Goal: Task Accomplishment & Management: Manage account settings

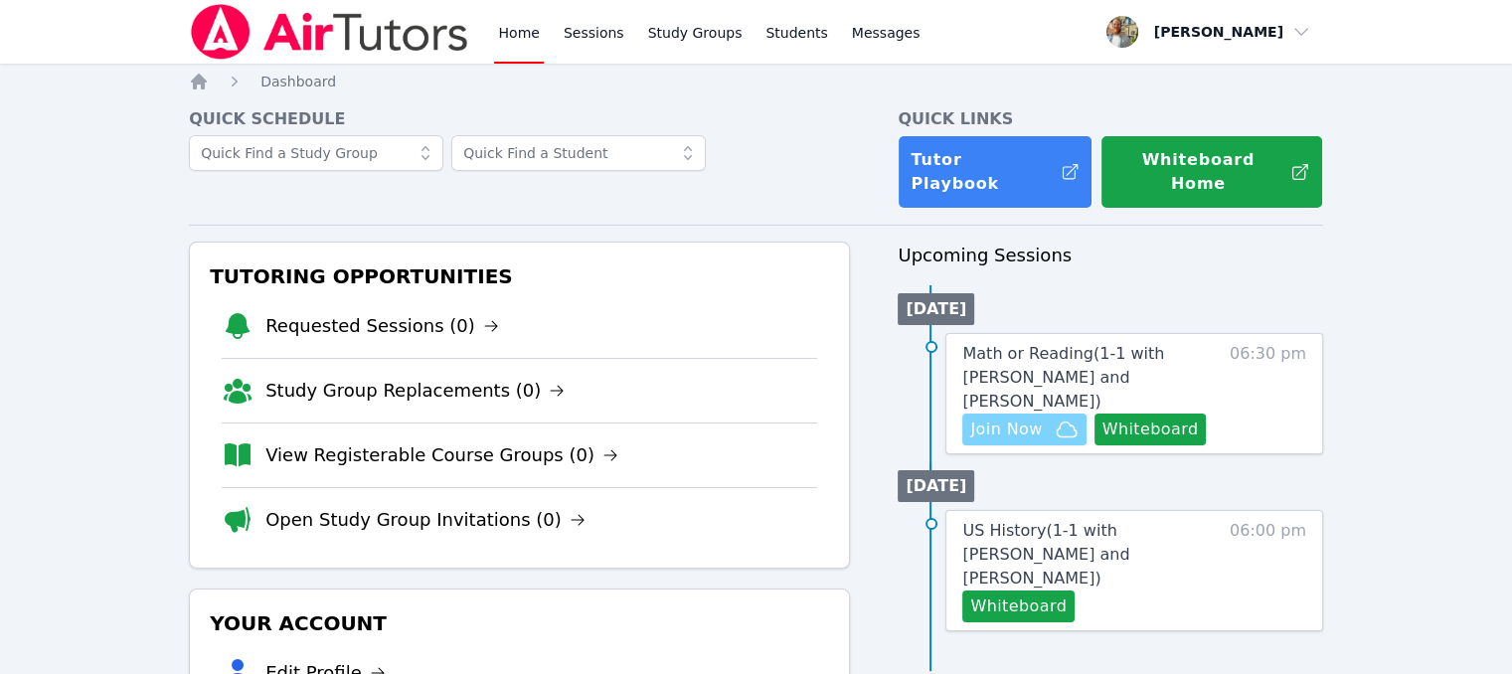
click at [1006, 418] on span "Join Now" at bounding box center [1006, 430] width 72 height 24
click at [870, 25] on span "Messages" at bounding box center [886, 33] width 69 height 20
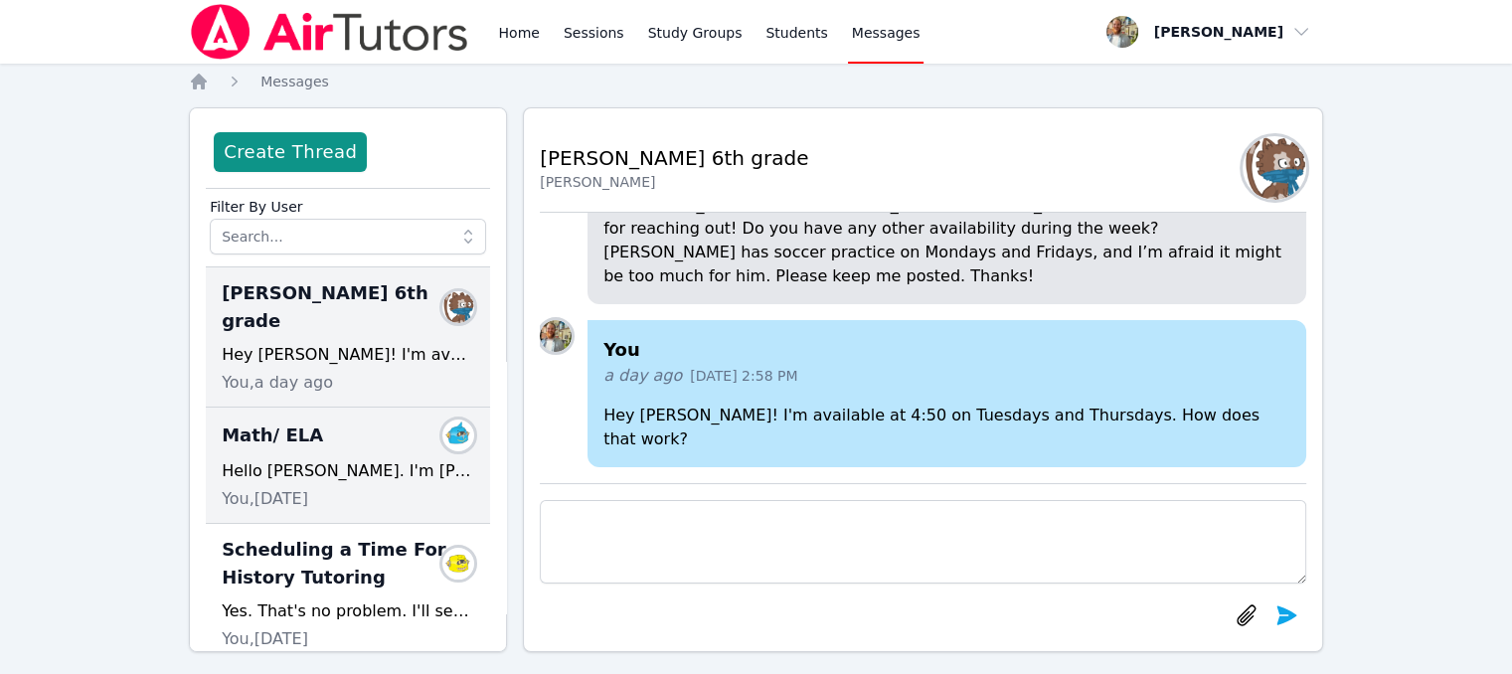
click at [362, 430] on div "Math/ ELA Members Hello Matteo. I'm Tyler and I'll be your math/ELA tutor. I un…" at bounding box center [348, 466] width 284 height 116
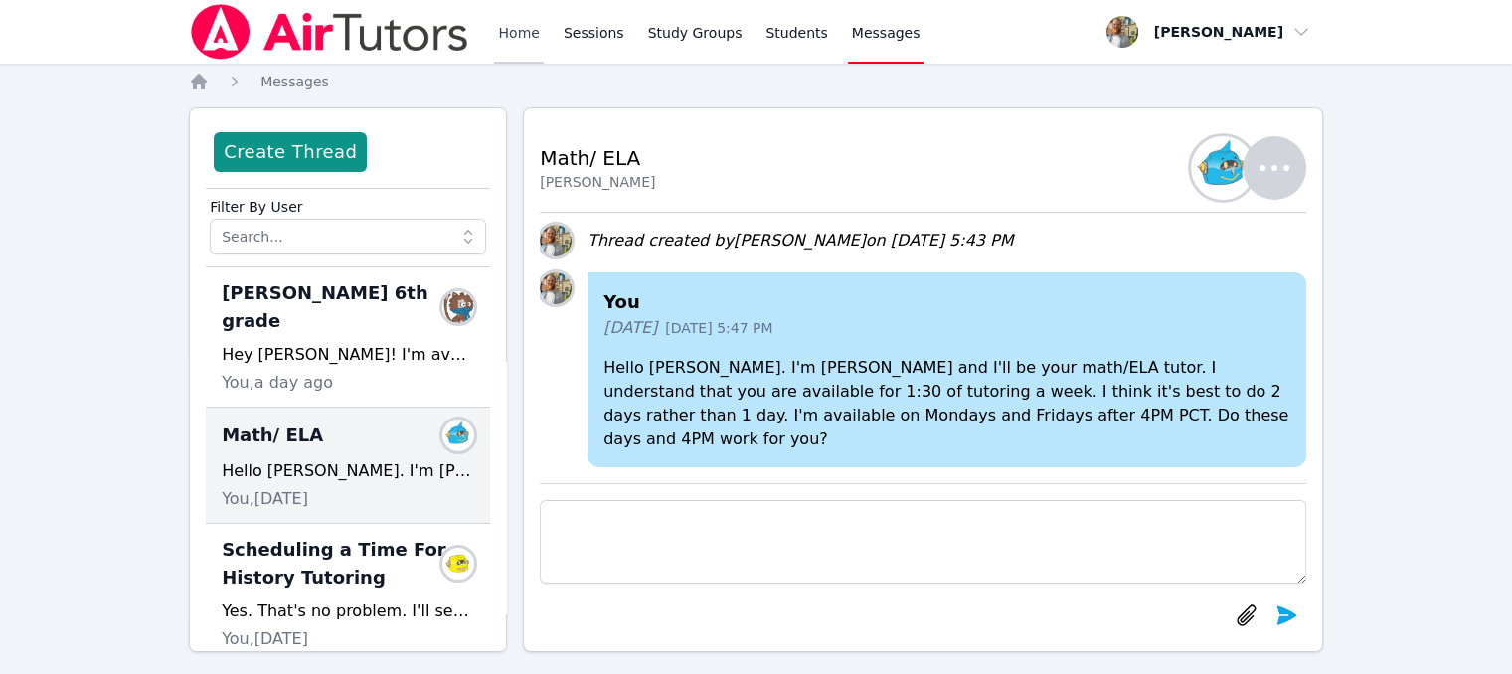
click at [517, 42] on link "Home" at bounding box center [518, 32] width 49 height 64
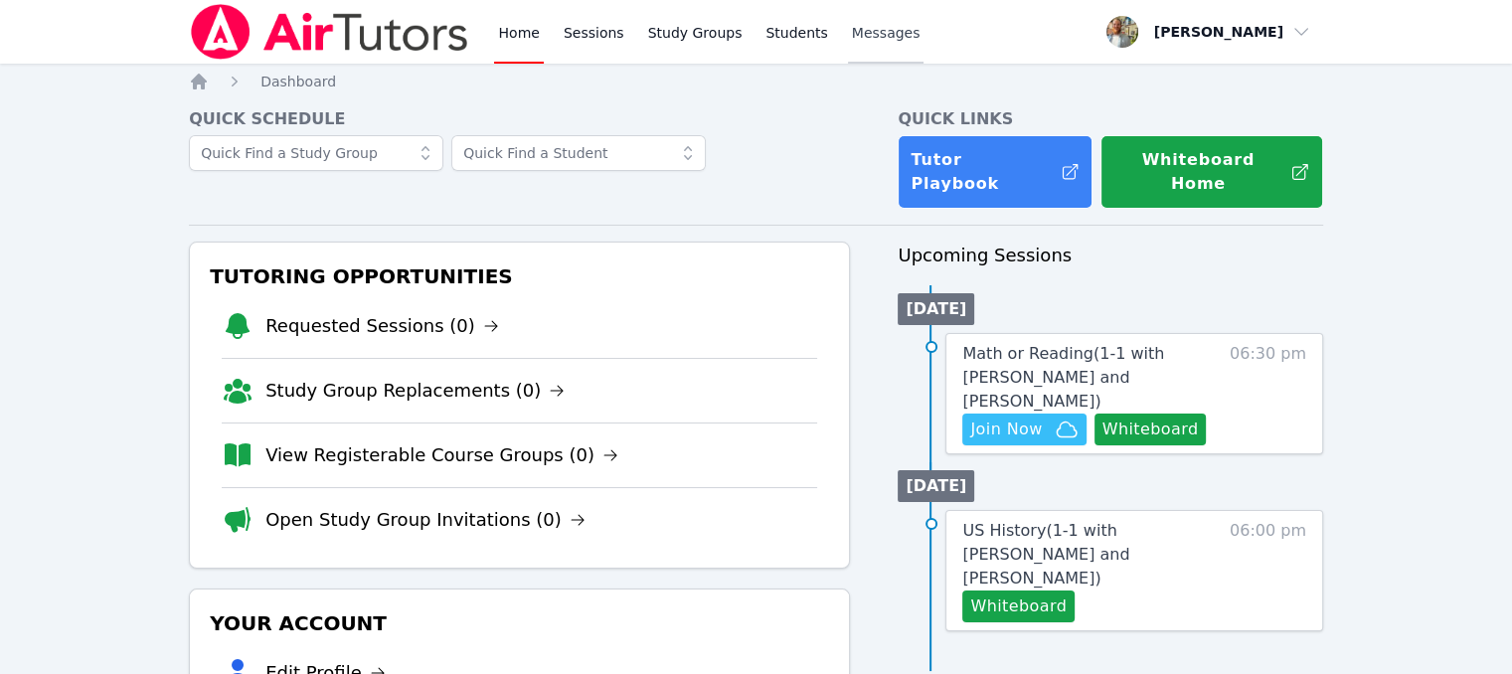
click at [852, 40] on span "Messages" at bounding box center [886, 33] width 69 height 20
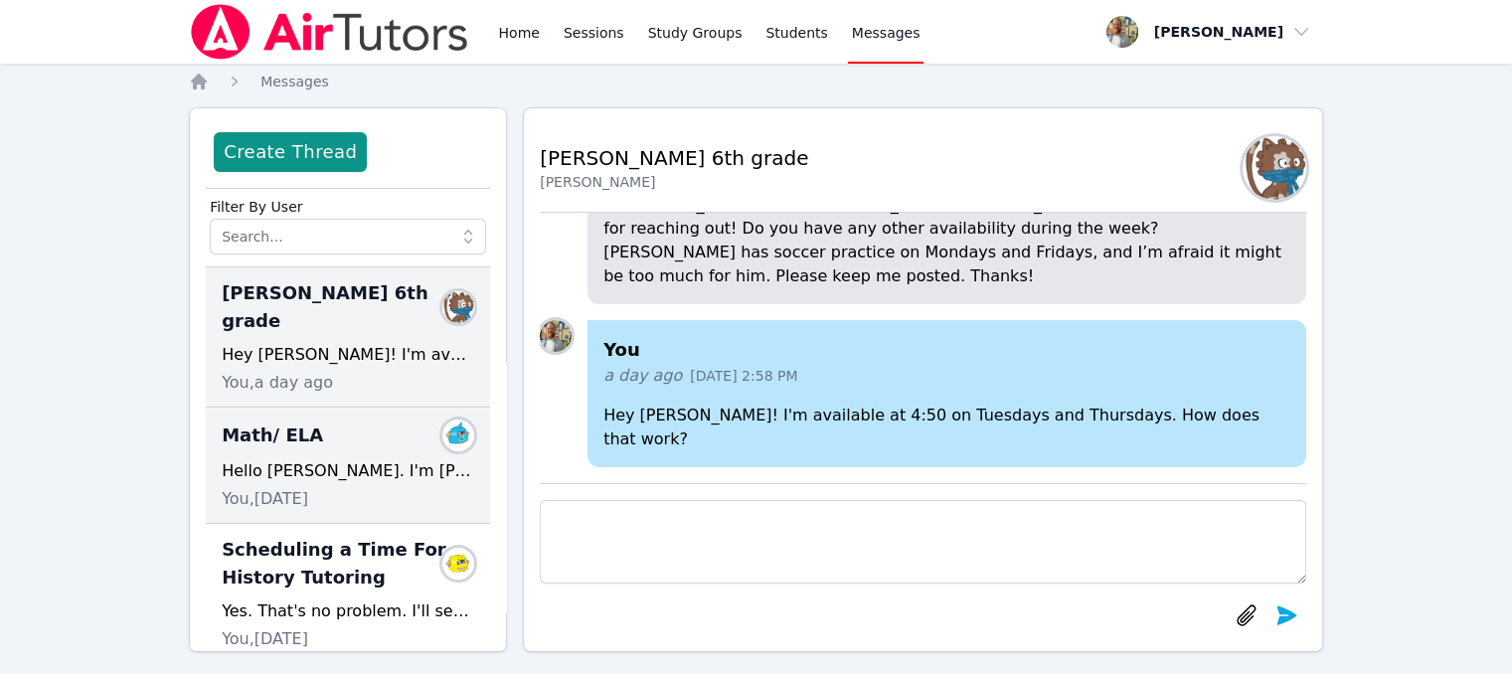
click at [340, 420] on div "Math/ ELA Members" at bounding box center [348, 436] width 253 height 32
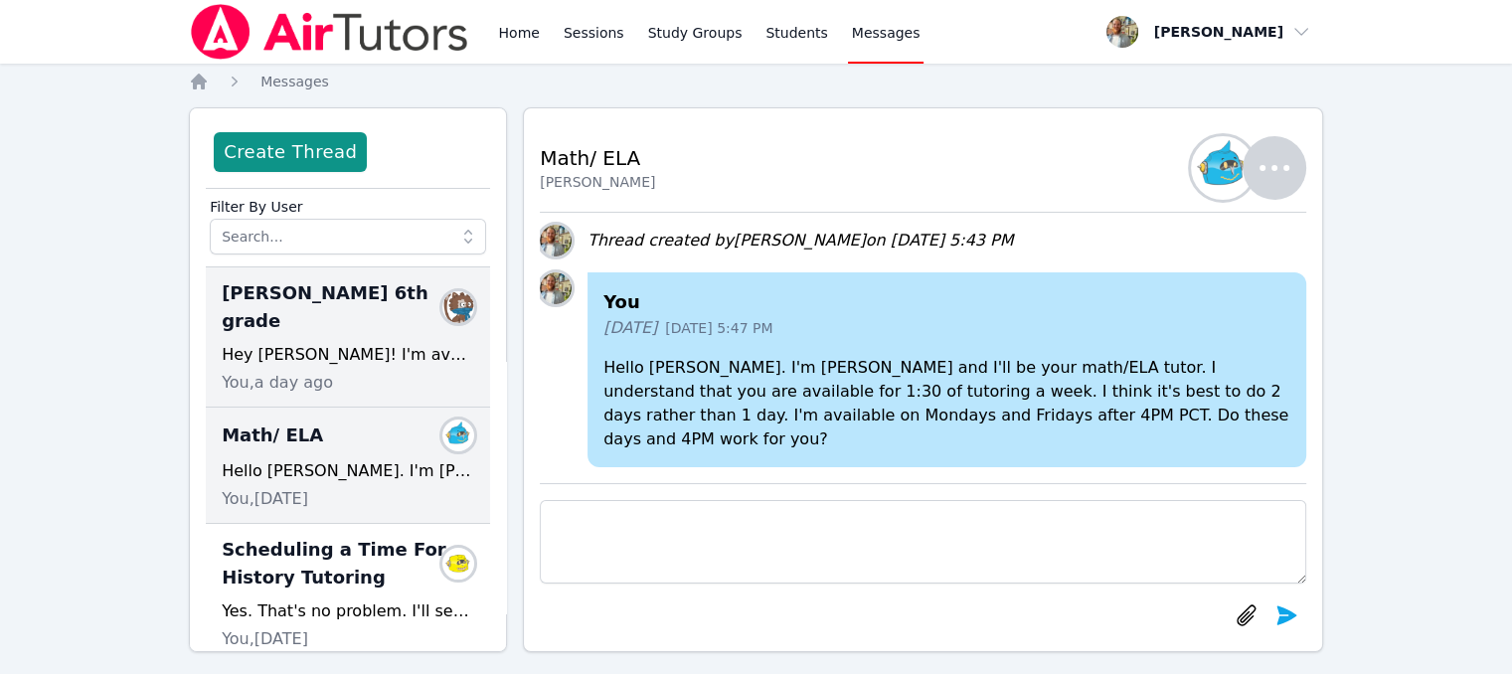
click at [306, 343] on div "Hey Irene! I'm available at 4:50 on Tuesdays and Thursdays. How does that work?" at bounding box center [348, 355] width 253 height 24
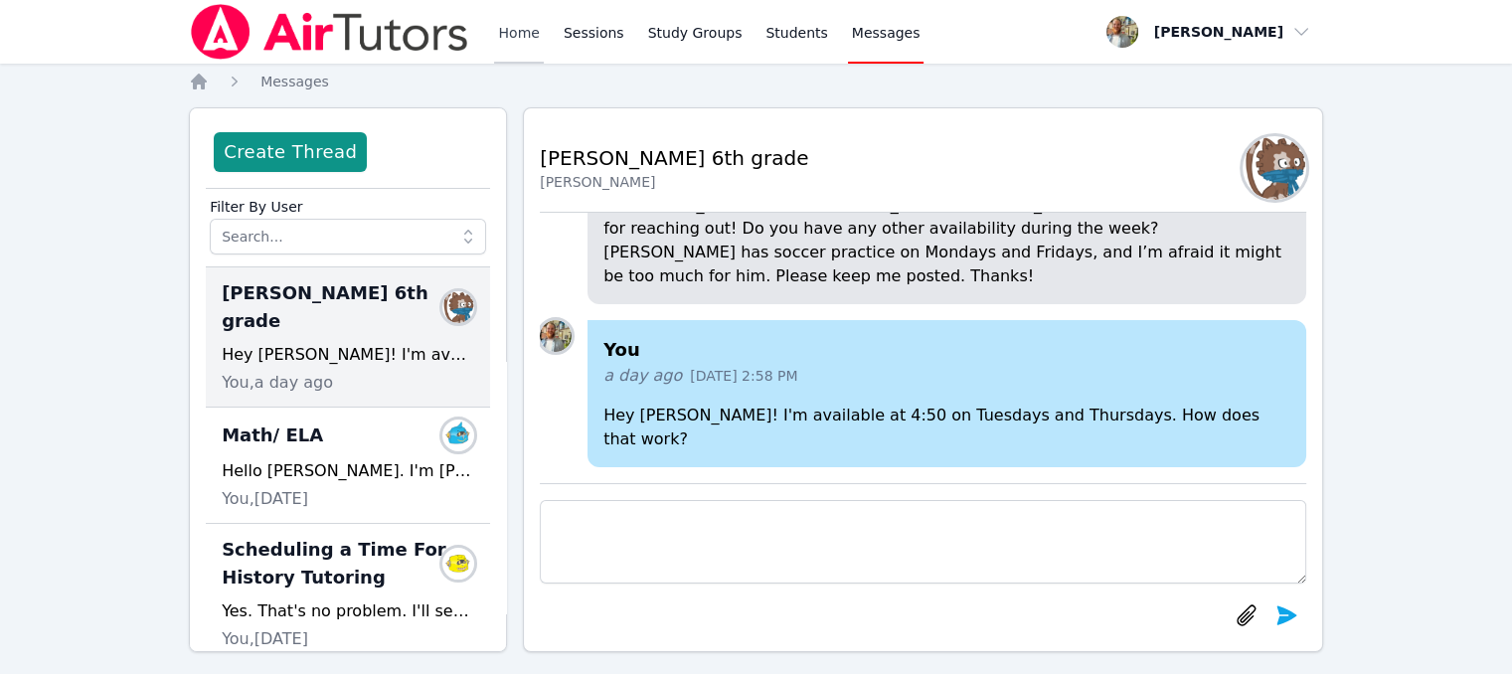
click at [515, 47] on link "Home" at bounding box center [518, 32] width 49 height 64
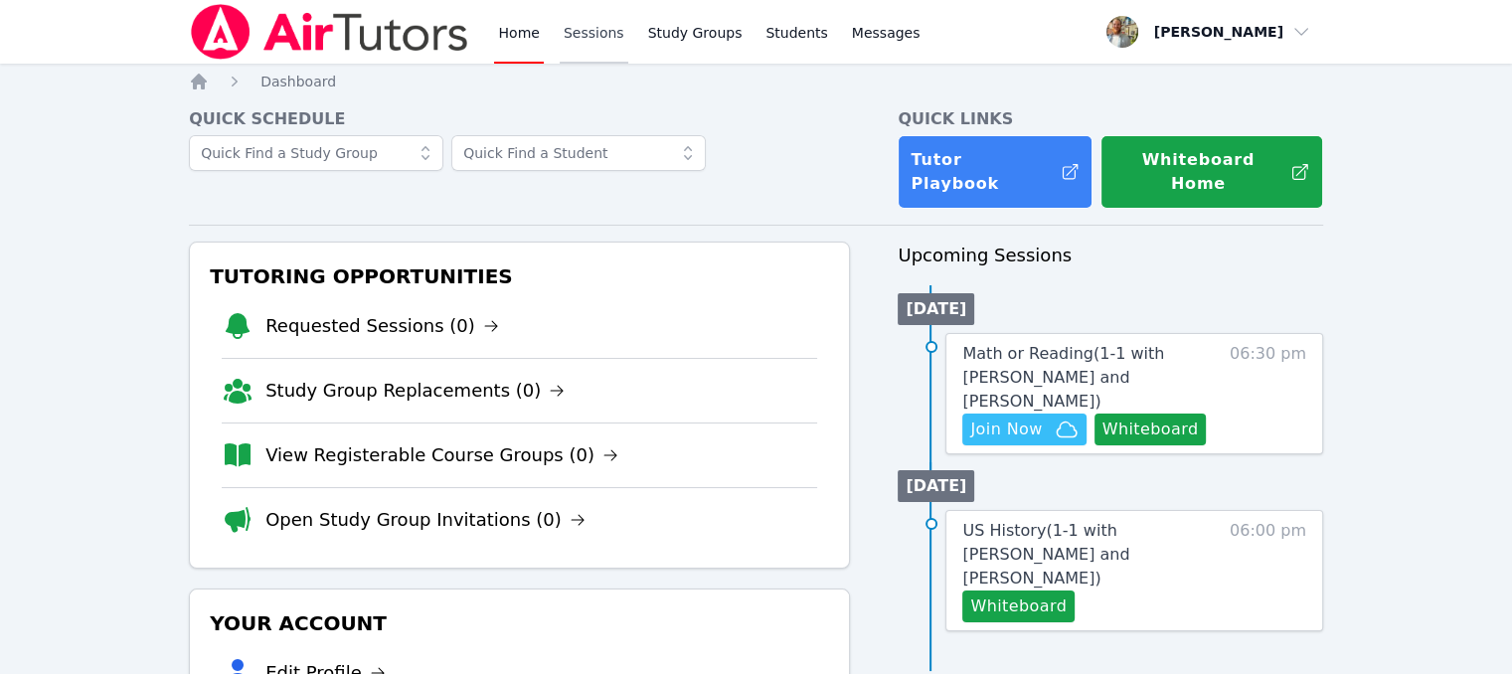
click at [600, 42] on link "Sessions" at bounding box center [594, 32] width 69 height 64
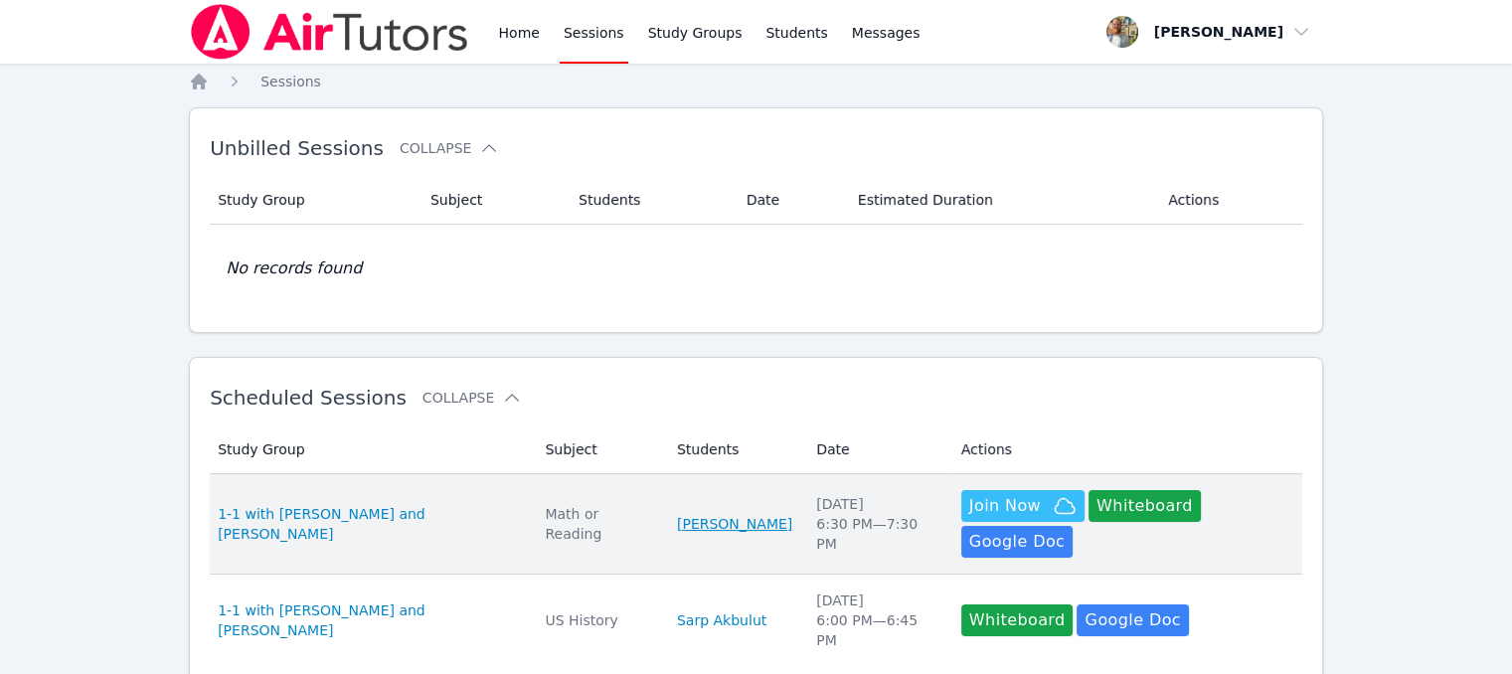
click at [723, 518] on link "[PERSON_NAME]" at bounding box center [734, 524] width 115 height 20
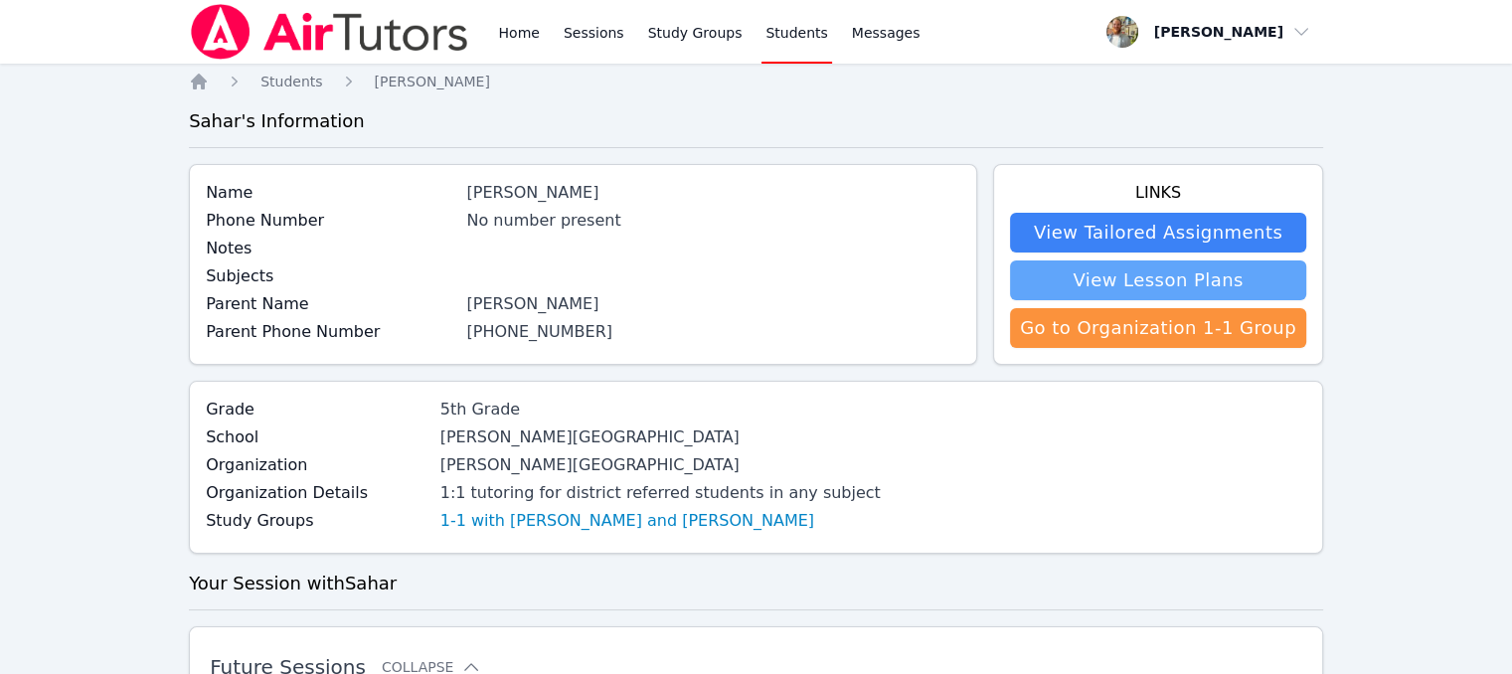
click at [1204, 272] on link "View Lesson Plans" at bounding box center [1158, 280] width 296 height 40
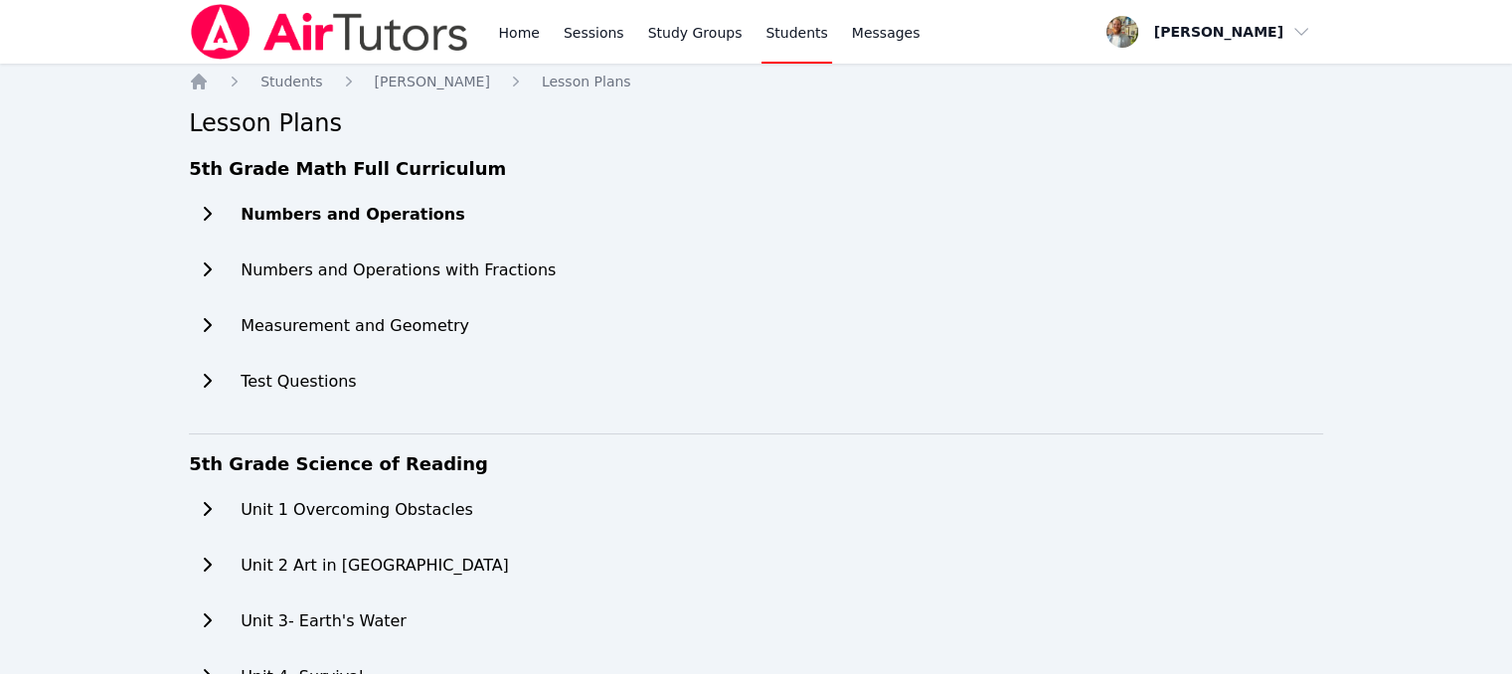
click at [207, 220] on icon at bounding box center [207, 214] width 20 height 16
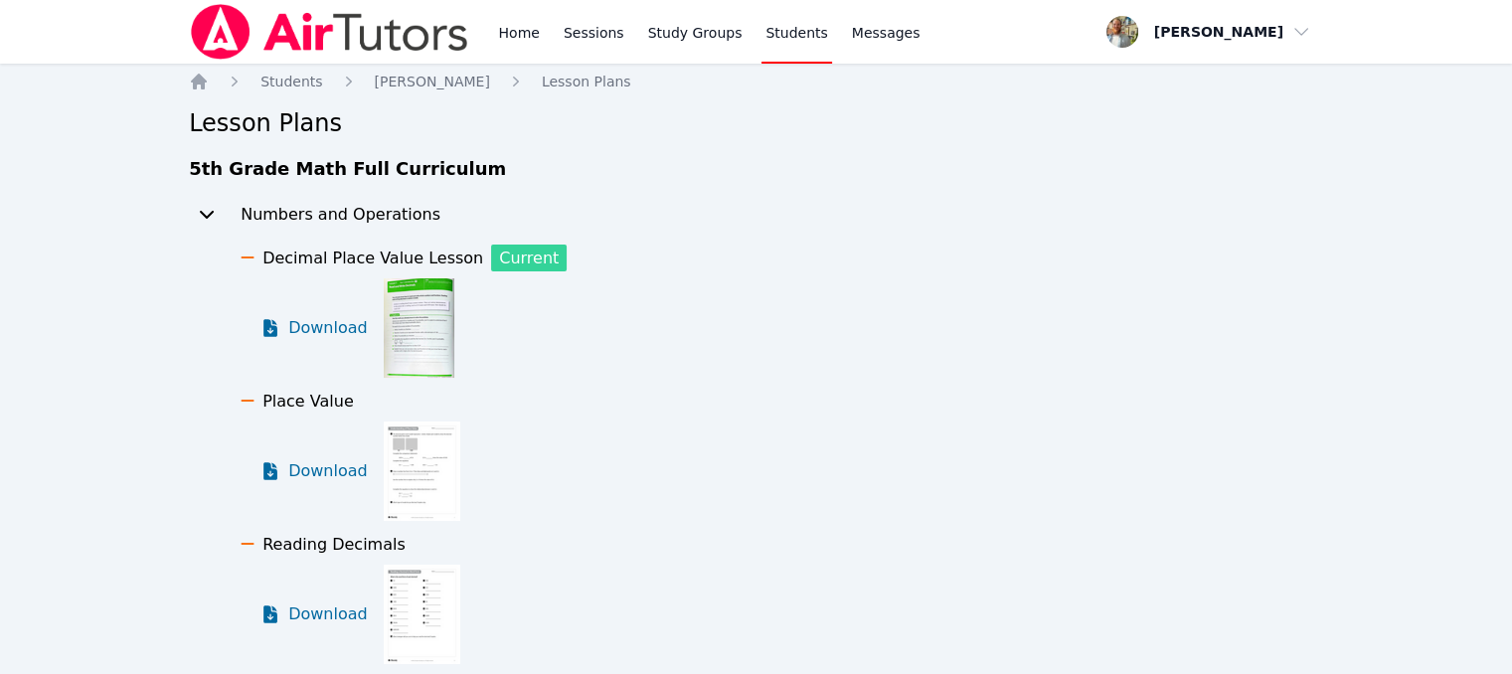
scroll to position [91, 0]
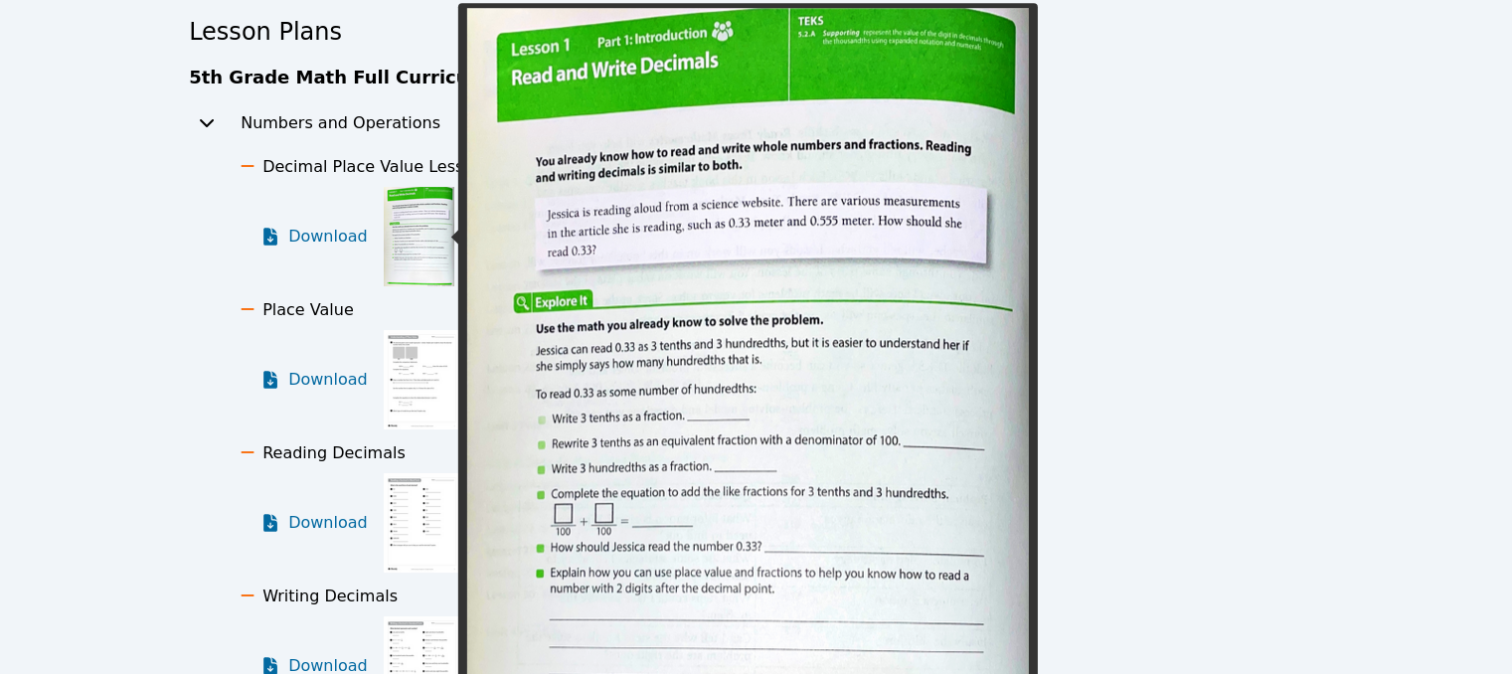
click at [429, 250] on img at bounding box center [419, 236] width 71 height 99
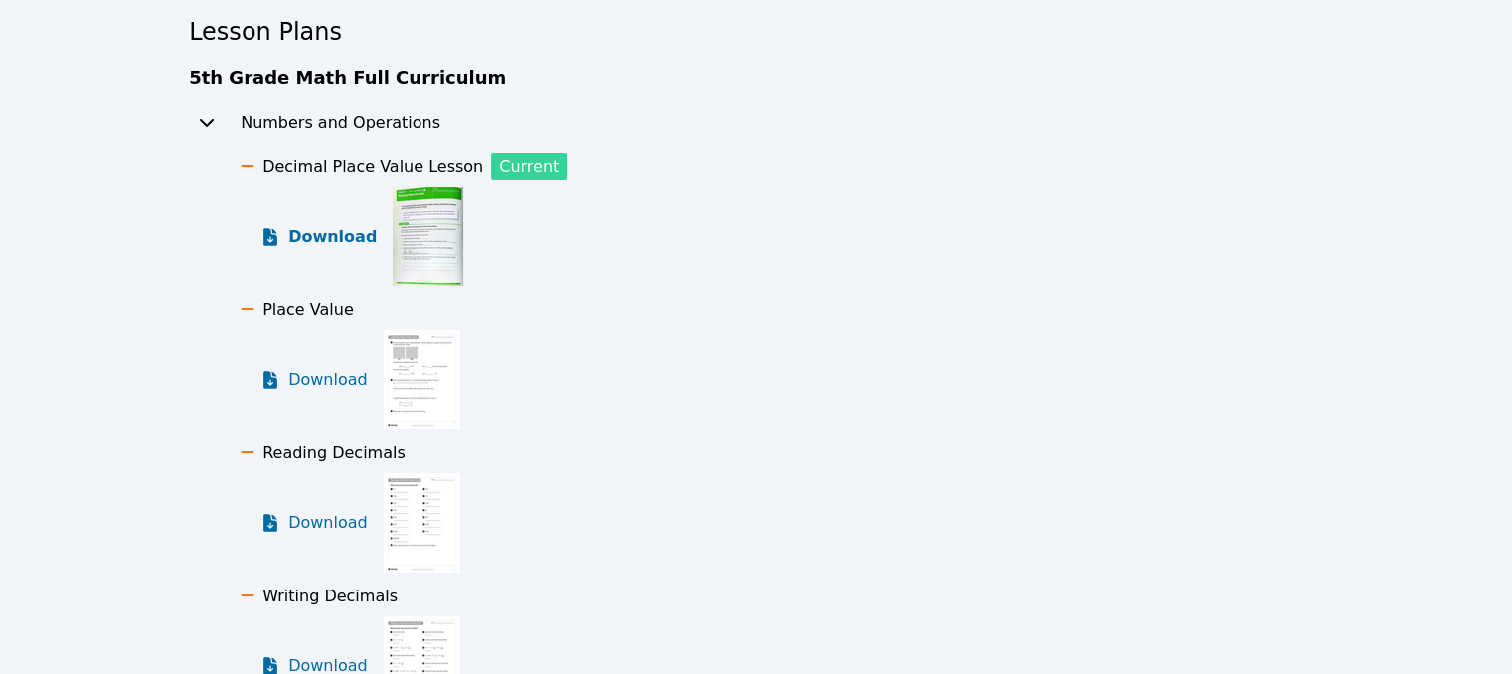
click at [317, 243] on span "Download" at bounding box center [332, 237] width 88 height 24
click at [346, 383] on span "Download" at bounding box center [332, 380] width 88 height 24
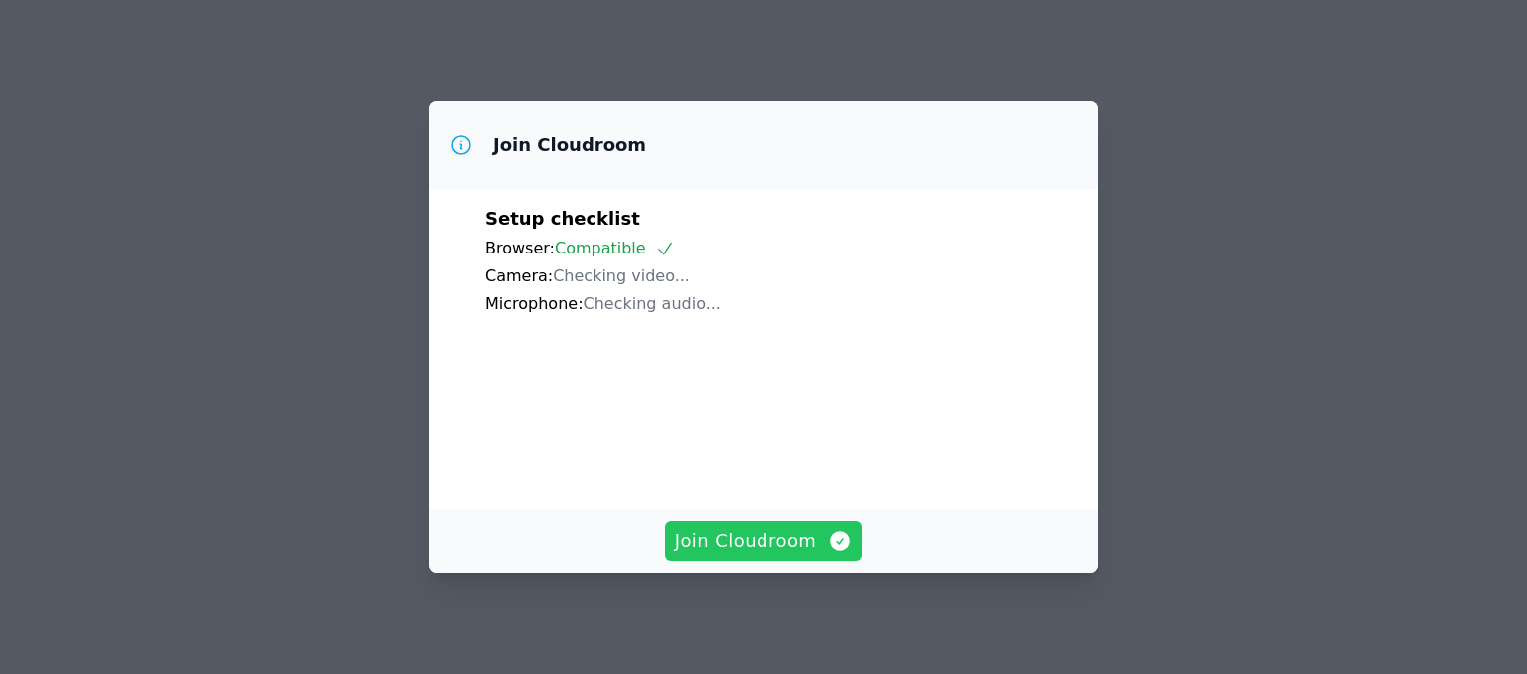
click at [814, 522] on button "Join Cloudroom" at bounding box center [764, 541] width 198 height 40
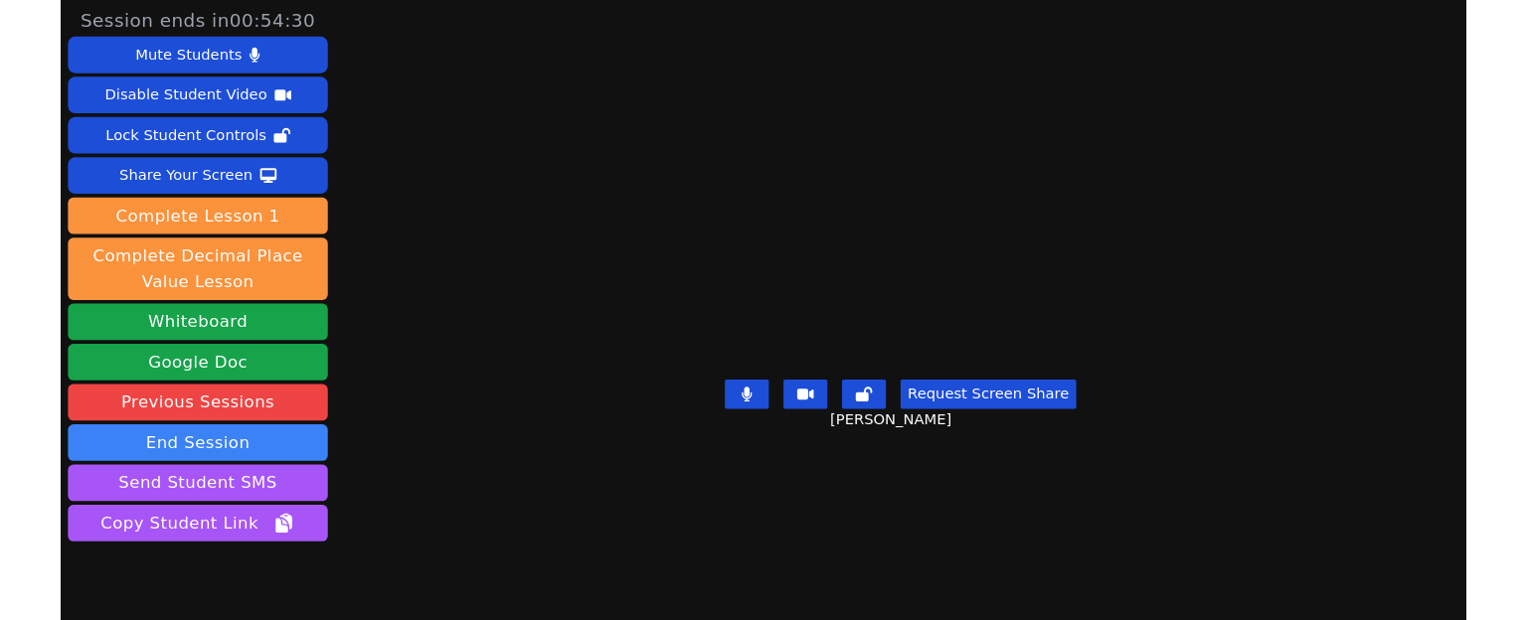
scroll to position [85, 0]
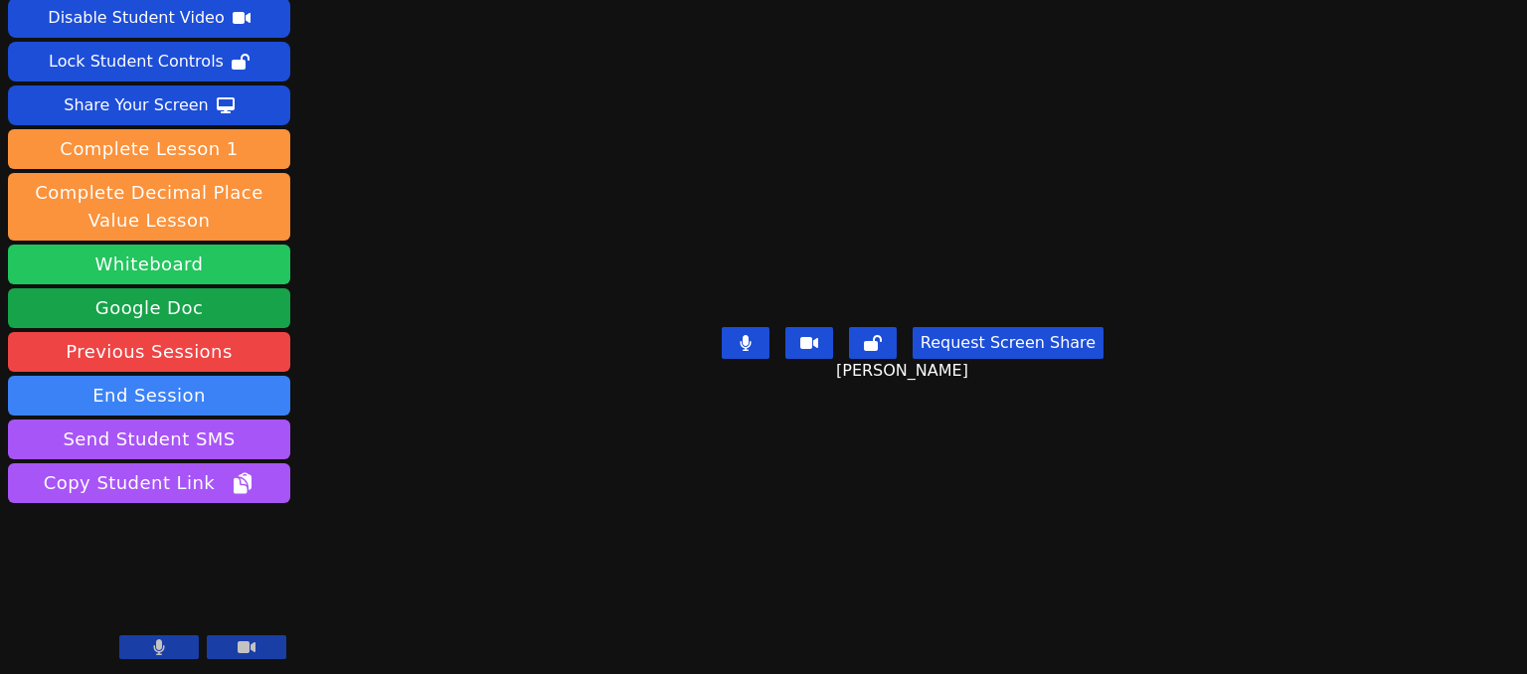
click at [241, 275] on button "Whiteboard" at bounding box center [149, 265] width 282 height 40
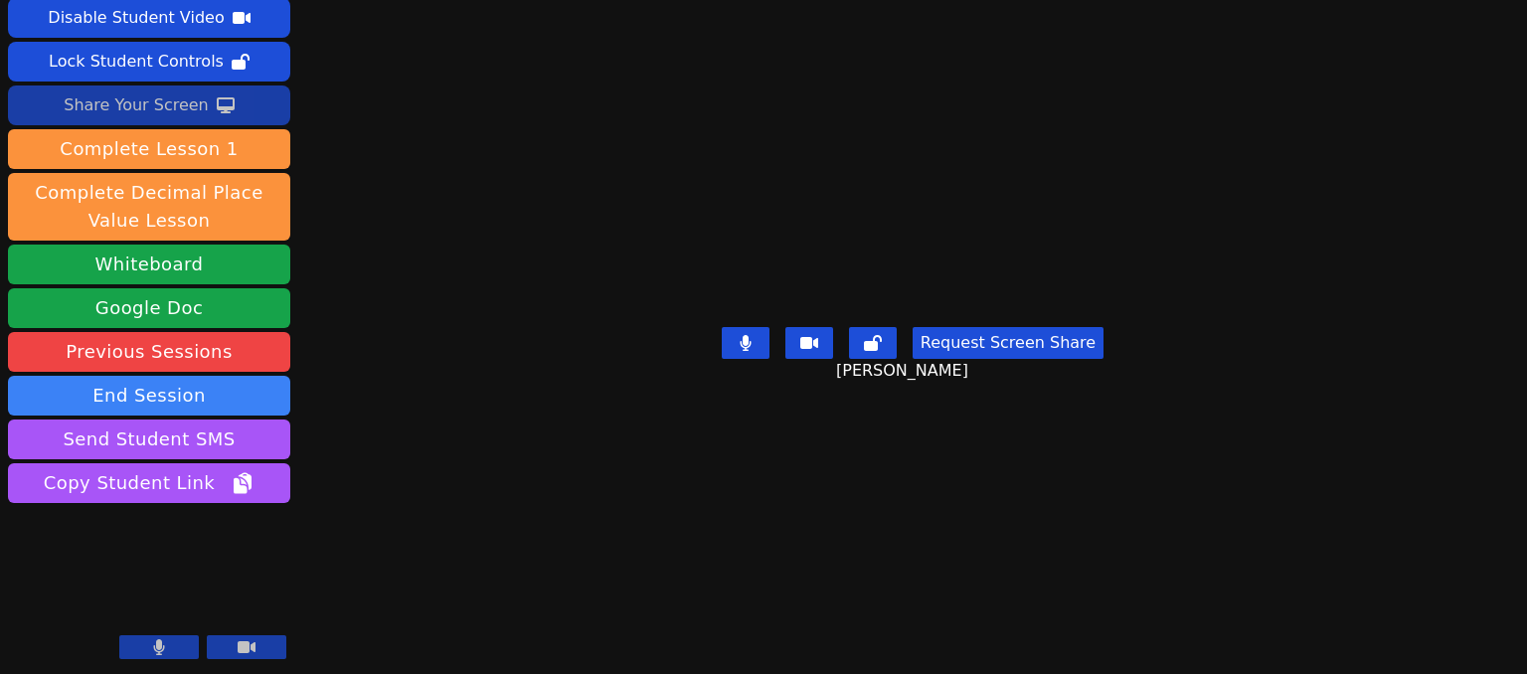
click at [288, 107] on button "Share Your Screen" at bounding box center [149, 105] width 282 height 40
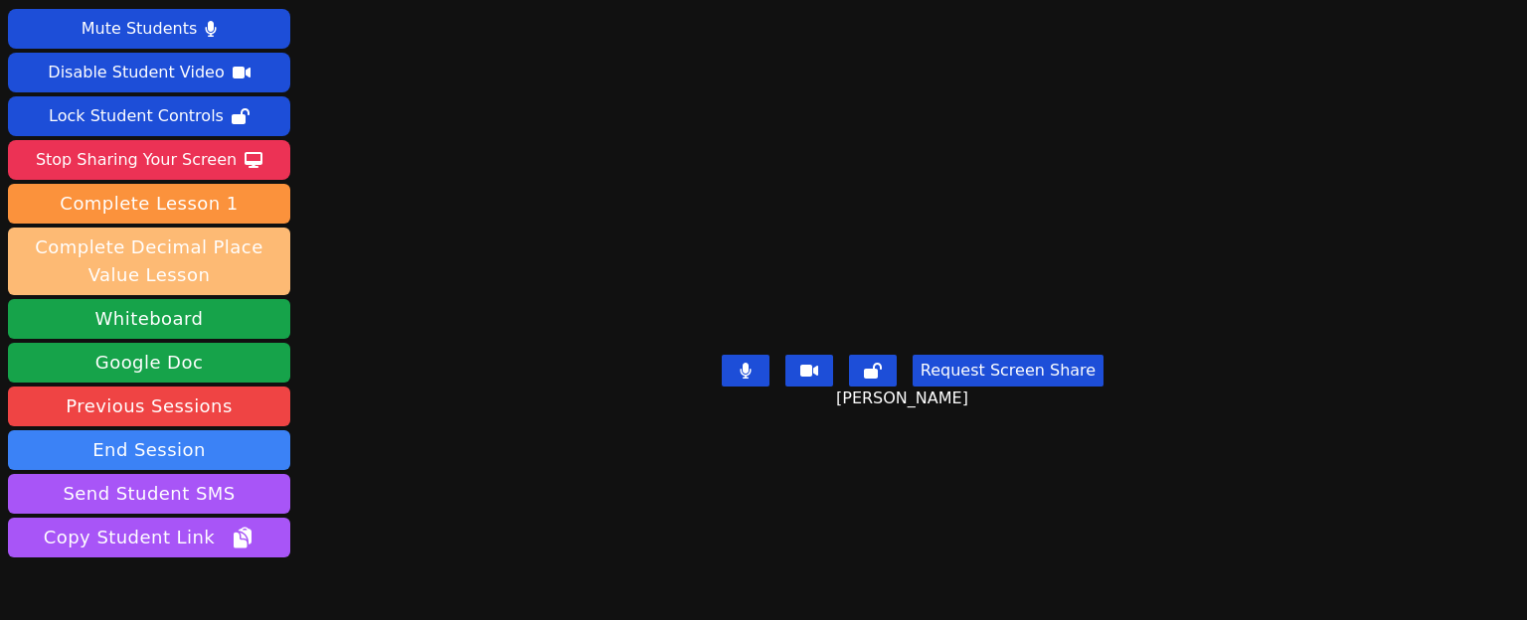
scroll to position [30, 0]
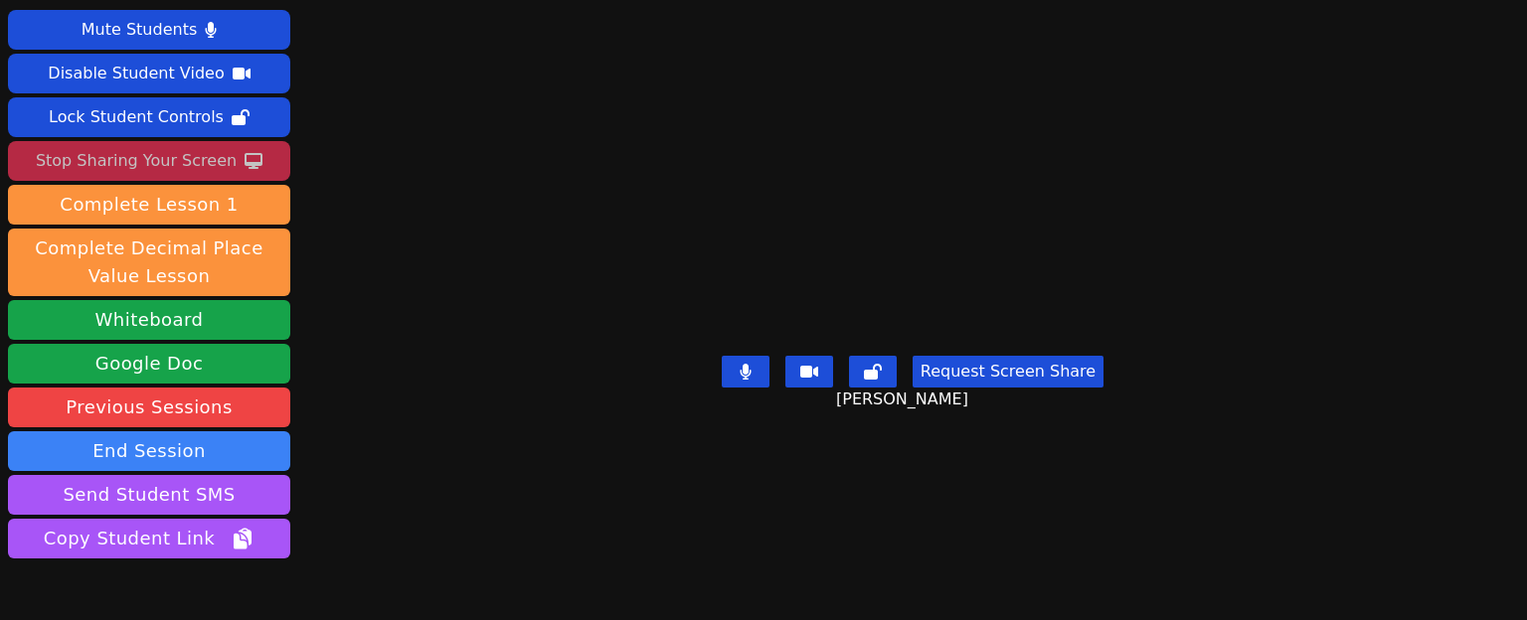
click at [260, 150] on button "Stop Sharing Your Screen" at bounding box center [149, 161] width 282 height 40
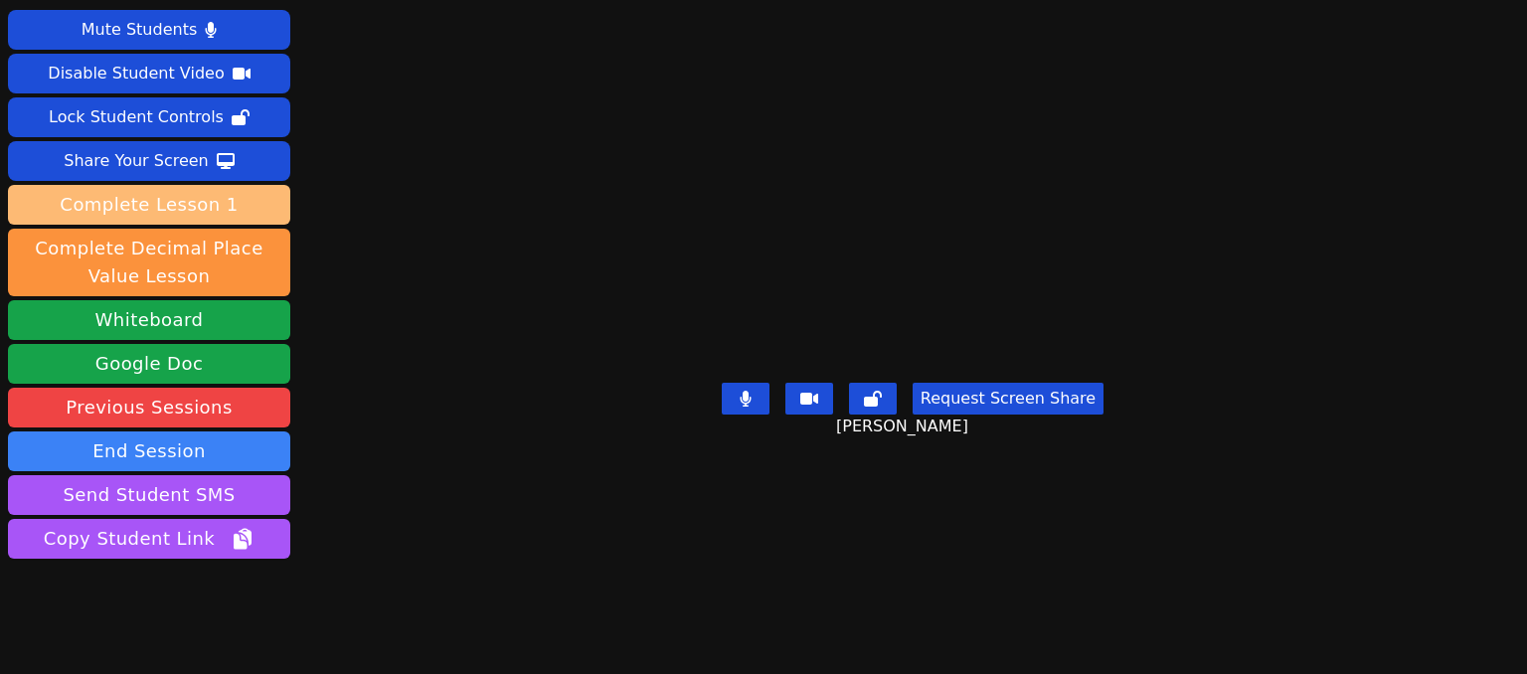
click at [229, 214] on button "Complete Lesson 1" at bounding box center [149, 205] width 282 height 40
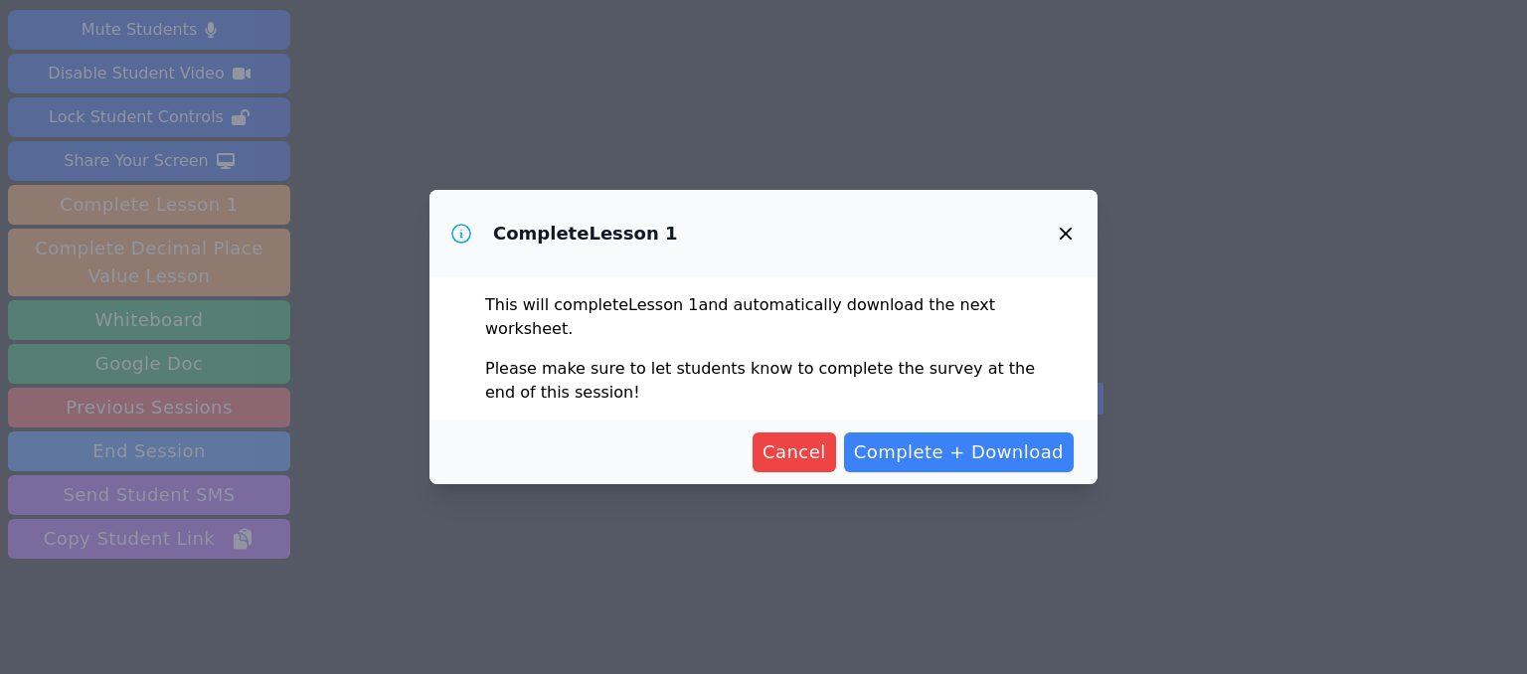
click at [1060, 236] on icon "button" at bounding box center [1066, 234] width 24 height 24
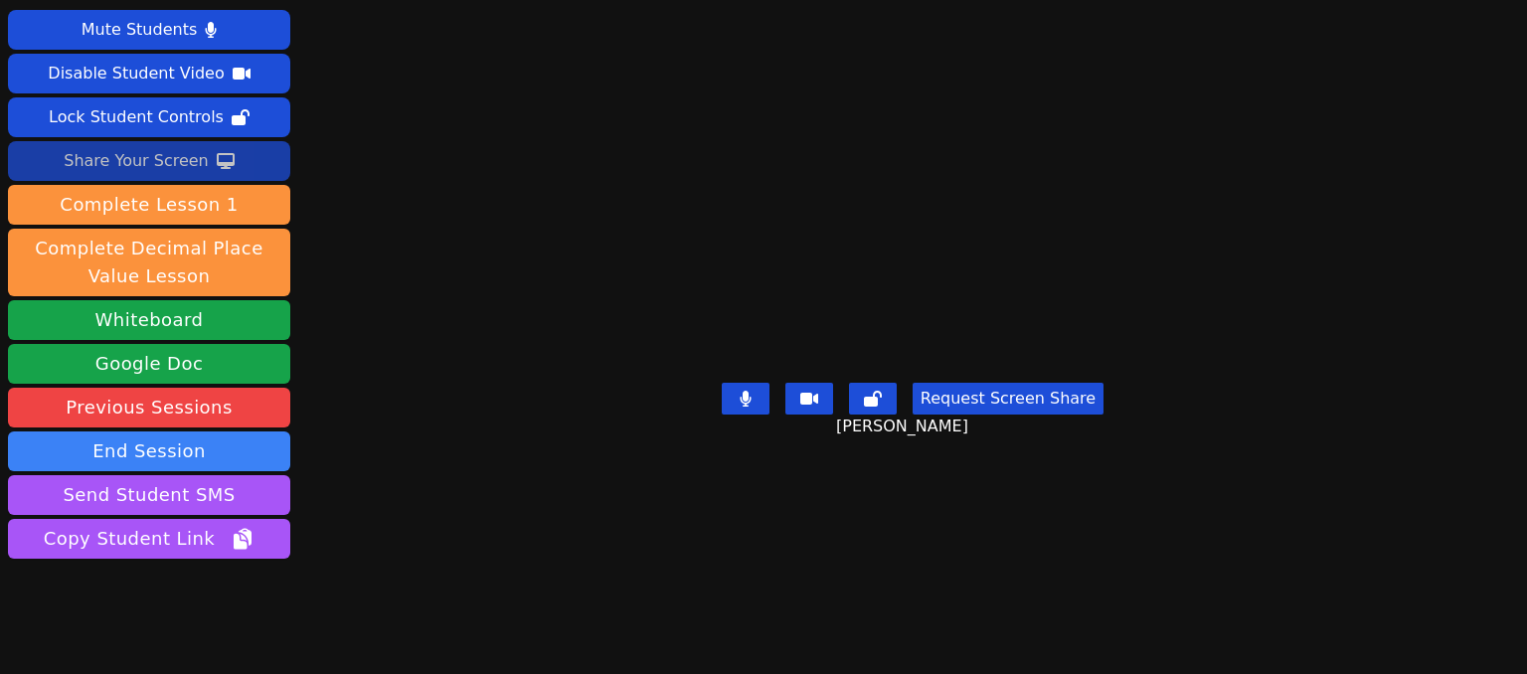
click at [231, 156] on button "Share Your Screen" at bounding box center [149, 161] width 282 height 40
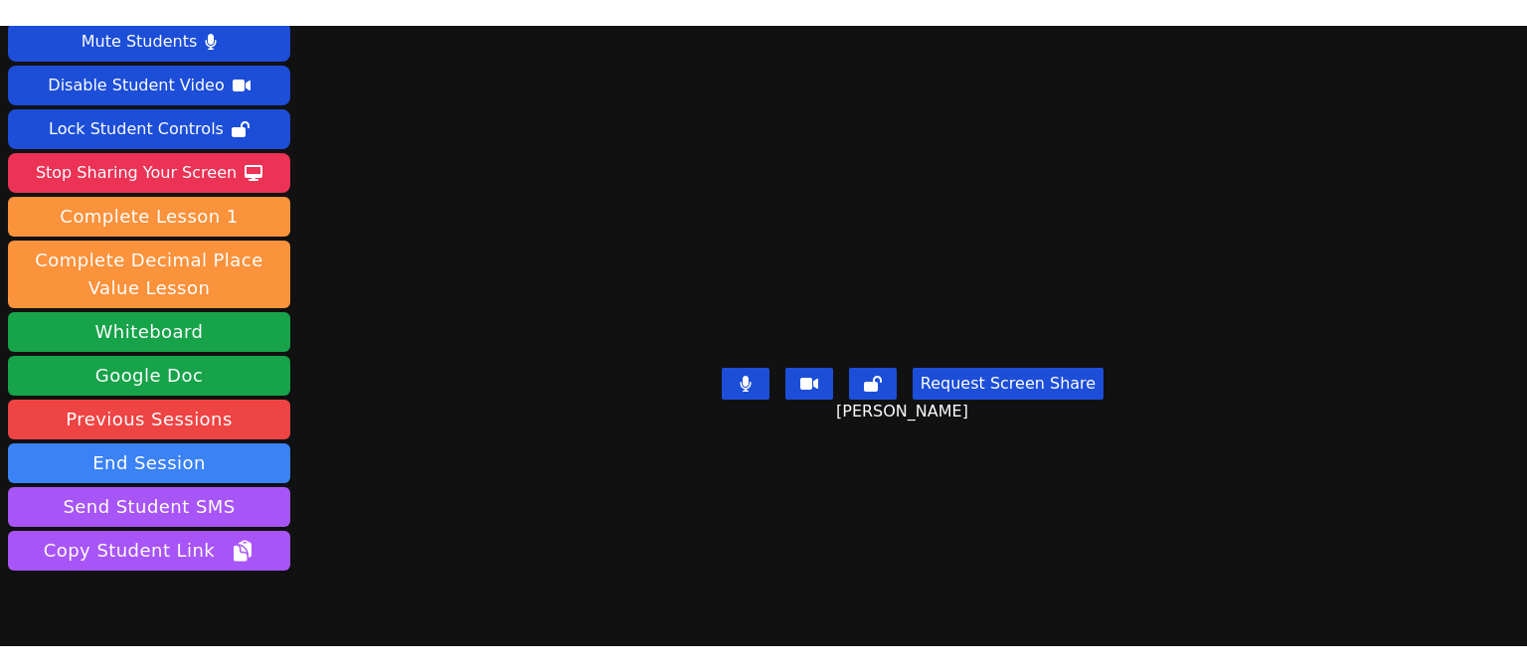
scroll to position [44, 0]
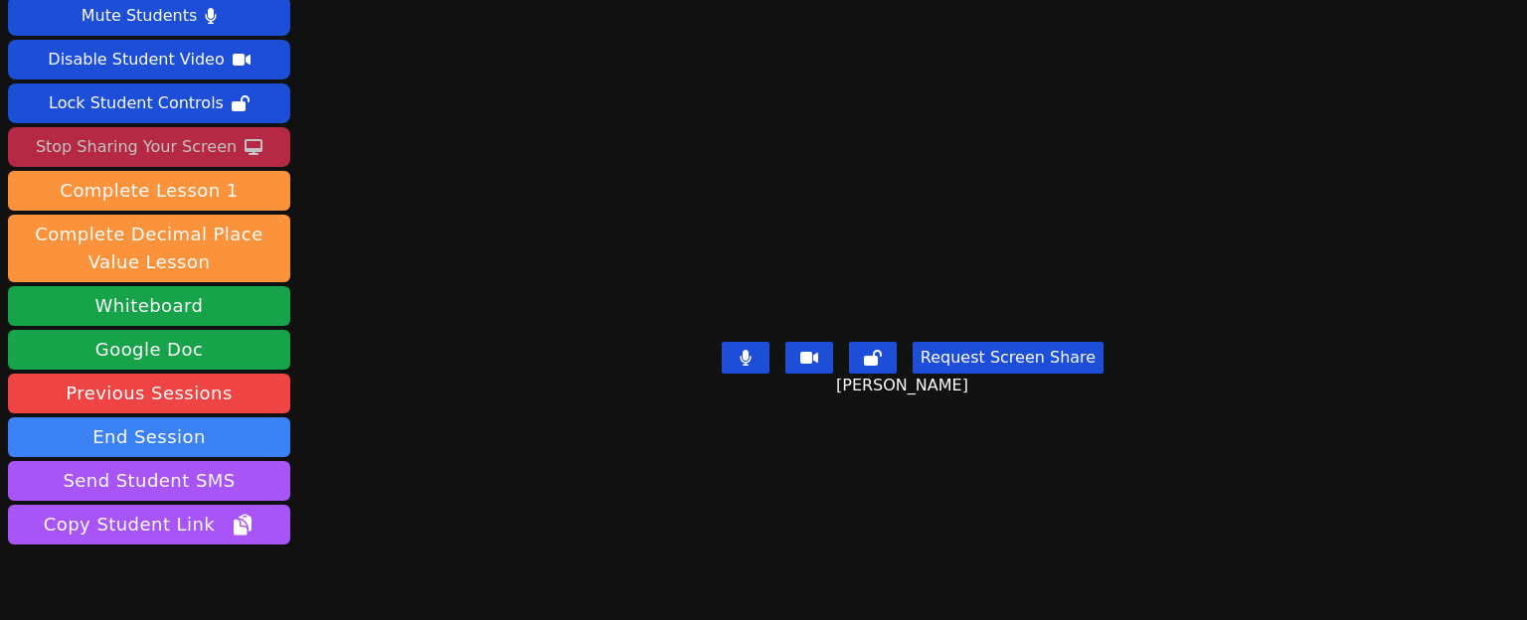
click at [202, 155] on div "Stop Sharing Your Screen" at bounding box center [136, 147] width 201 height 32
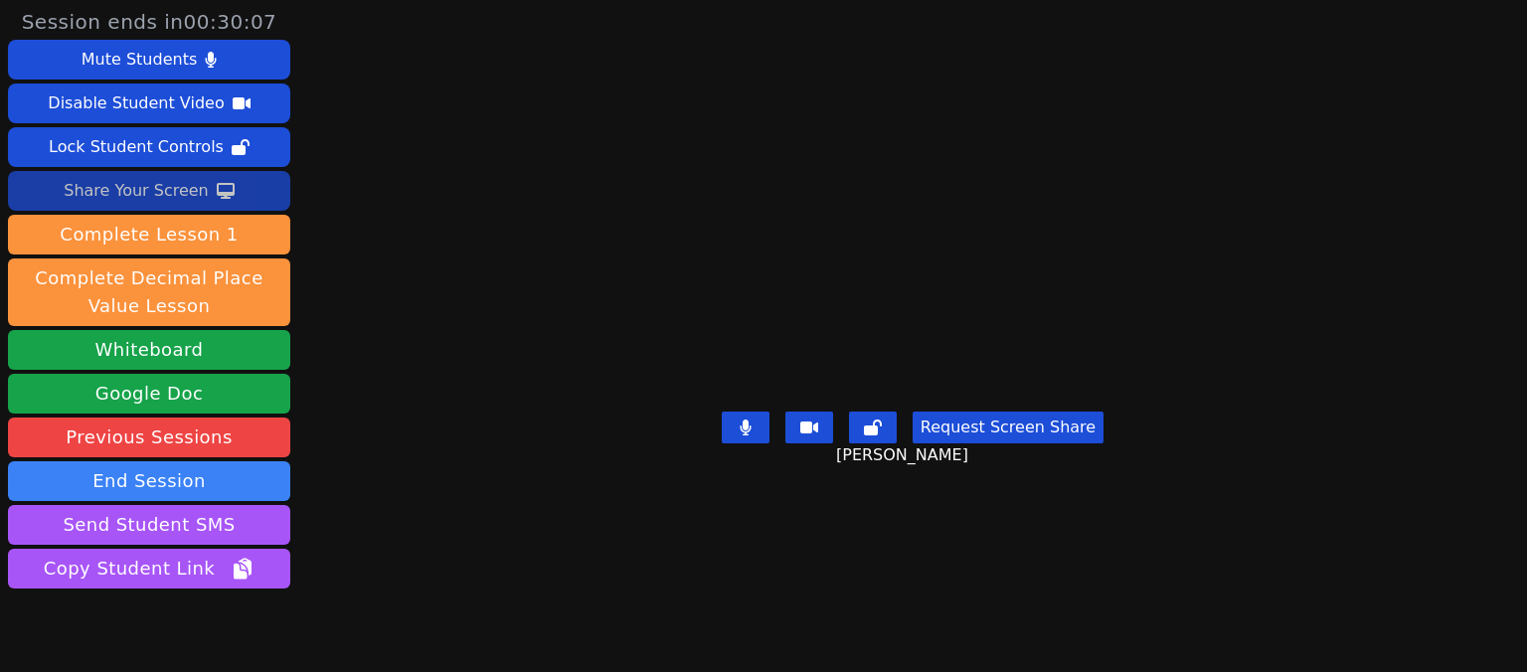
scroll to position [87, 0]
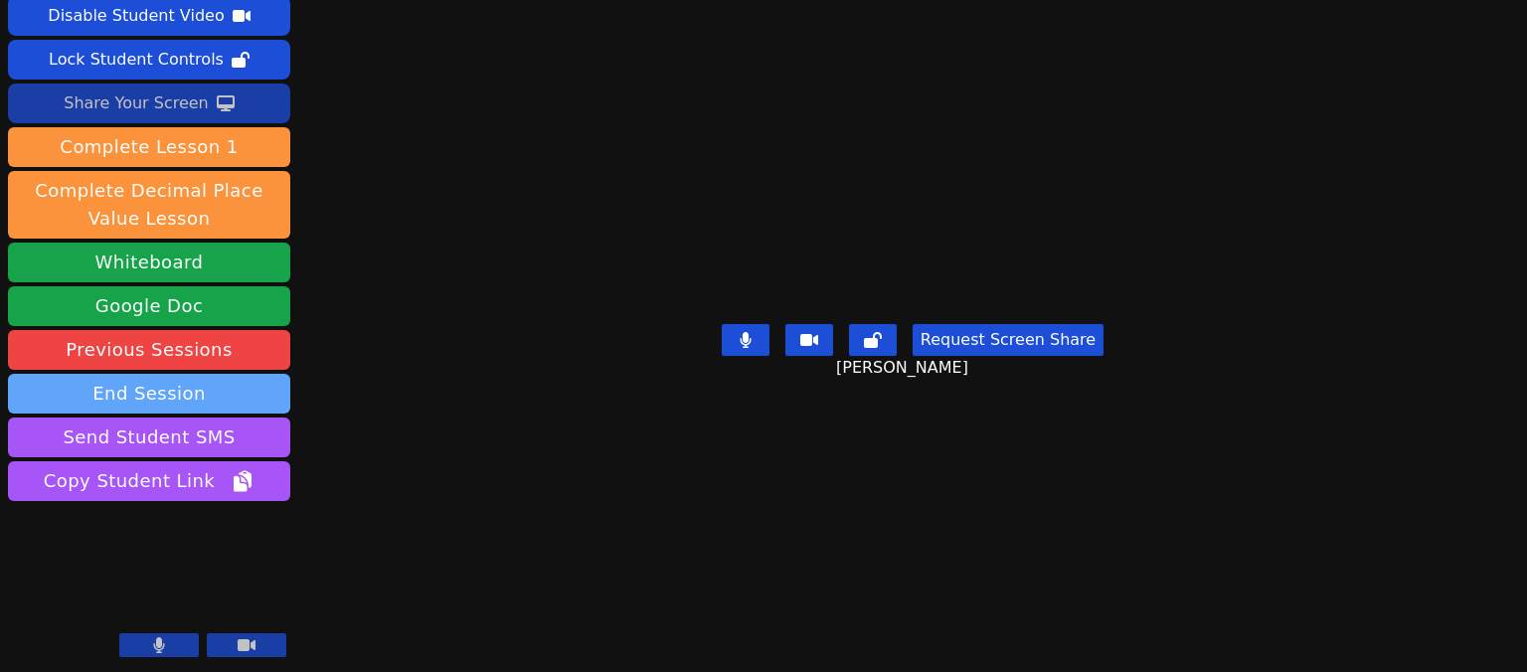
click at [239, 396] on button "End Session" at bounding box center [149, 394] width 282 height 40
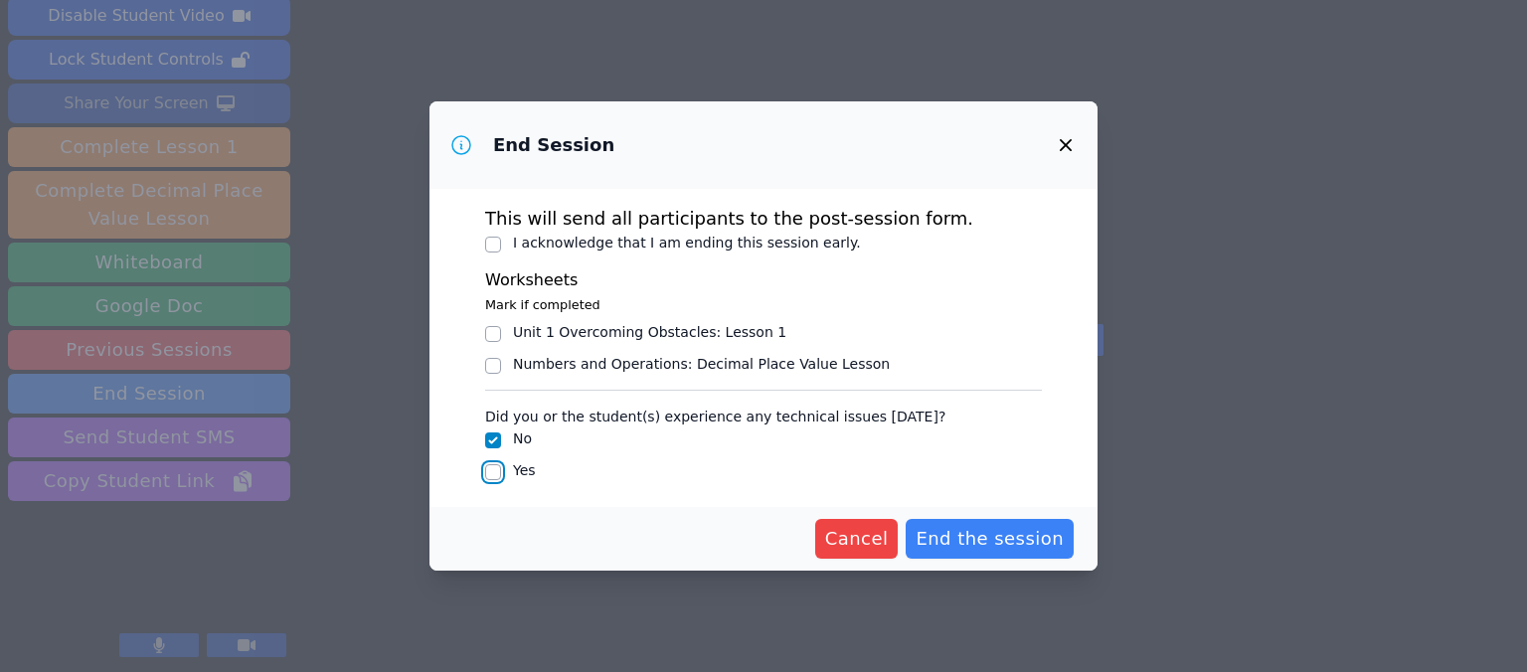
click at [495, 469] on input "Yes" at bounding box center [493, 472] width 16 height 16
checkbox input "true"
checkbox input "false"
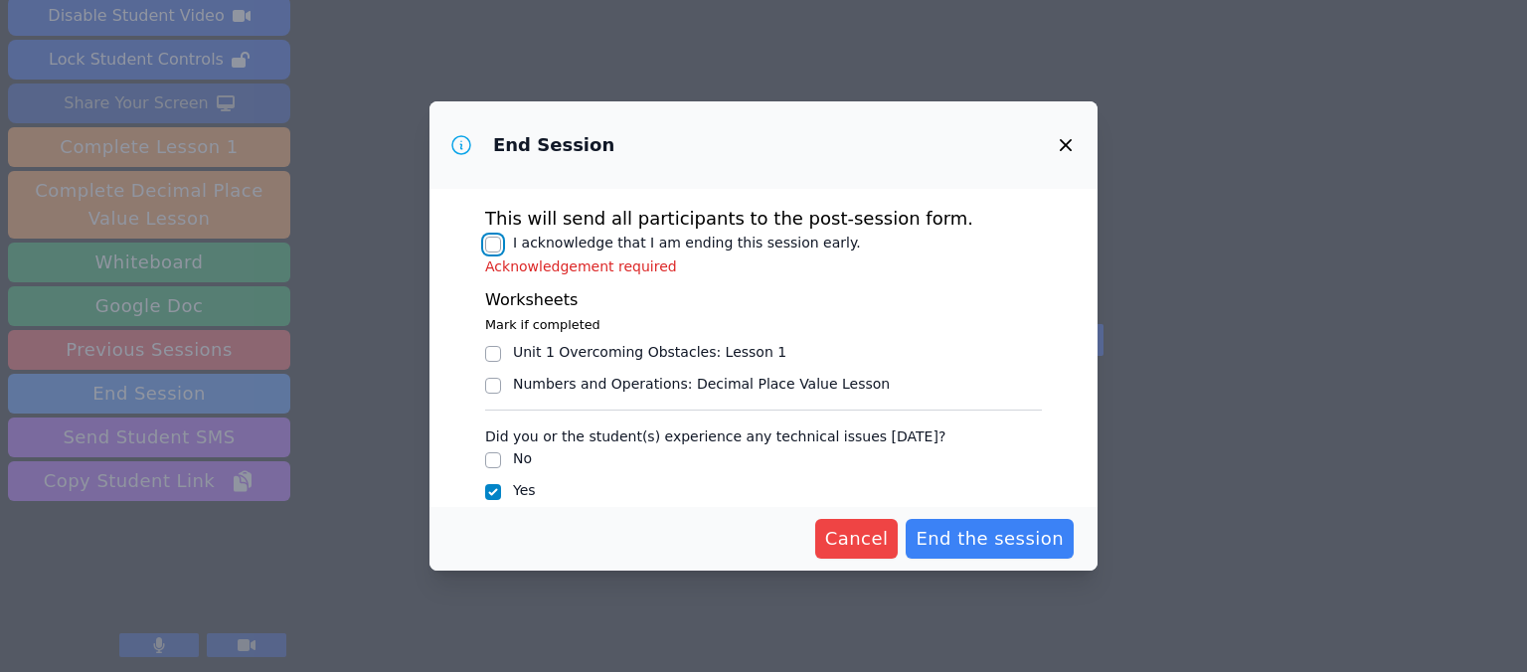
click at [493, 248] on input "I acknowledge that I am ending this session early." at bounding box center [493, 245] width 16 height 16
checkbox input "true"
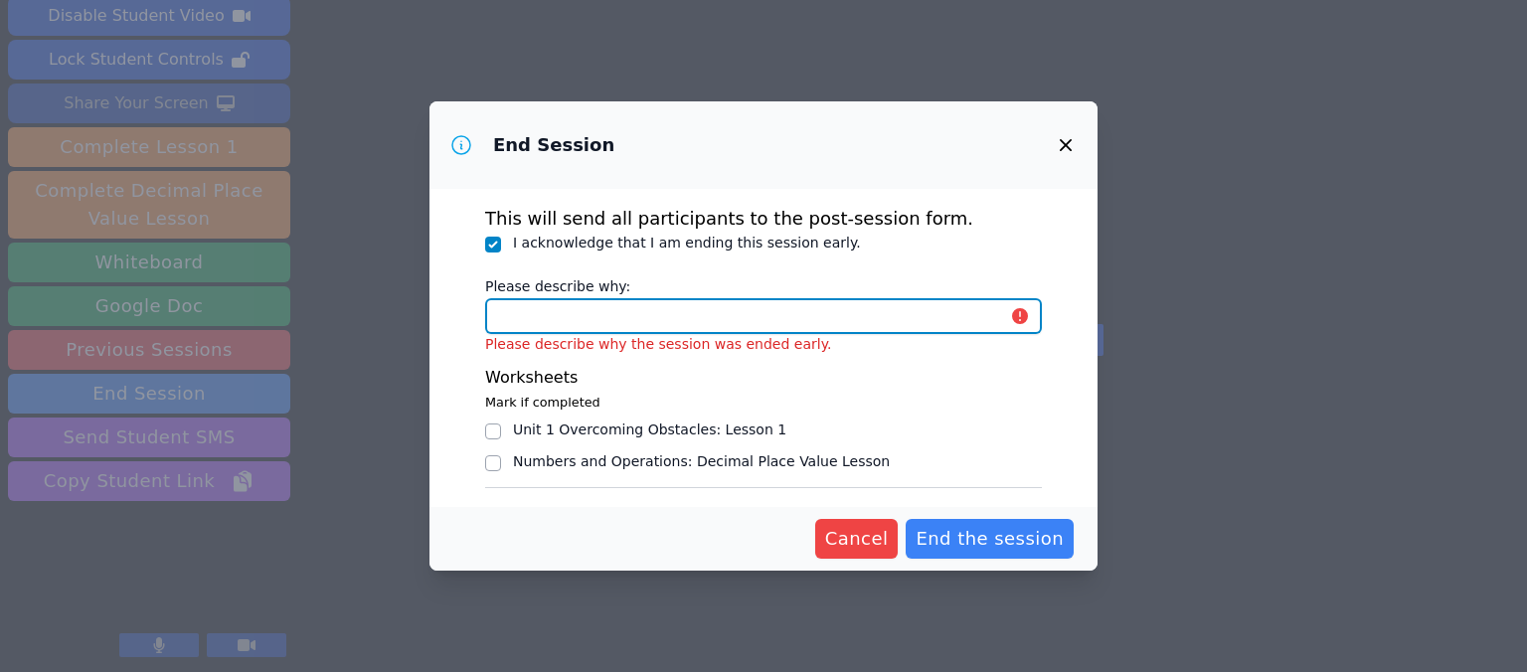
click at [879, 314] on input "Please describe why:" at bounding box center [763, 316] width 557 height 36
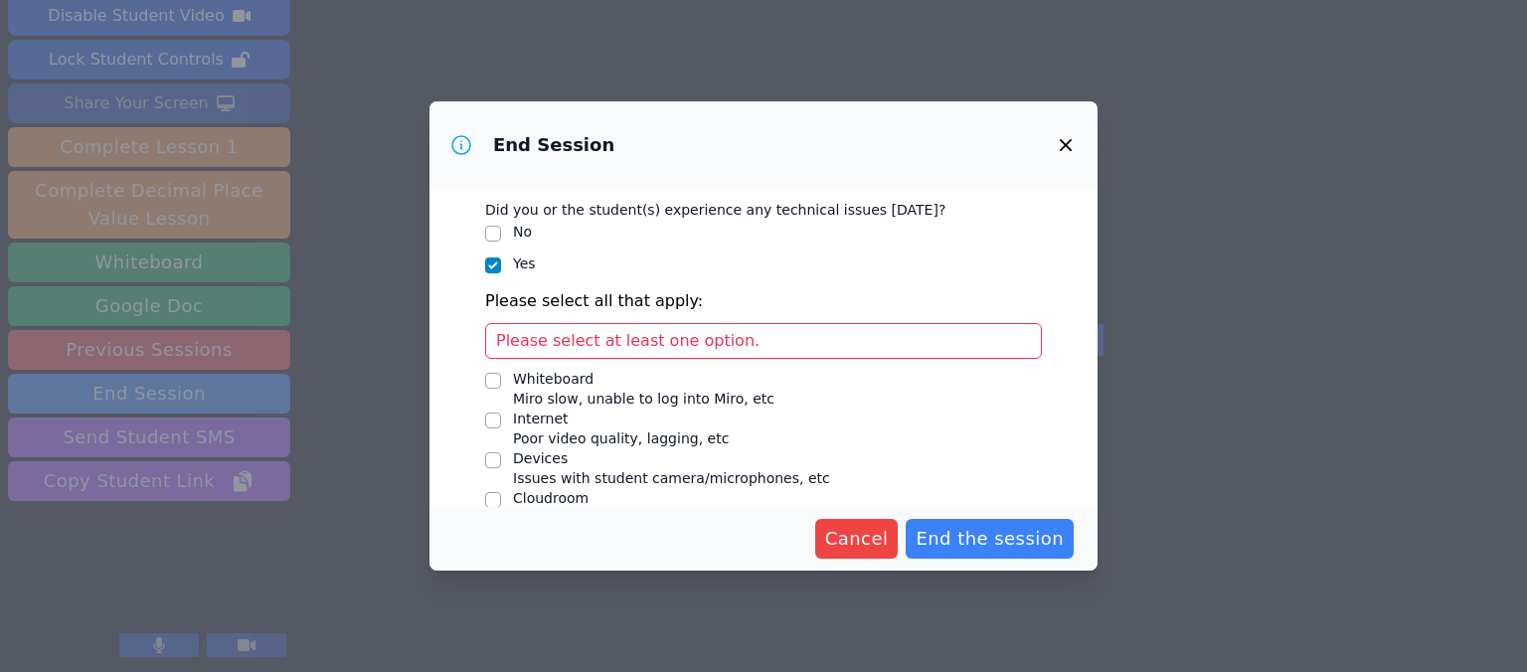
scroll to position [294, 0]
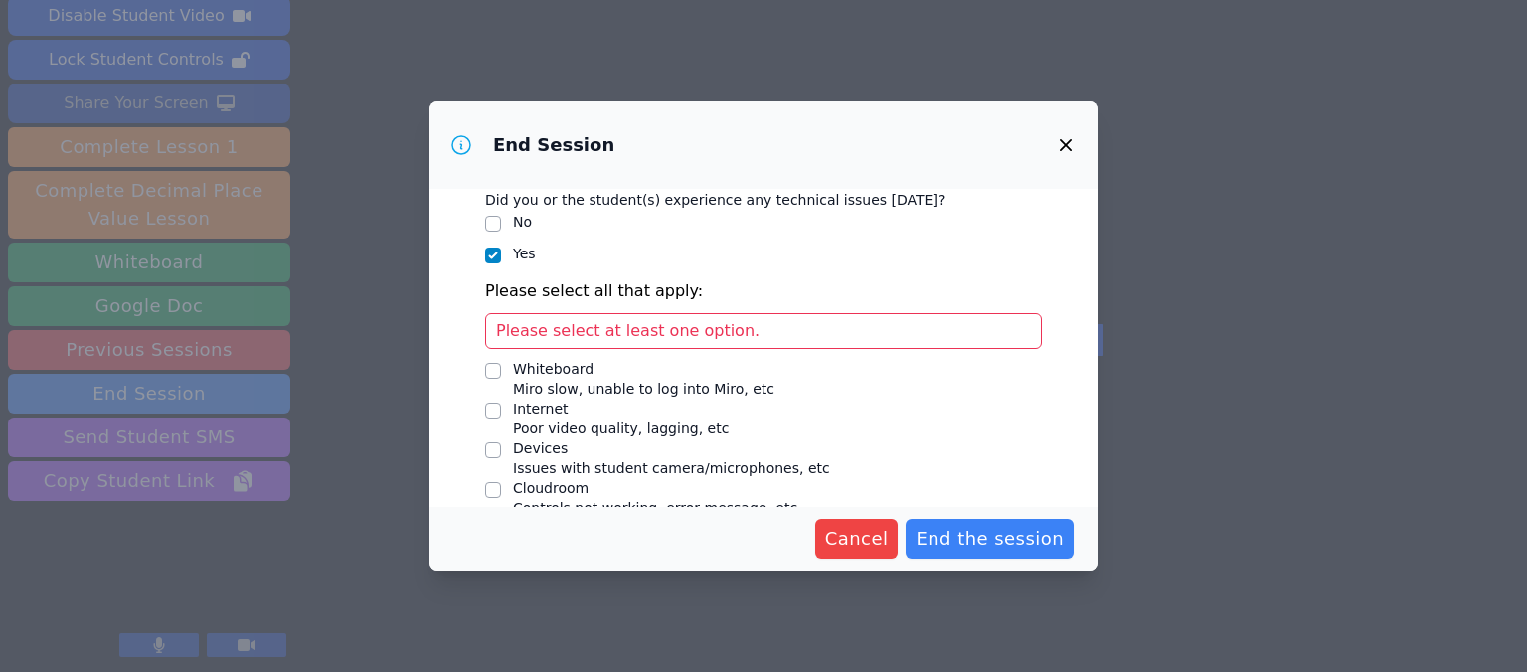
type input "Decided to meet twice a week instead."
click at [493, 368] on input "Whiteboard Miro slow, unable to log into Miro, etc" at bounding box center [493, 371] width 16 height 16
checkbox input "true"
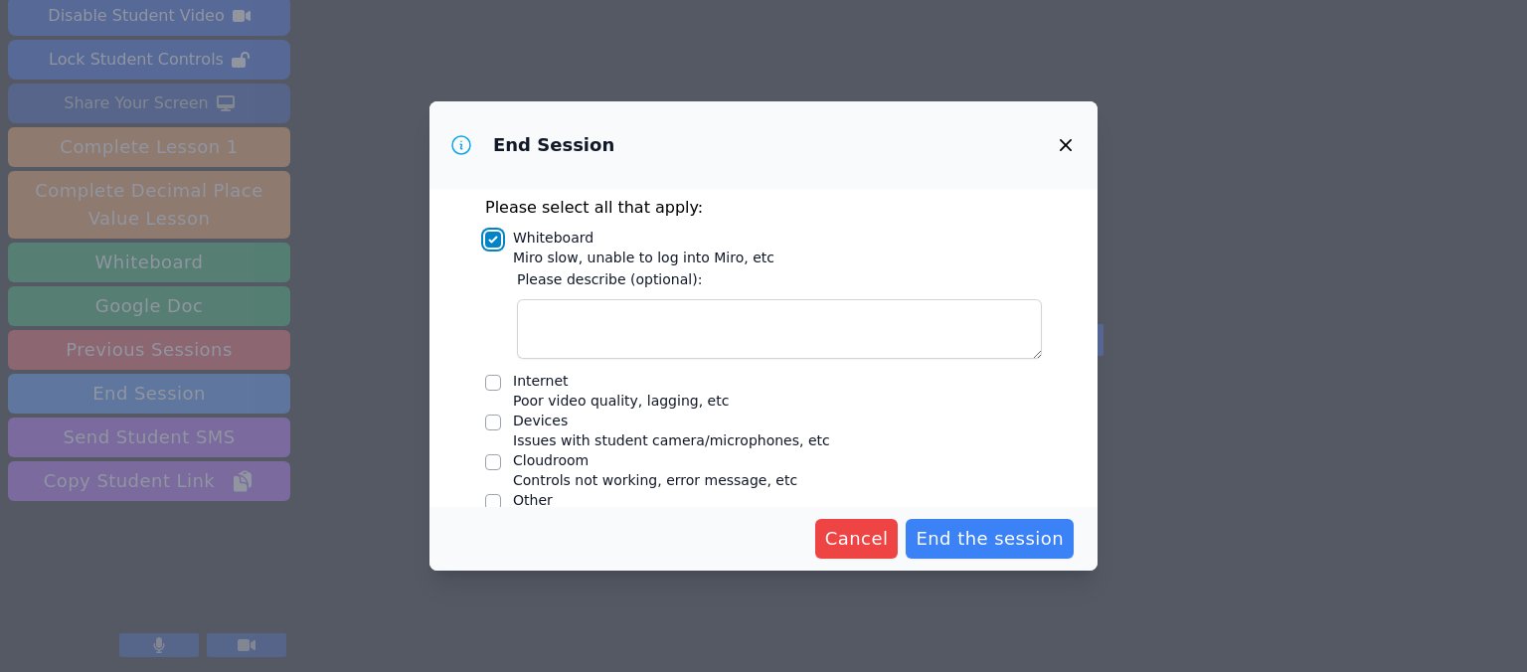
scroll to position [382, 0]
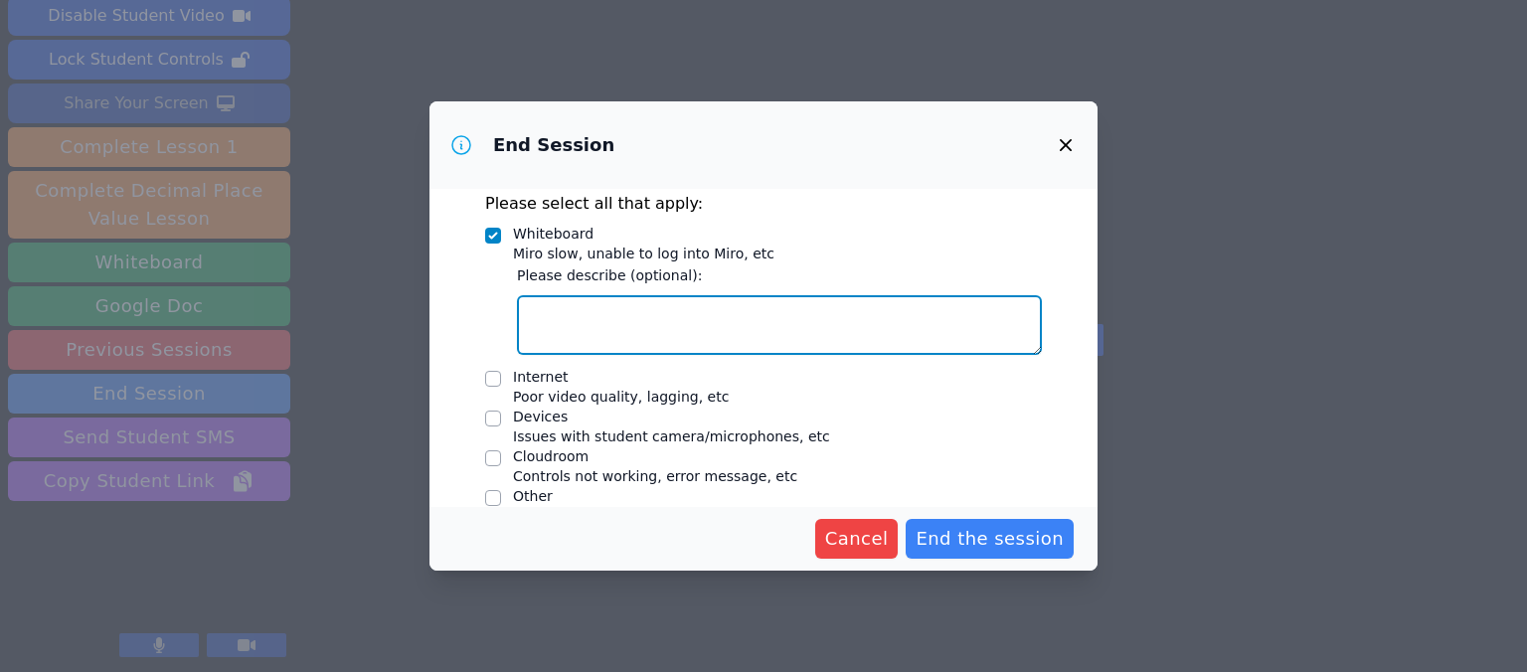
click at [723, 330] on textarea "Whiteboard Miro slow, unable to log into Miro, etc" at bounding box center [779, 325] width 525 height 60
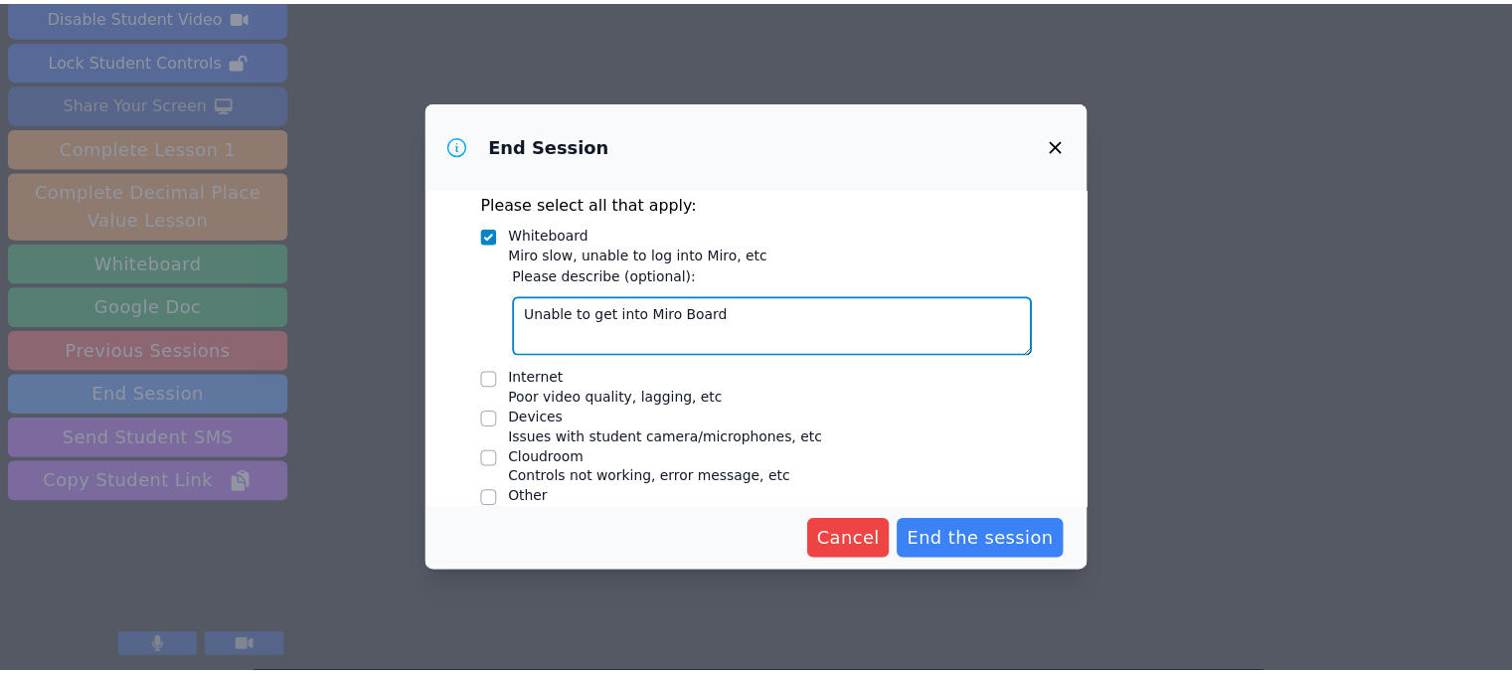
scroll to position [410, 0]
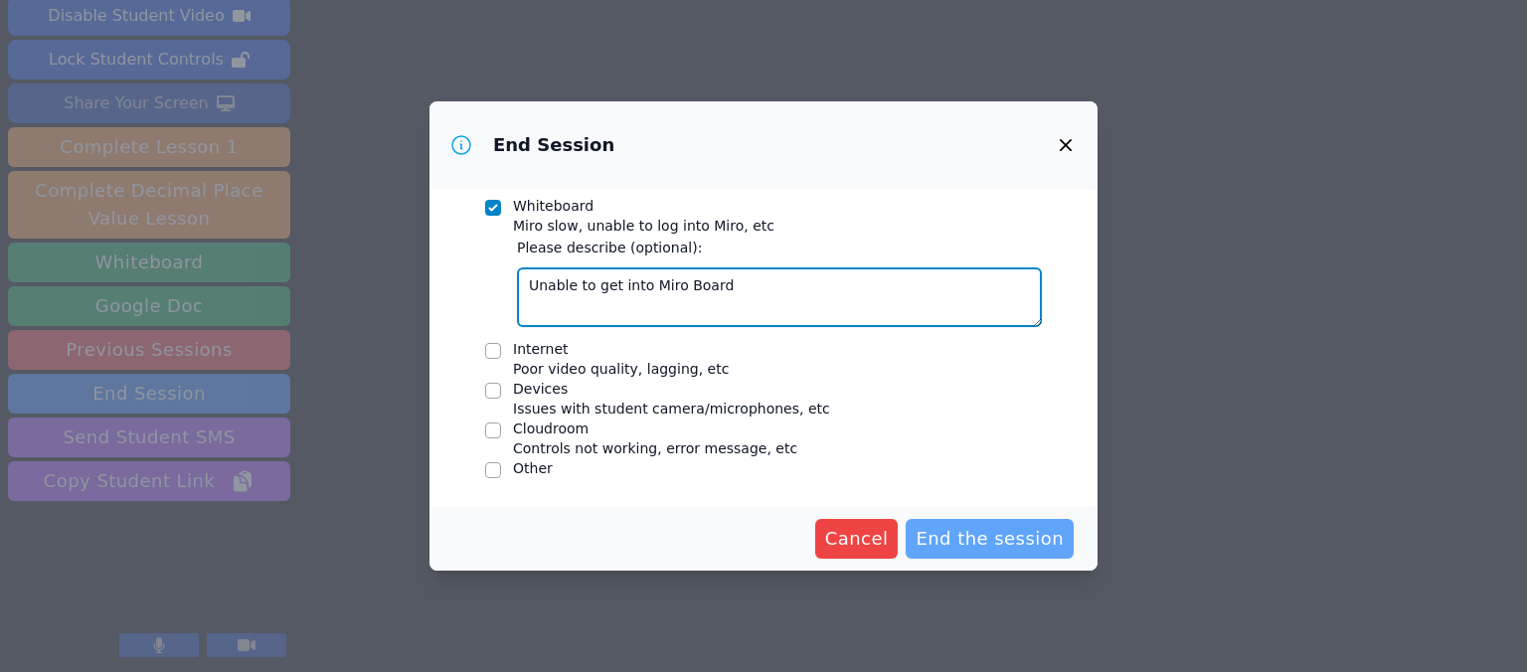
type textarea "Unable to get into Miro Board"
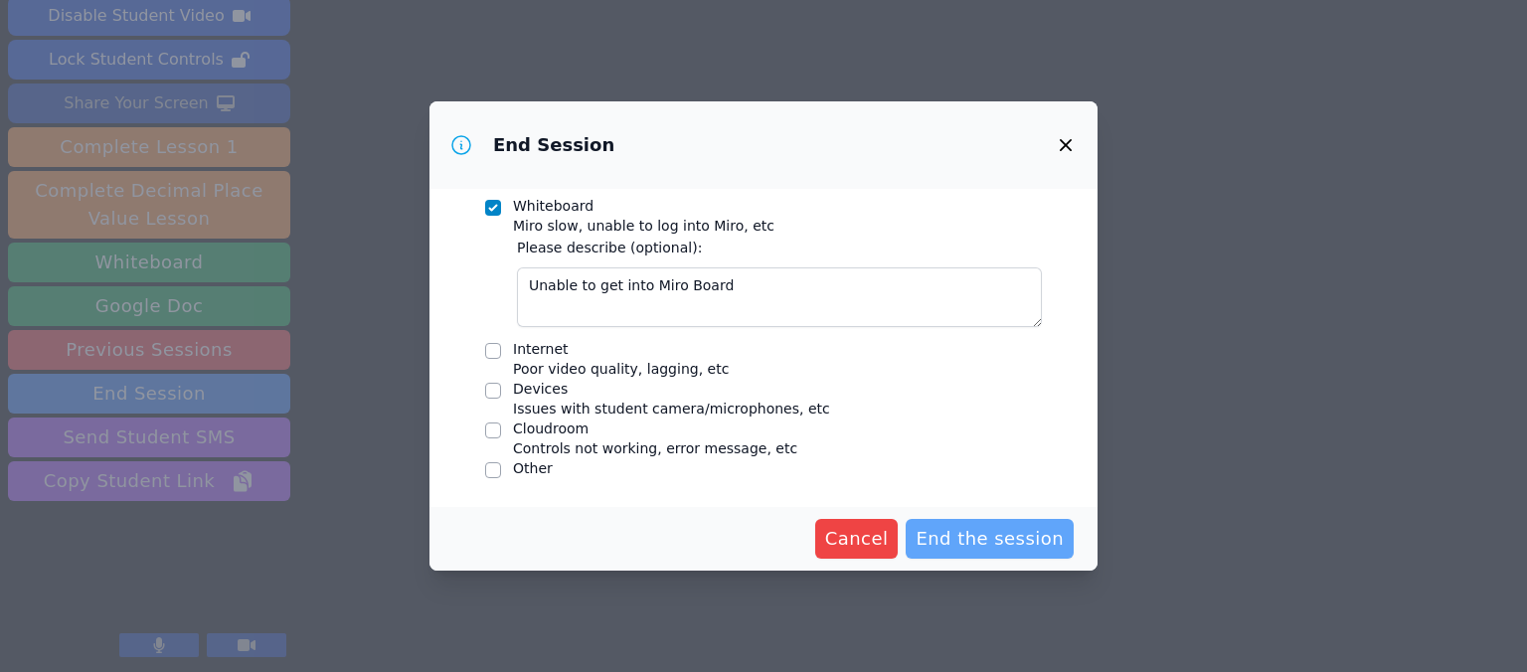
click at [1004, 549] on span "End the session" at bounding box center [990, 539] width 148 height 28
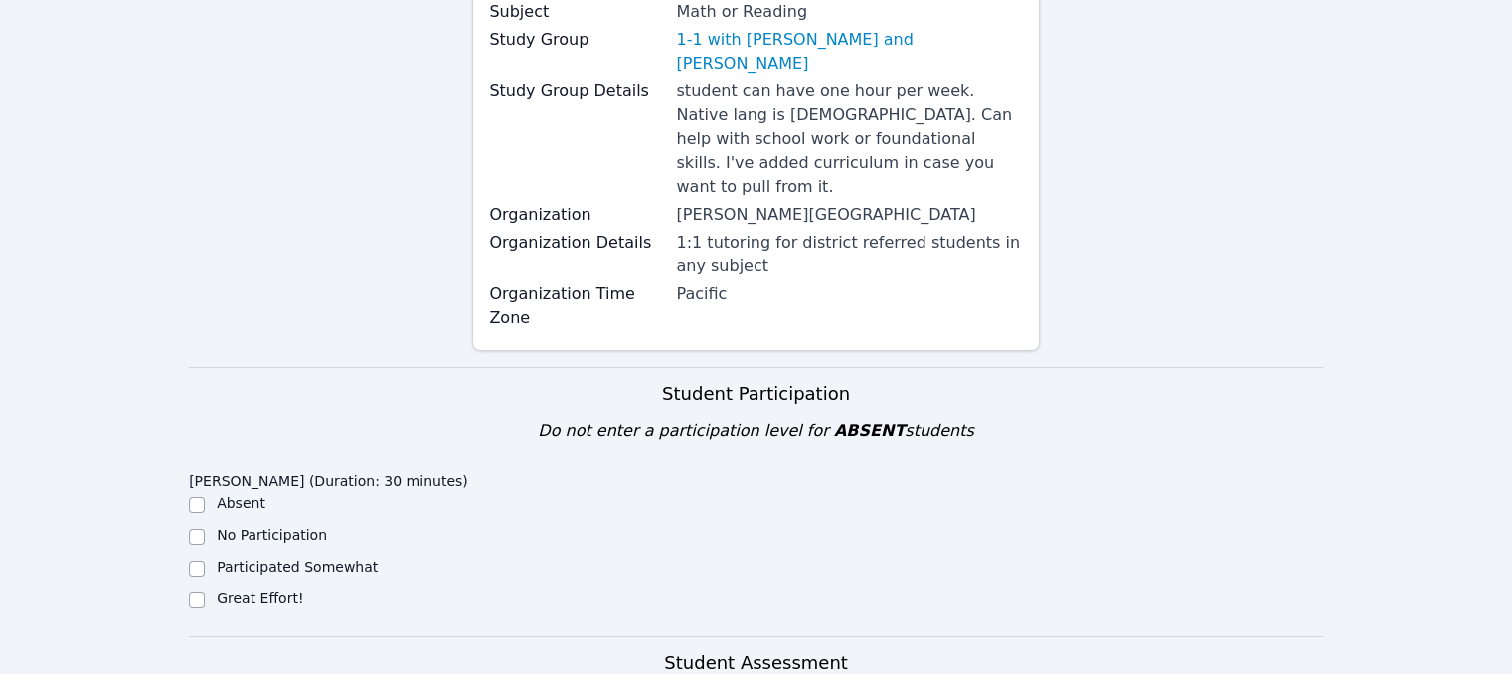
scroll to position [278, 0]
click at [202, 595] on input "Great Effort!" at bounding box center [197, 603] width 16 height 16
checkbox input "true"
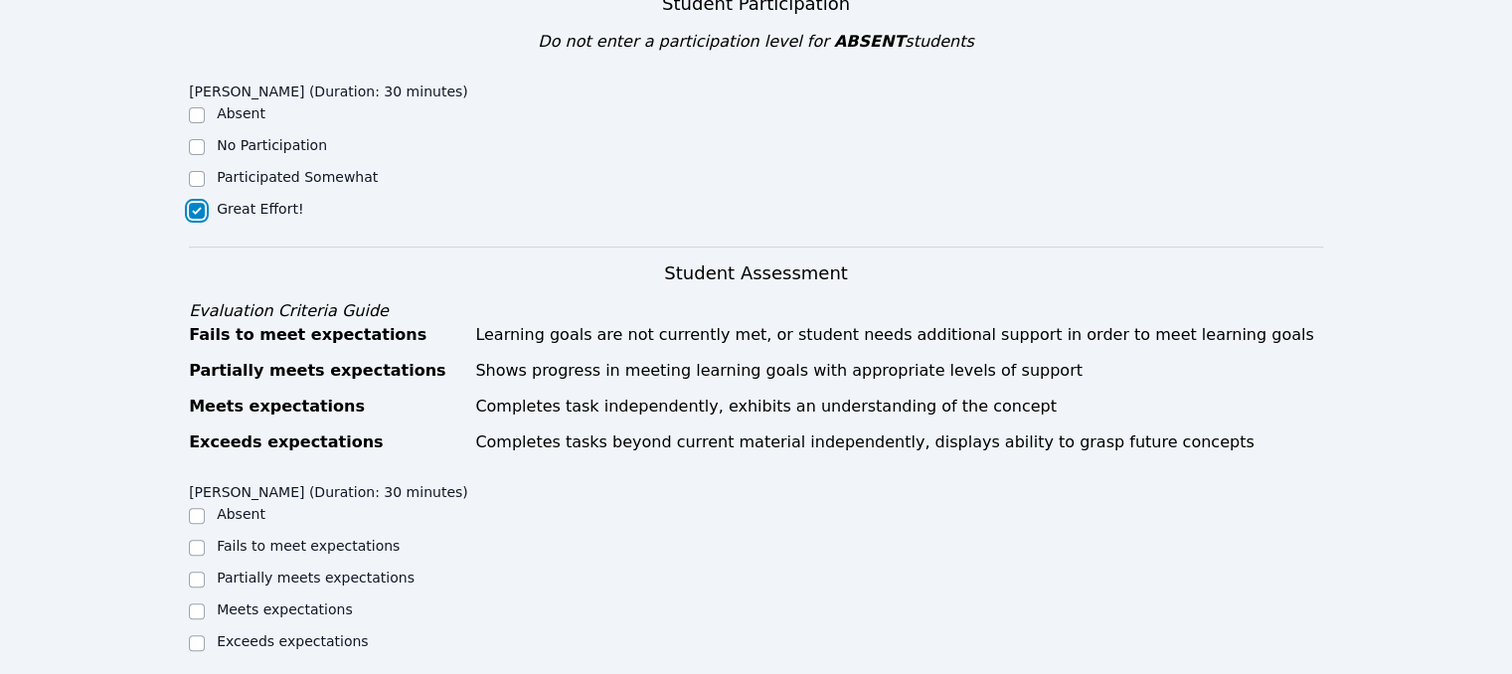
scroll to position [672, 0]
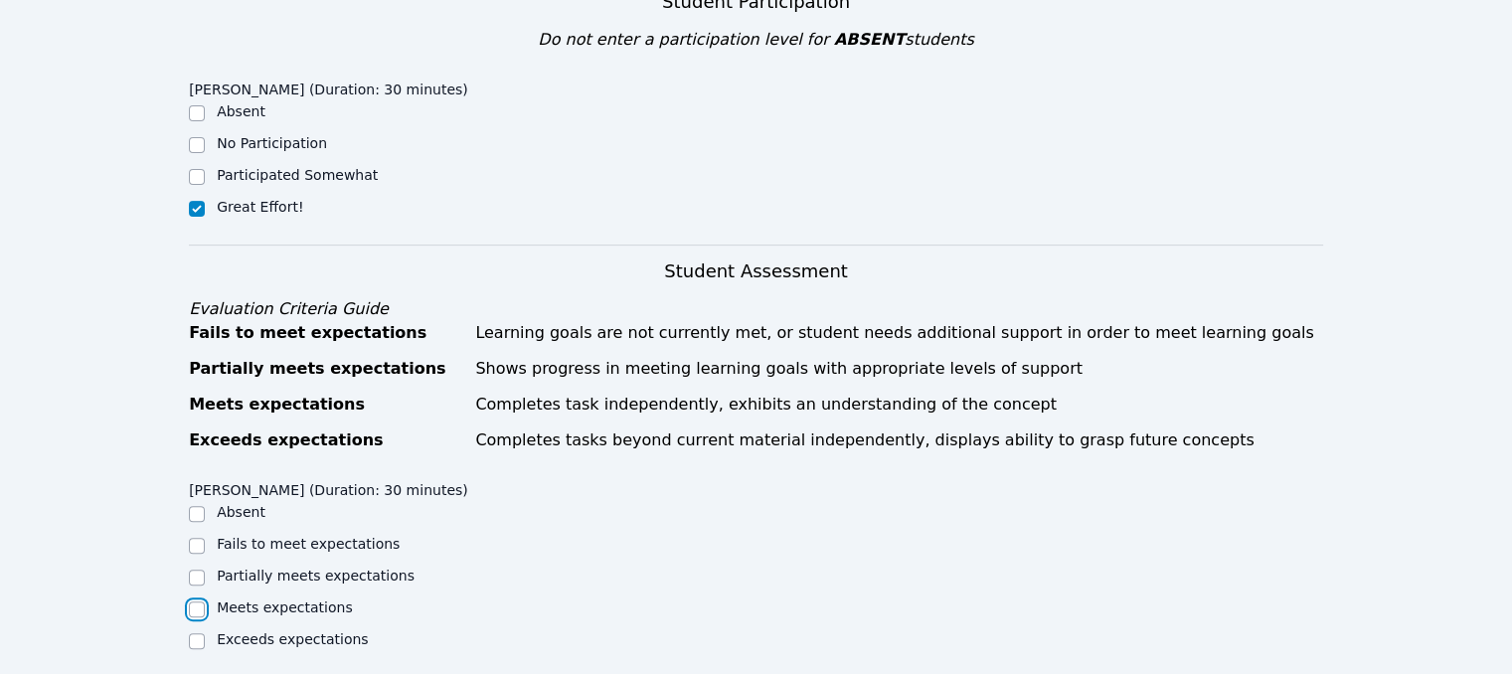
click at [202, 601] on input "Meets expectations" at bounding box center [197, 609] width 16 height 16
checkbox input "true"
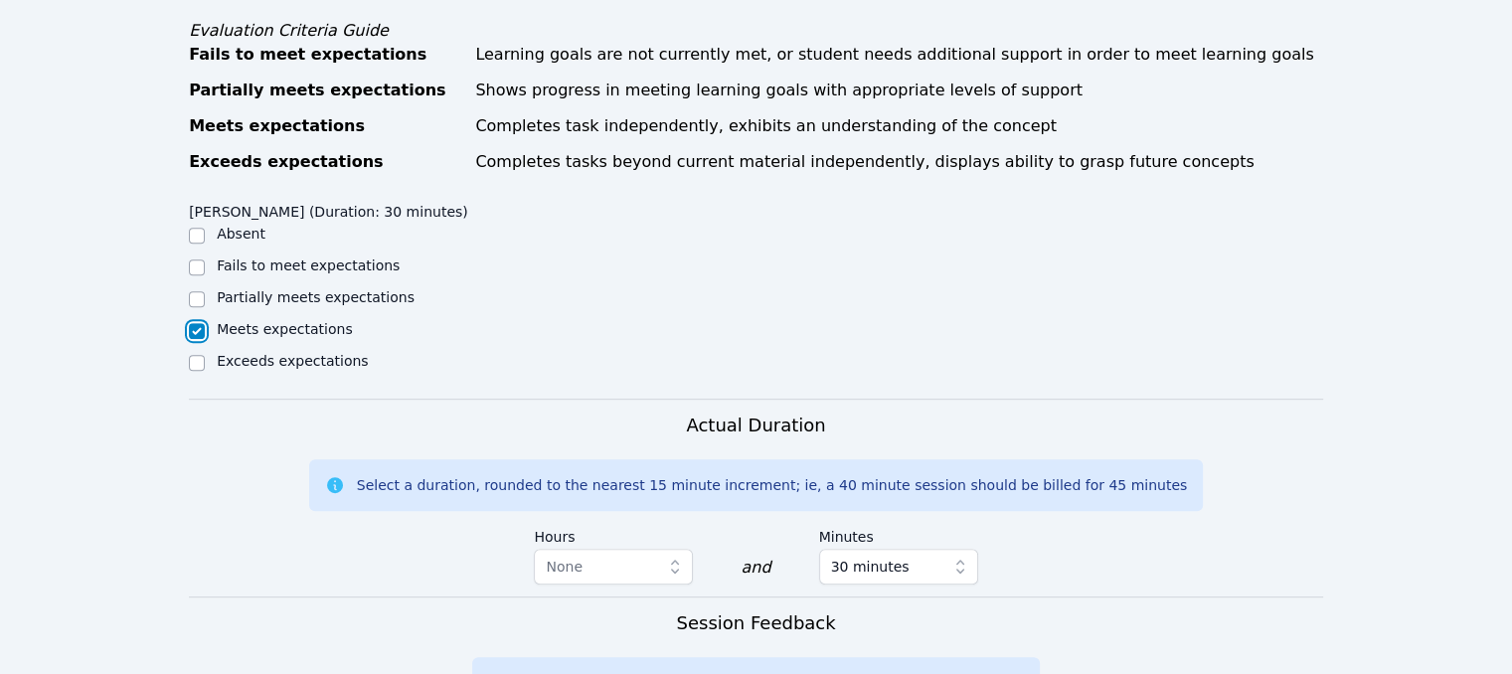
scroll to position [1161, 0]
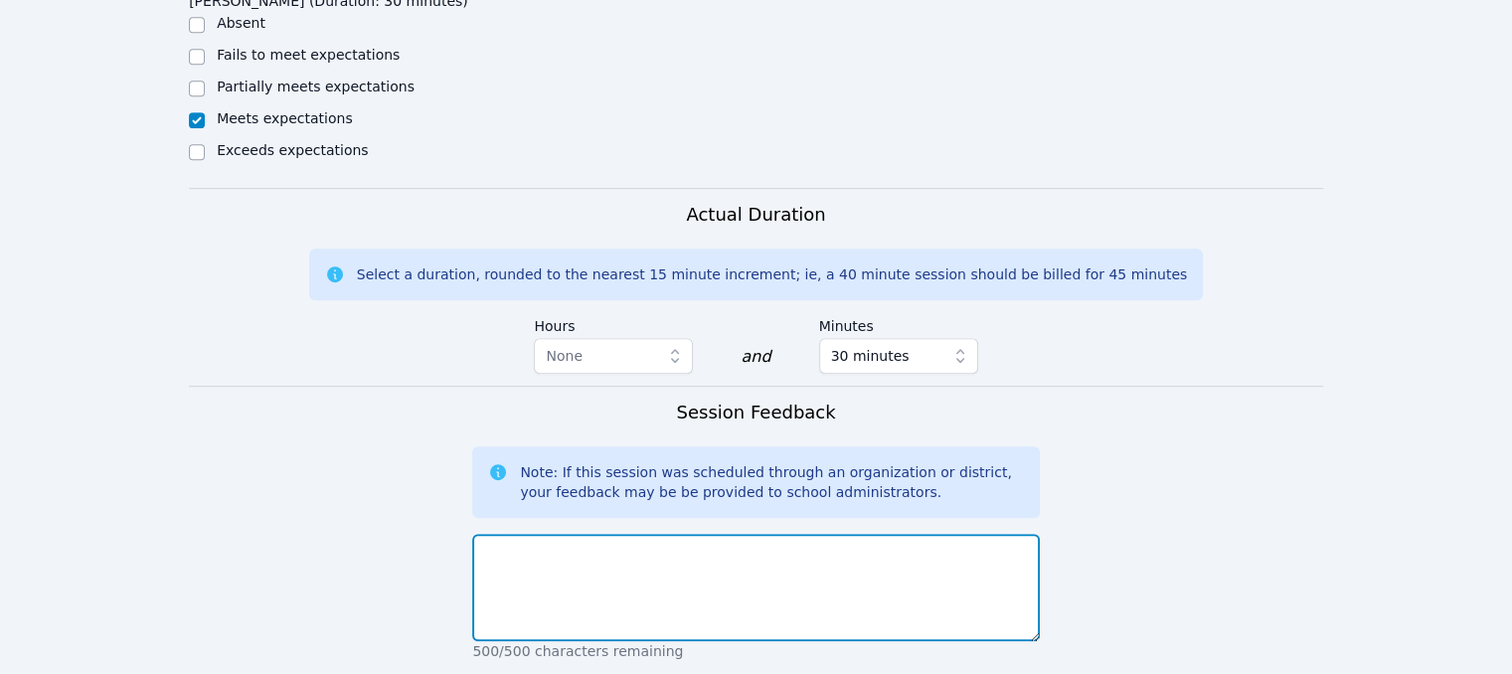
click at [802, 534] on textarea at bounding box center [755, 587] width 567 height 107
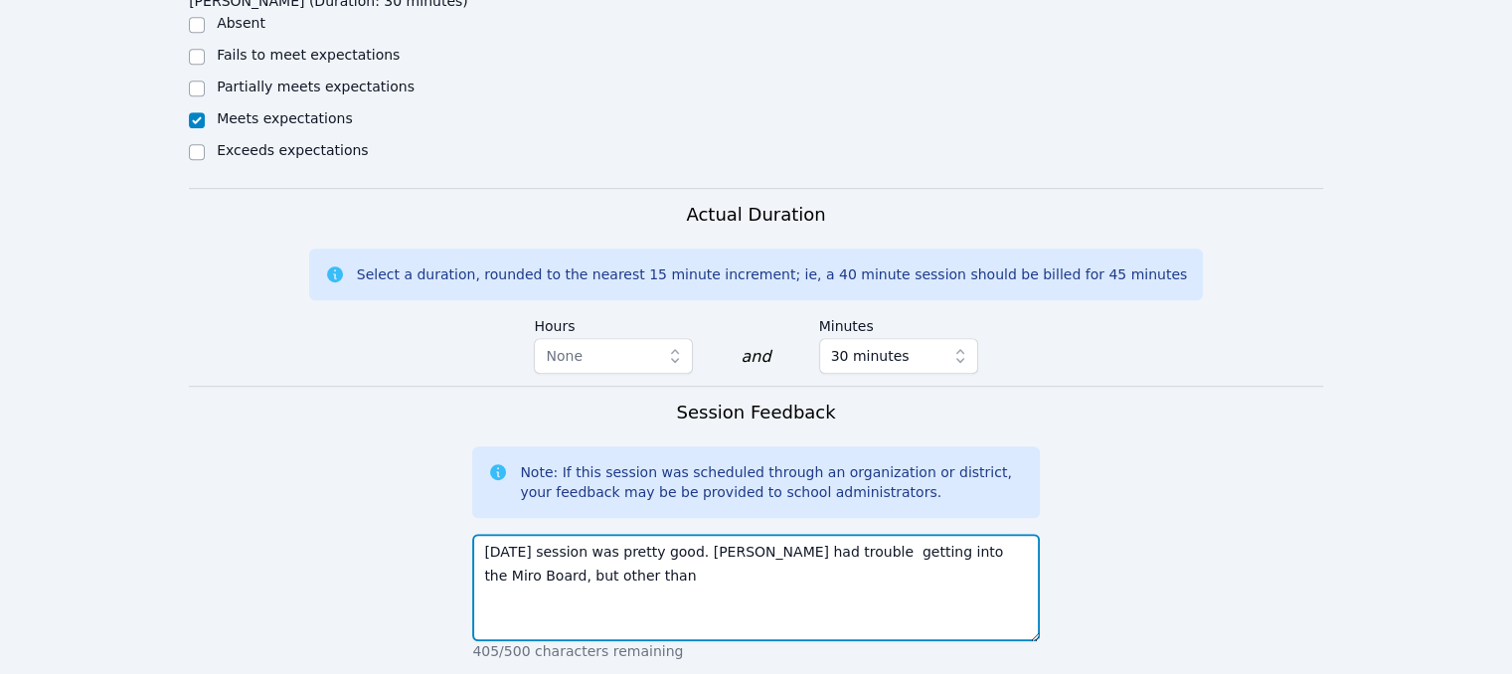
drag, startPoint x: 796, startPoint y: 482, endPoint x: 801, endPoint y: 514, distance: 32.2
click at [705, 534] on textarea "[DATE] session was pretty good. [PERSON_NAME] had trouble getting into the Miro…" at bounding box center [755, 587] width 567 height 107
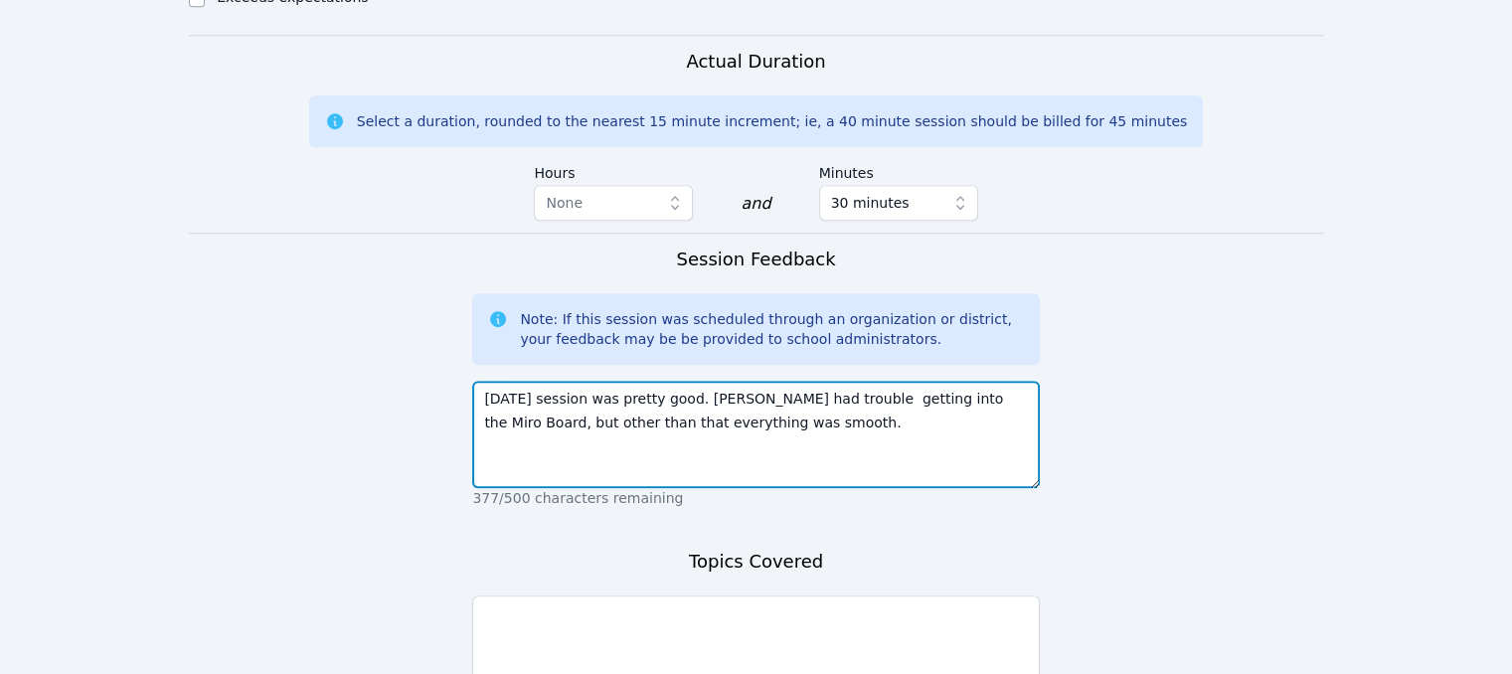
scroll to position [1328, 0]
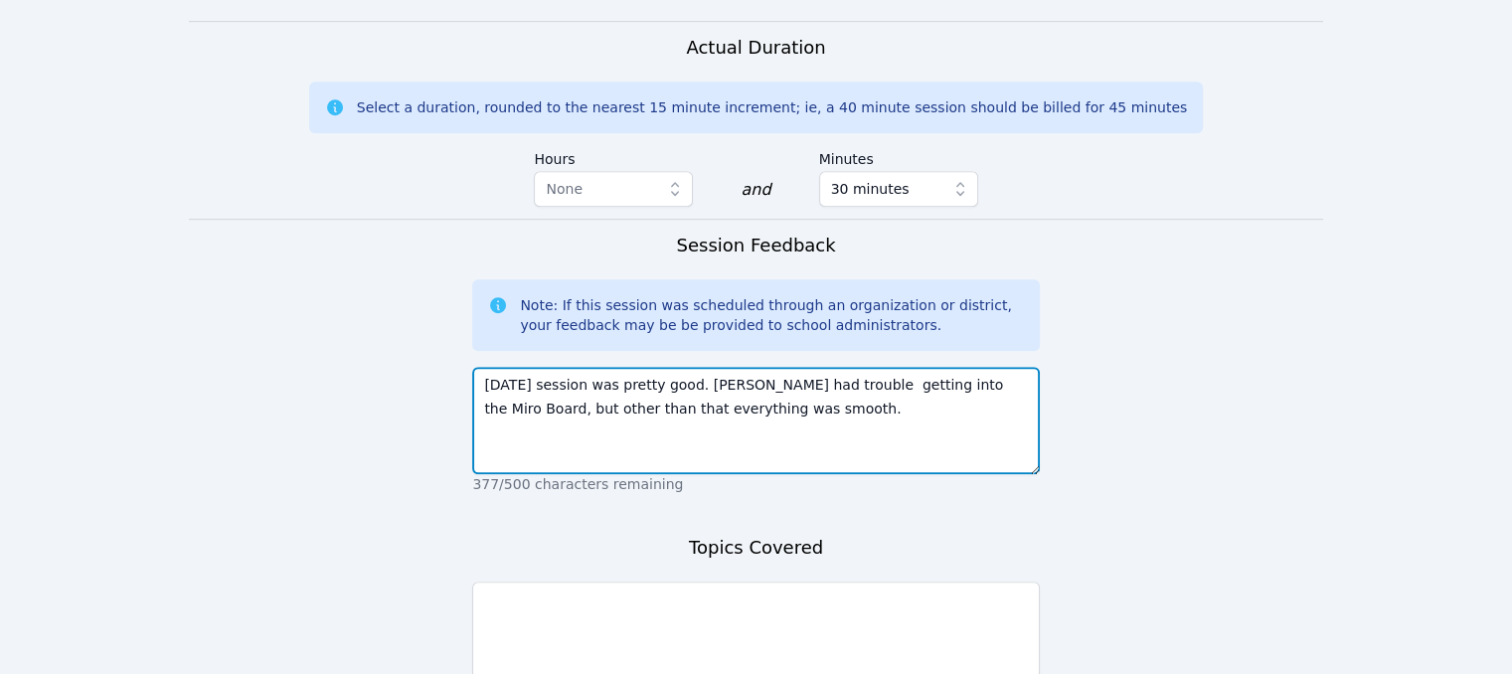
type textarea "[DATE] session was pretty good. [PERSON_NAME] had trouble getting into the Miro…"
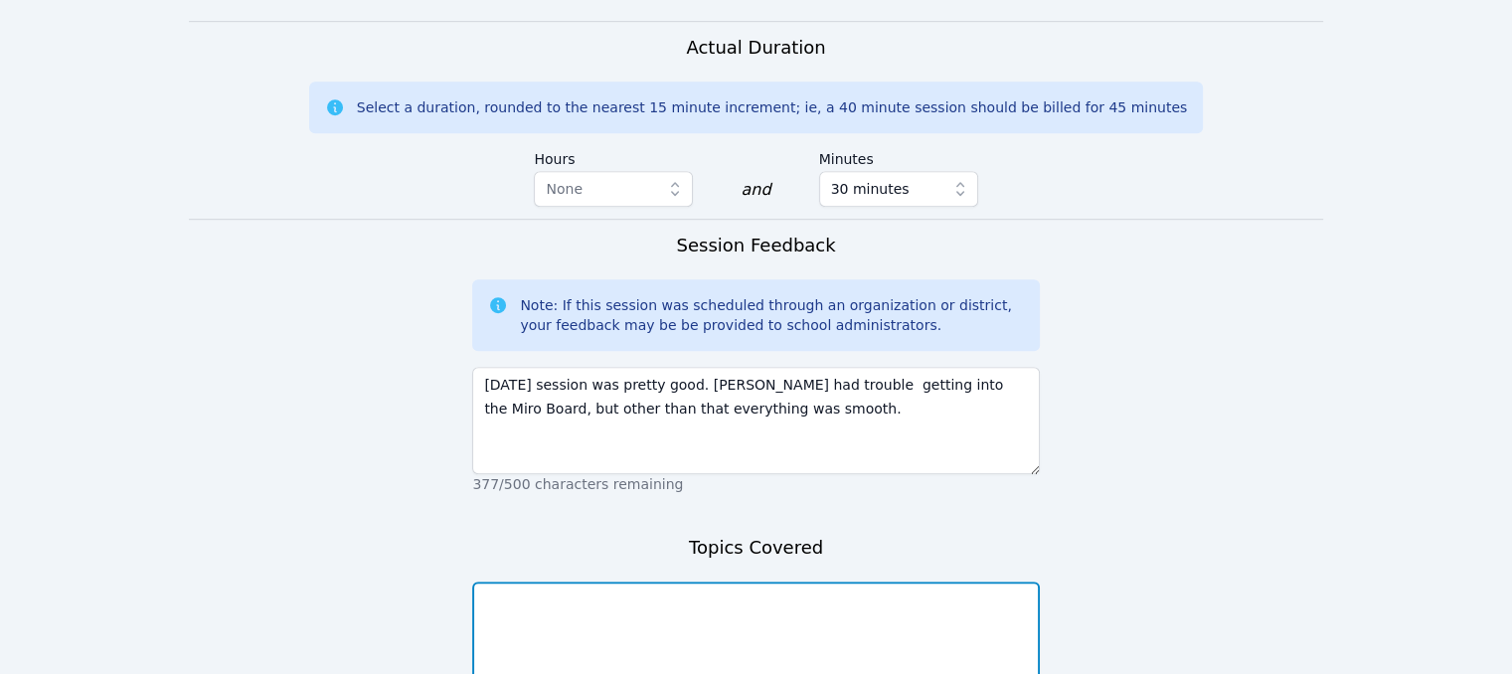
click at [705, 582] on textarea at bounding box center [755, 635] width 567 height 107
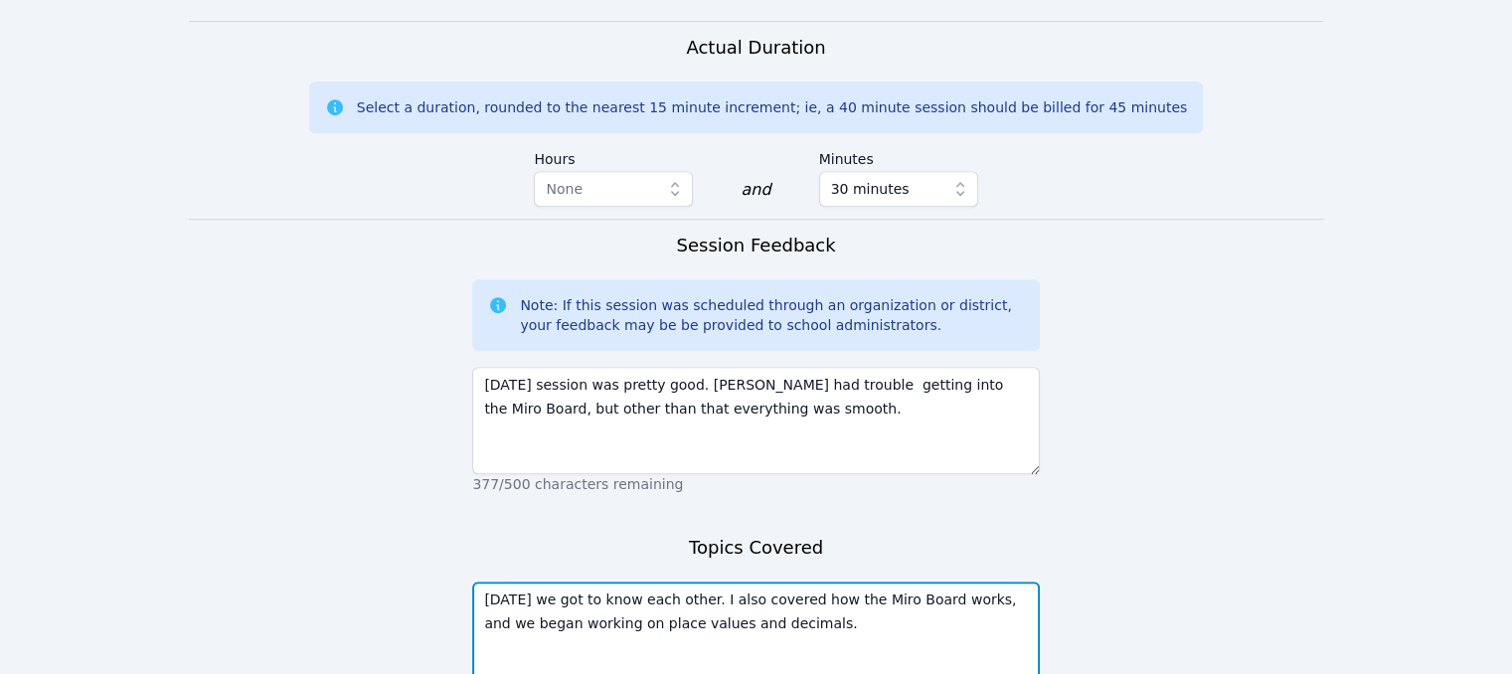
scroll to position [1454, 0]
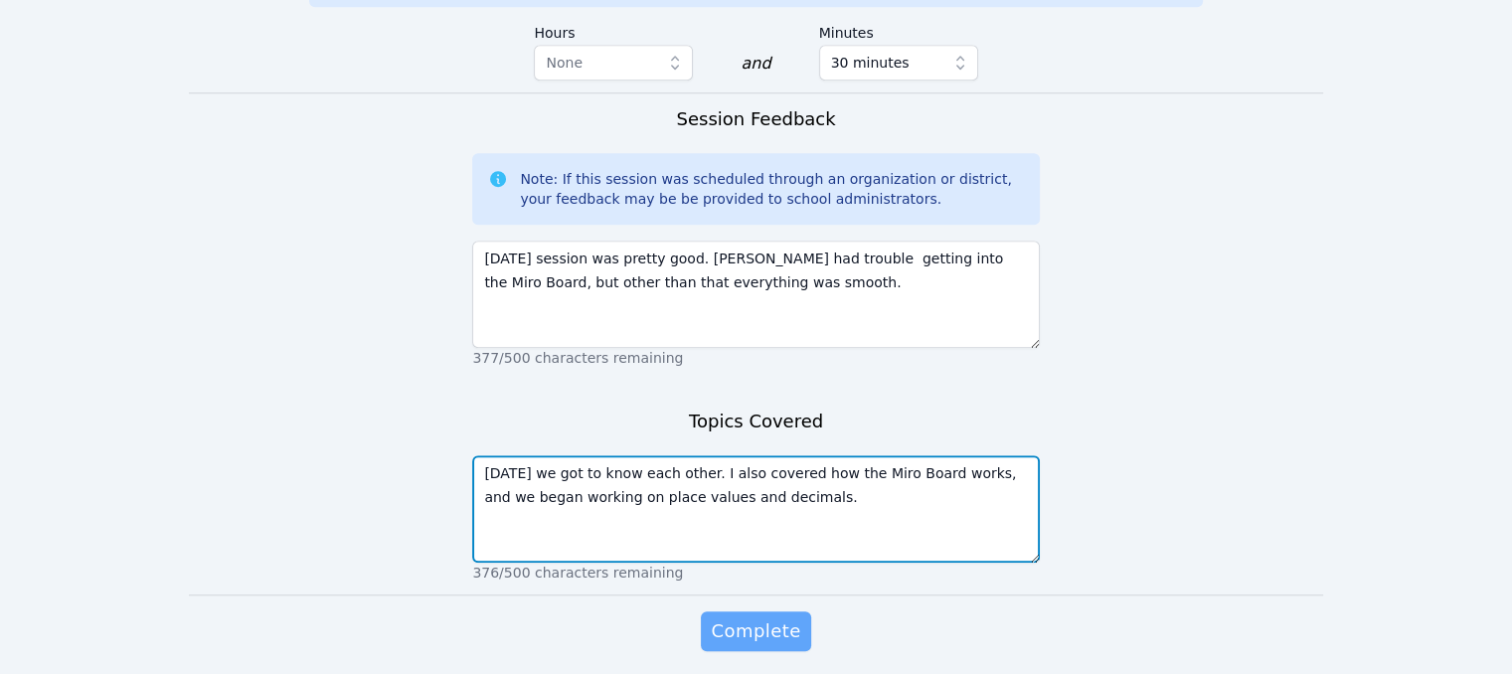
type textarea "[DATE] we got to know each other. I also covered how the Miro Board works, and …"
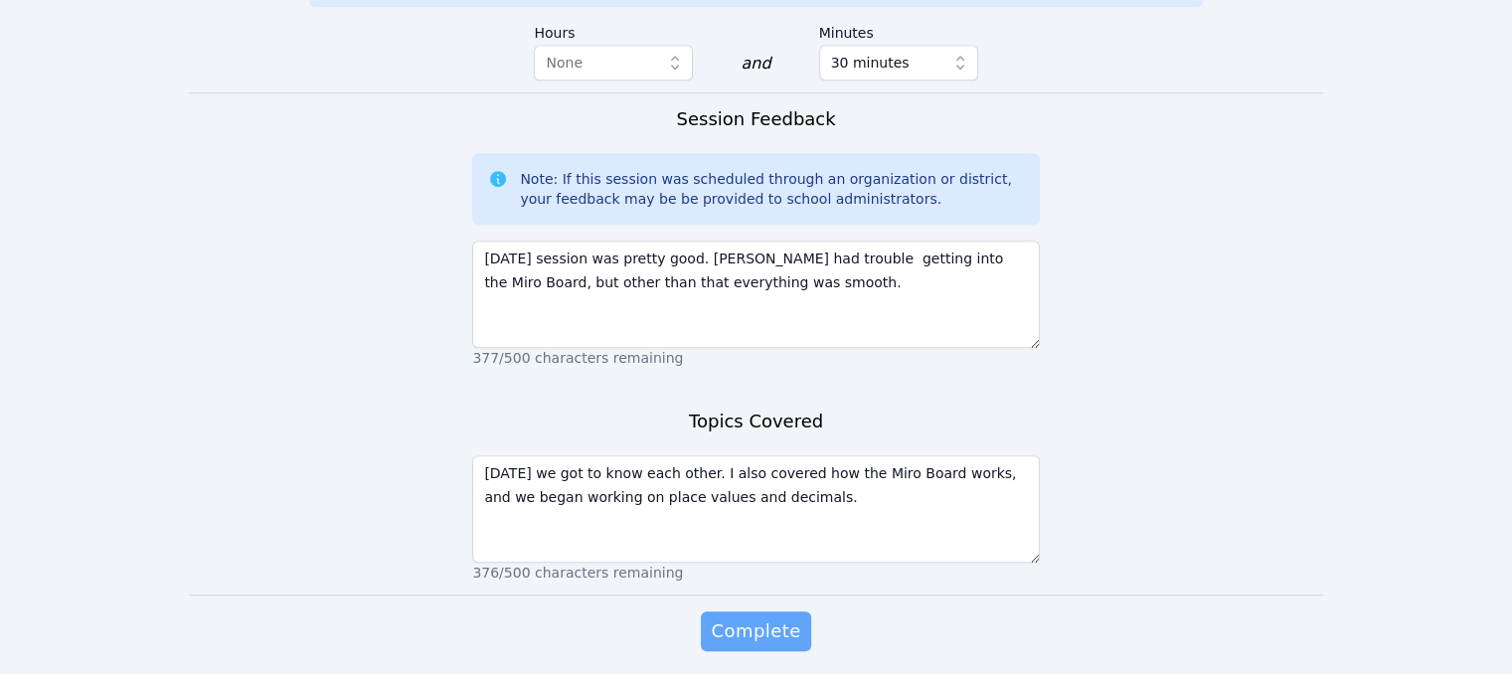
click at [799, 611] on button "Complete" at bounding box center [755, 631] width 109 height 40
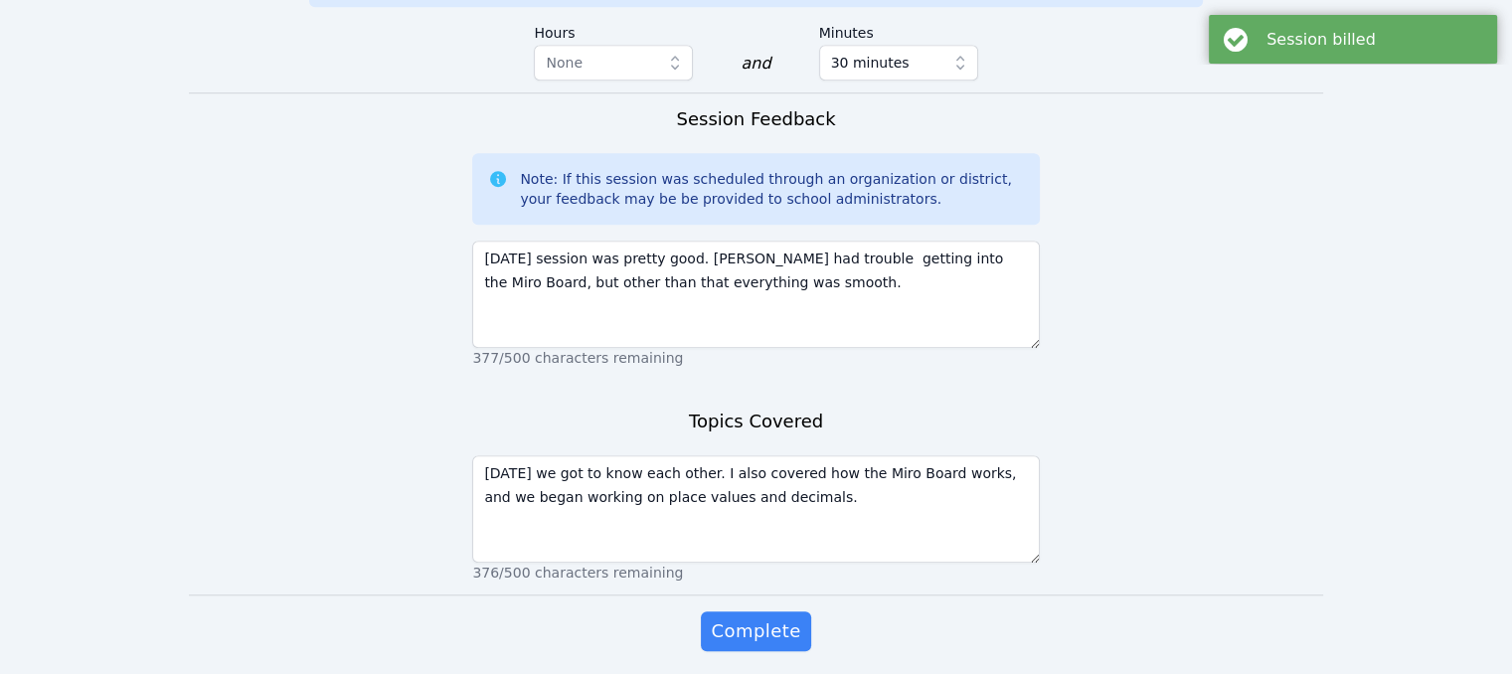
scroll to position [0, 0]
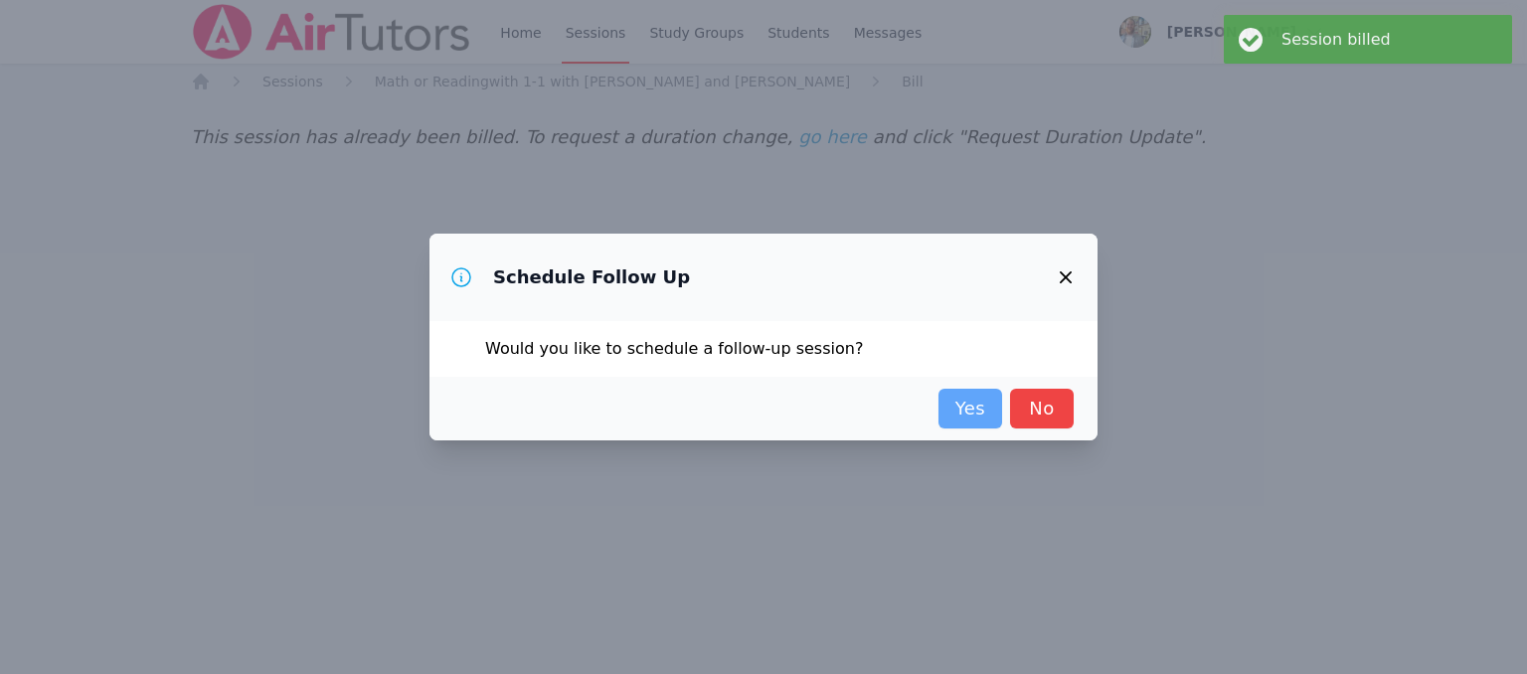
click at [959, 415] on link "Yes" at bounding box center [970, 409] width 64 height 40
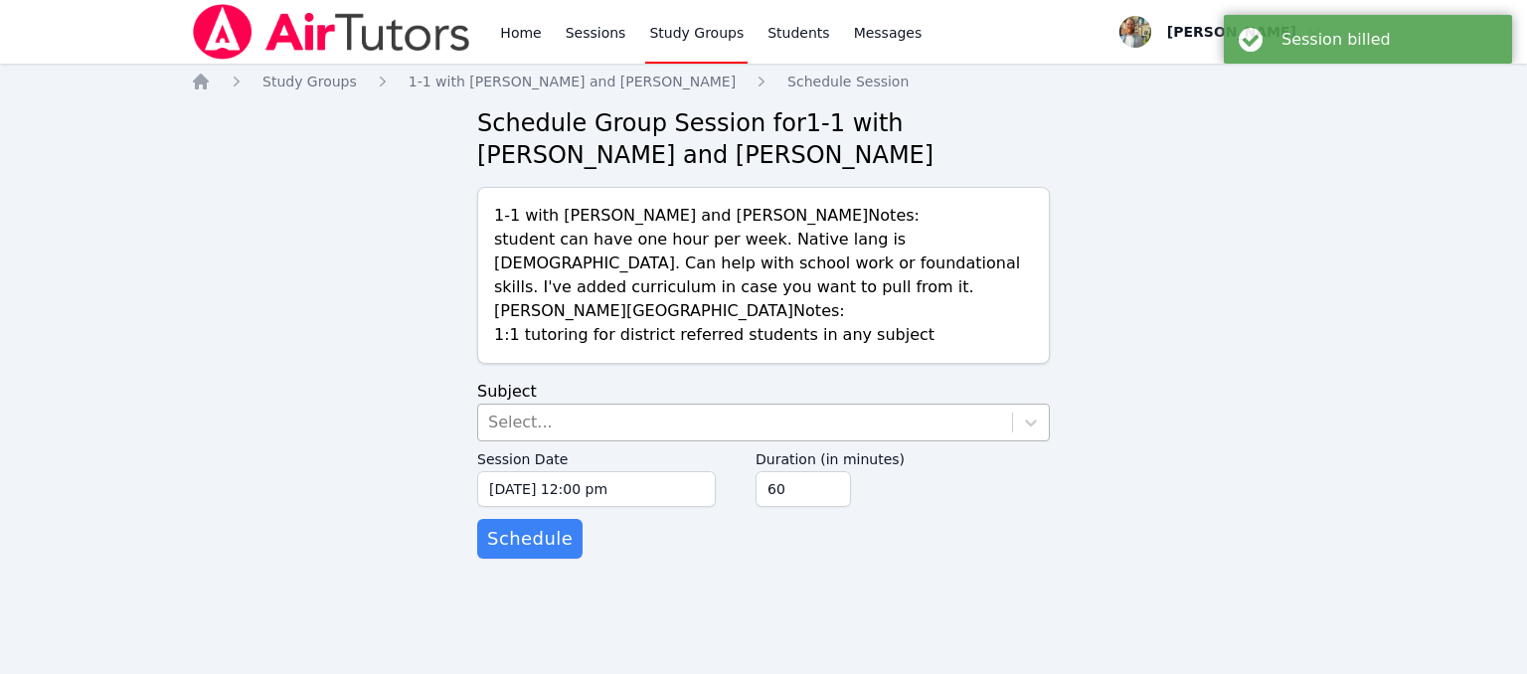
click at [900, 430] on div "Select..." at bounding box center [745, 423] width 534 height 36
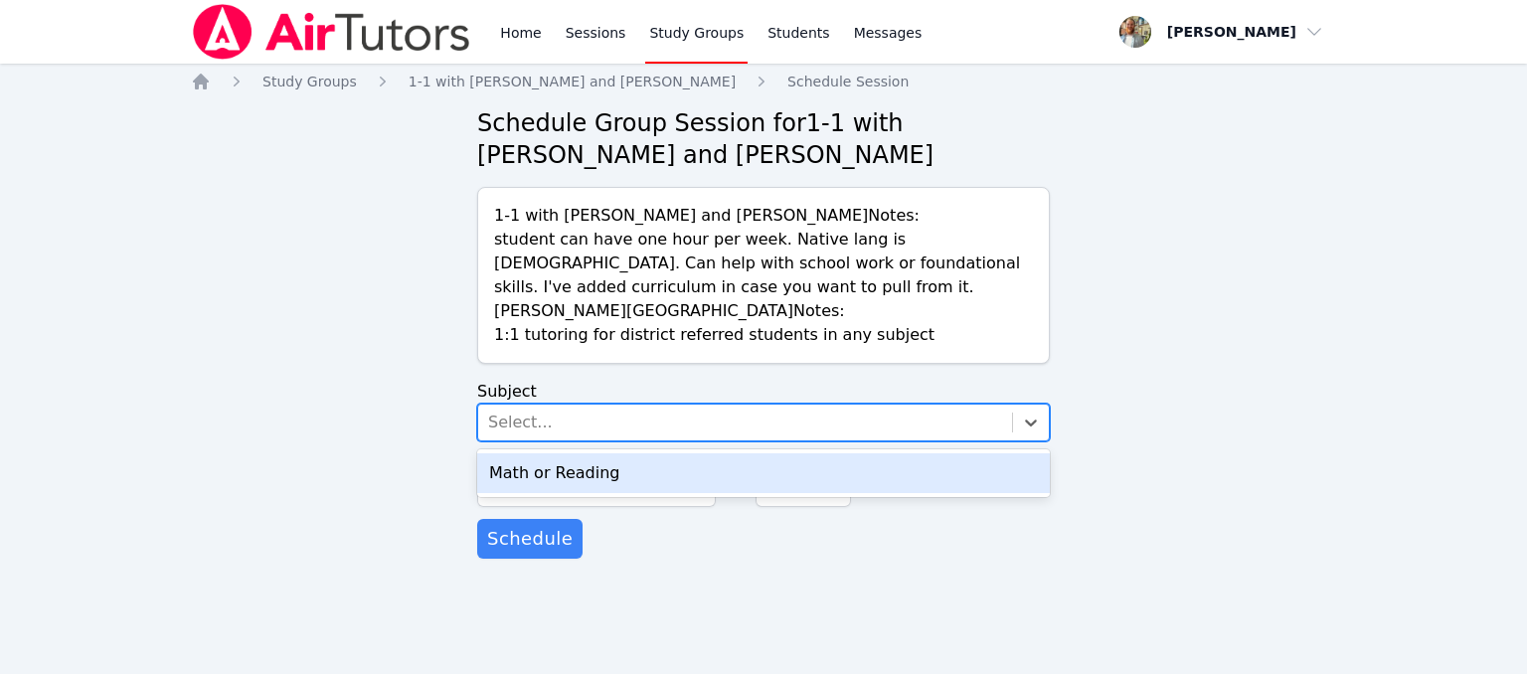
click at [742, 483] on div "Math or Reading" at bounding box center [763, 473] width 573 height 40
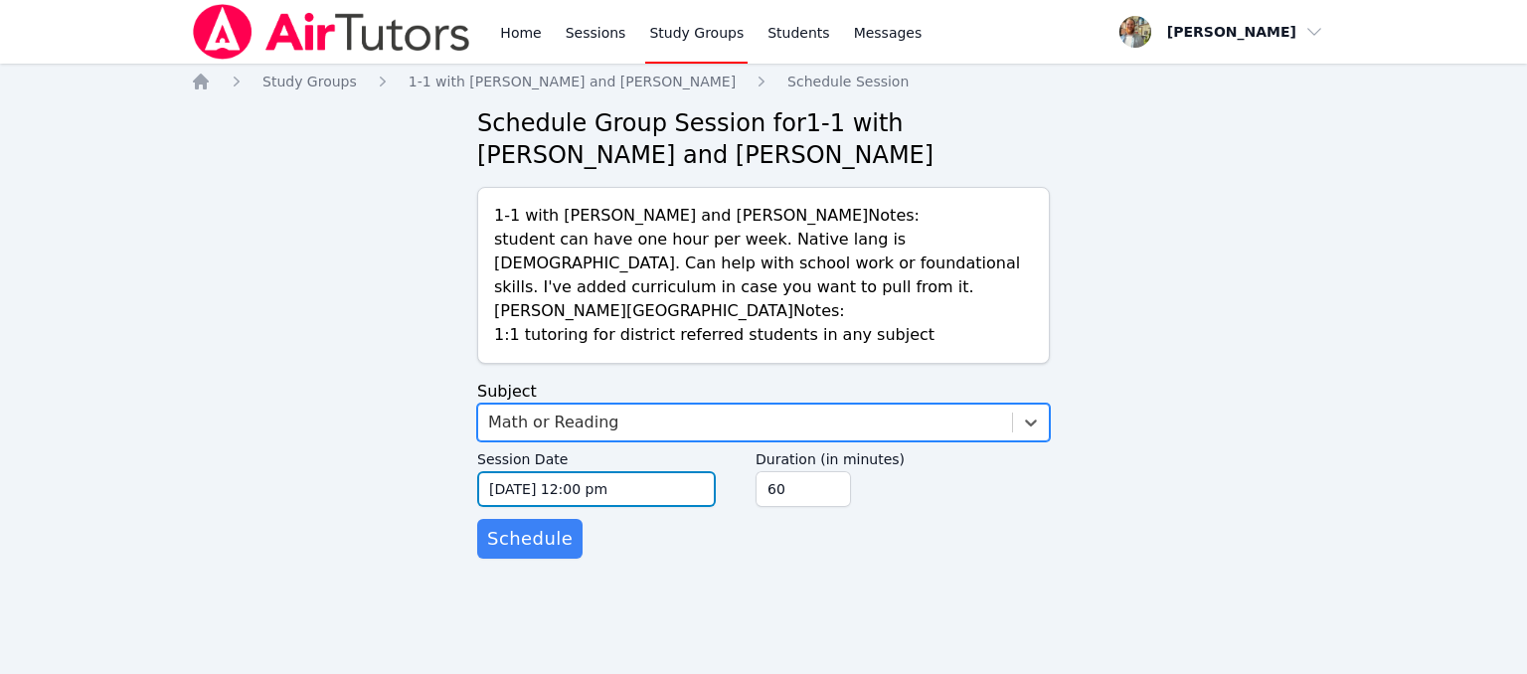
click at [604, 495] on input "[DATE] 12:00 pm" at bounding box center [596, 489] width 239 height 36
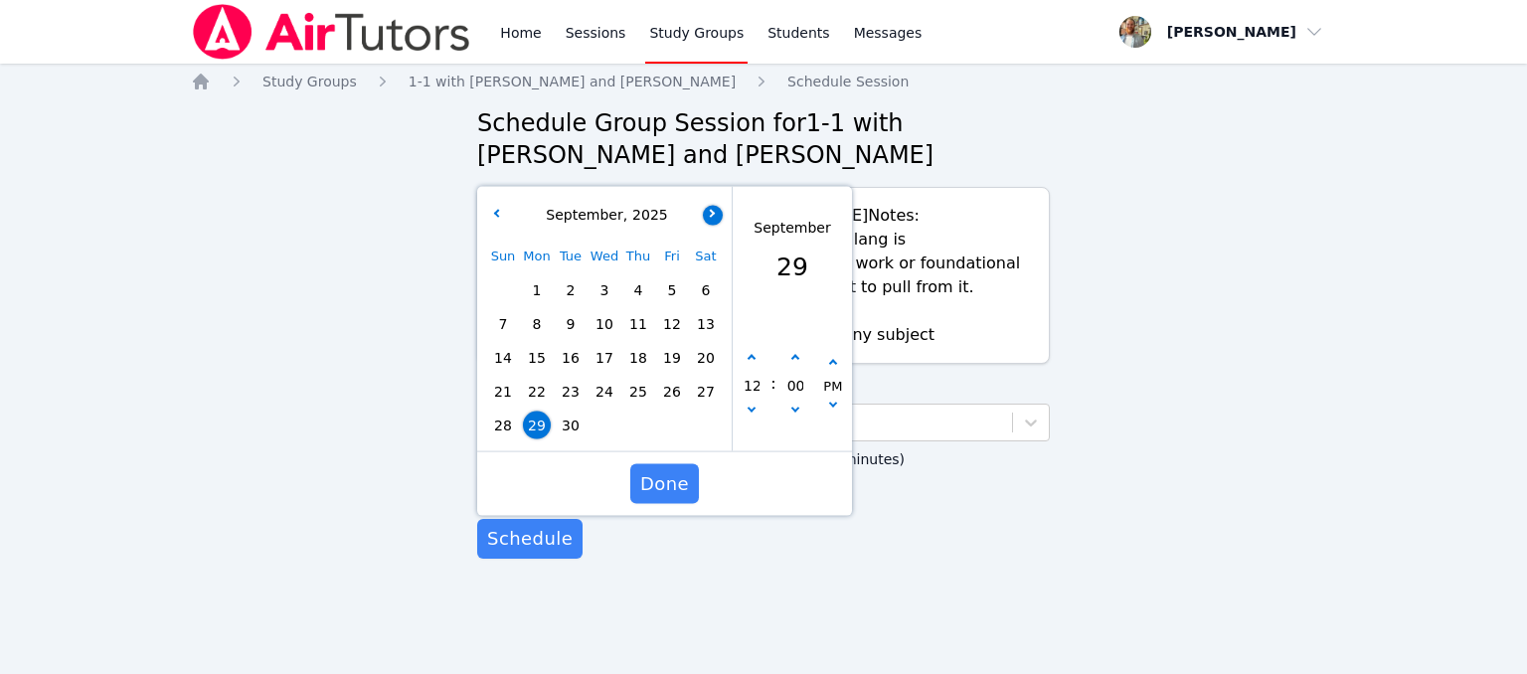
click at [706, 217] on button "button" at bounding box center [713, 215] width 20 height 20
click at [606, 287] on span "1" at bounding box center [605, 290] width 28 height 28
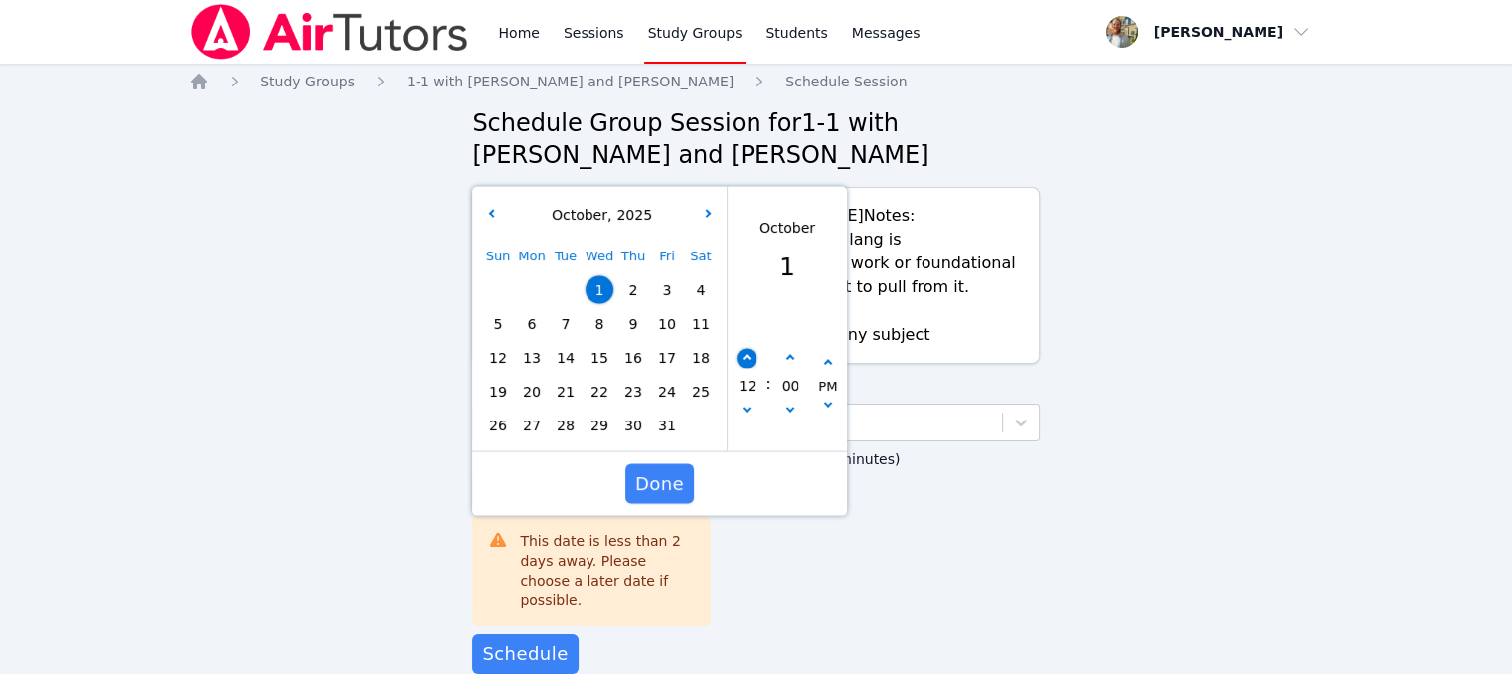
click at [747, 361] on icon "button" at bounding box center [747, 359] width 8 height 8
type input "[DATE] 01:00 pm"
type input "01"
click at [747, 361] on icon "button" at bounding box center [747, 359] width 8 height 8
type input "[DATE] 02:00 pm"
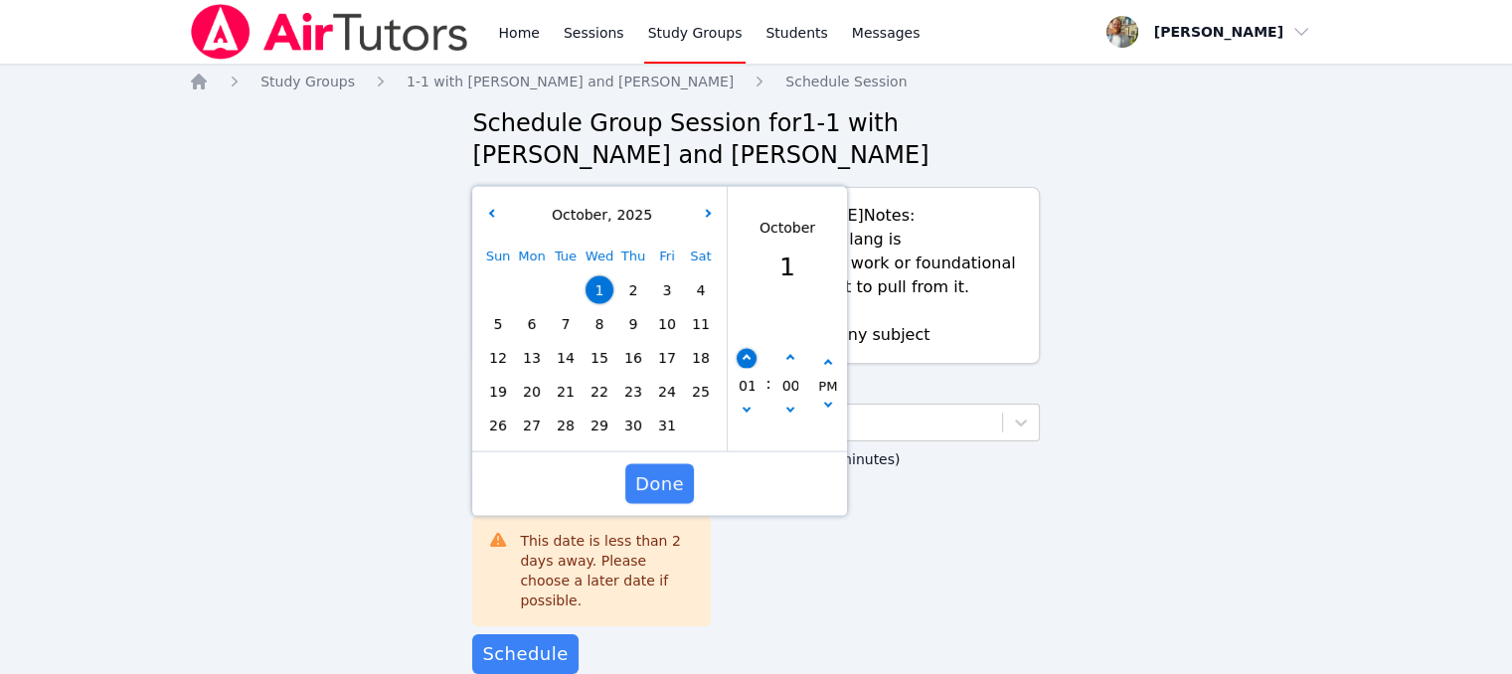
type input "02"
click at [747, 361] on icon "button" at bounding box center [747, 359] width 8 height 8
type input "[DATE] 03:00 pm"
type input "03"
click at [747, 361] on icon "button" at bounding box center [747, 359] width 8 height 8
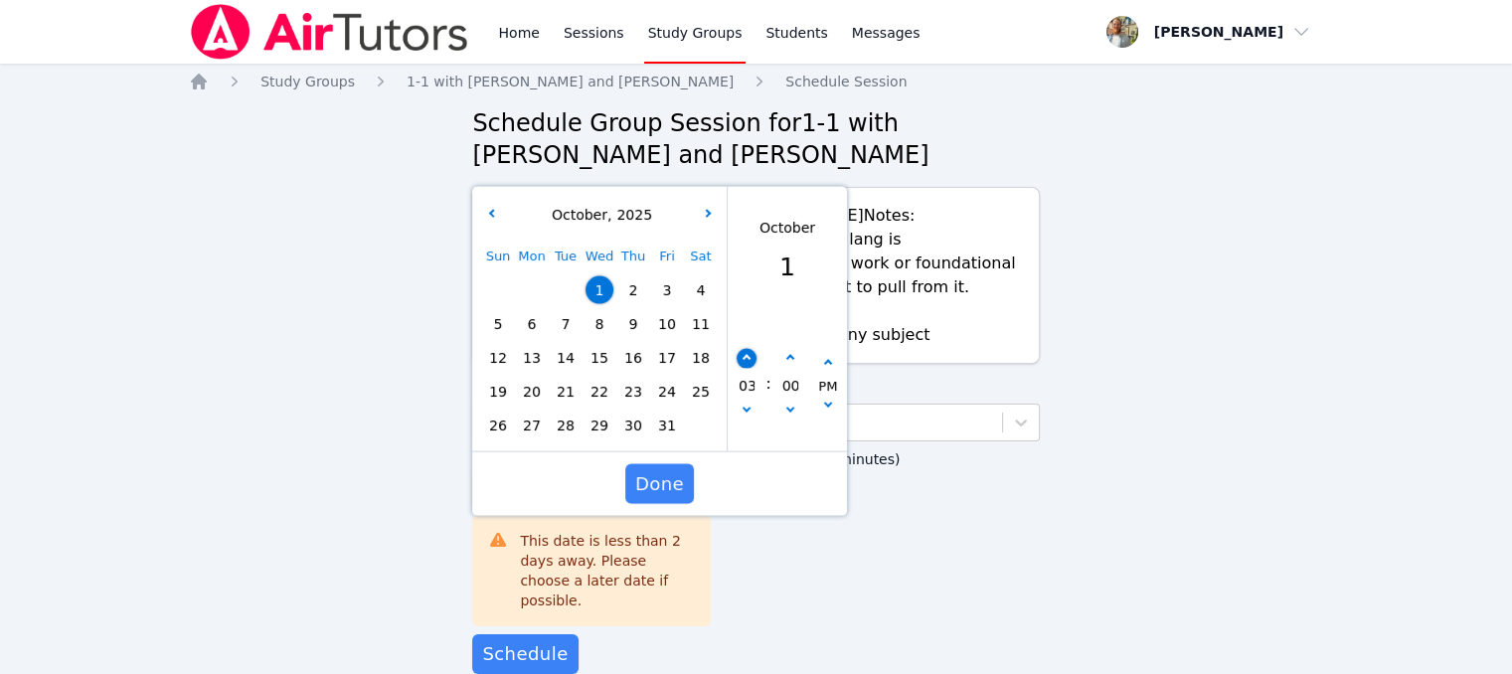
type input "[DATE] 04:00 pm"
type input "04"
click at [747, 361] on icon "button" at bounding box center [747, 359] width 8 height 8
type input "[DATE] 05:00 pm"
type input "05"
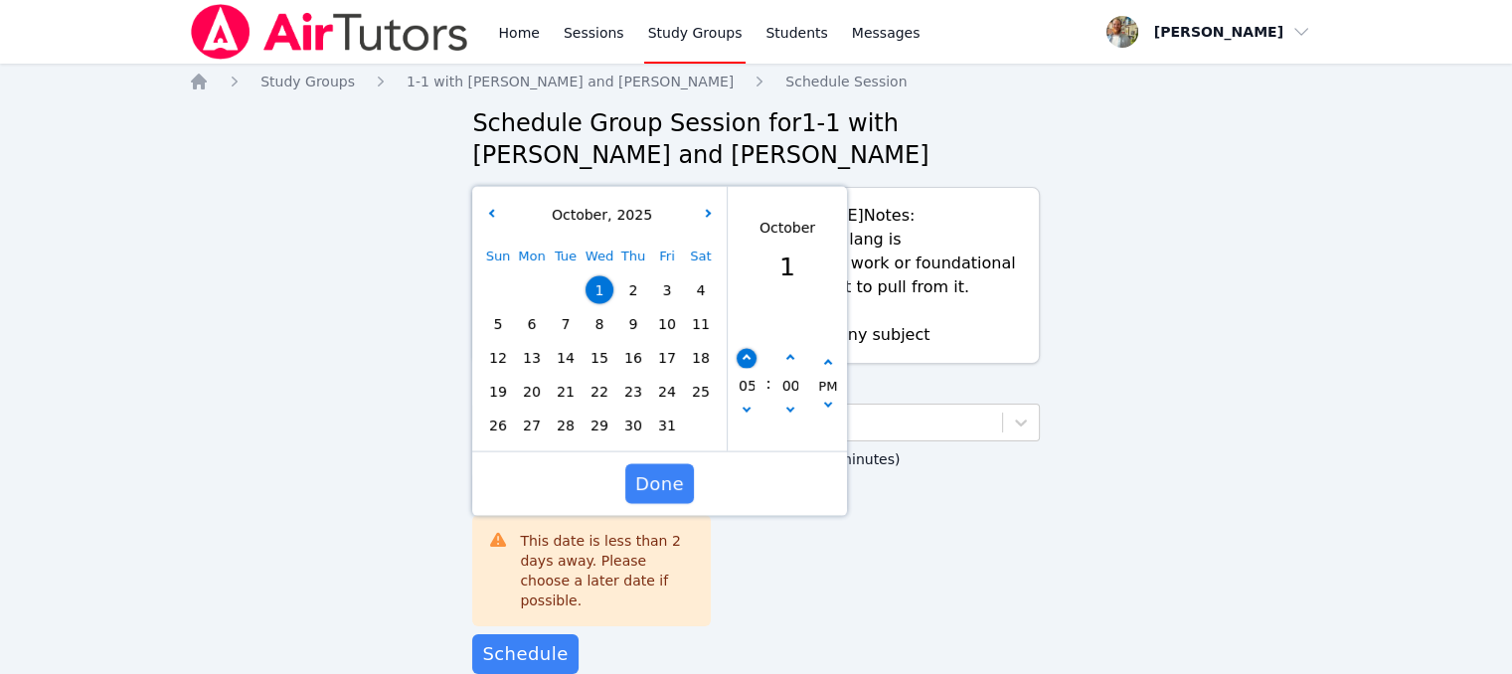
click at [747, 361] on icon "button" at bounding box center [747, 359] width 8 height 8
type input "[DATE] 06:00 pm"
type input "06"
click at [787, 360] on icon "button" at bounding box center [790, 359] width 8 height 8
type input "[DATE] 06:05 pm"
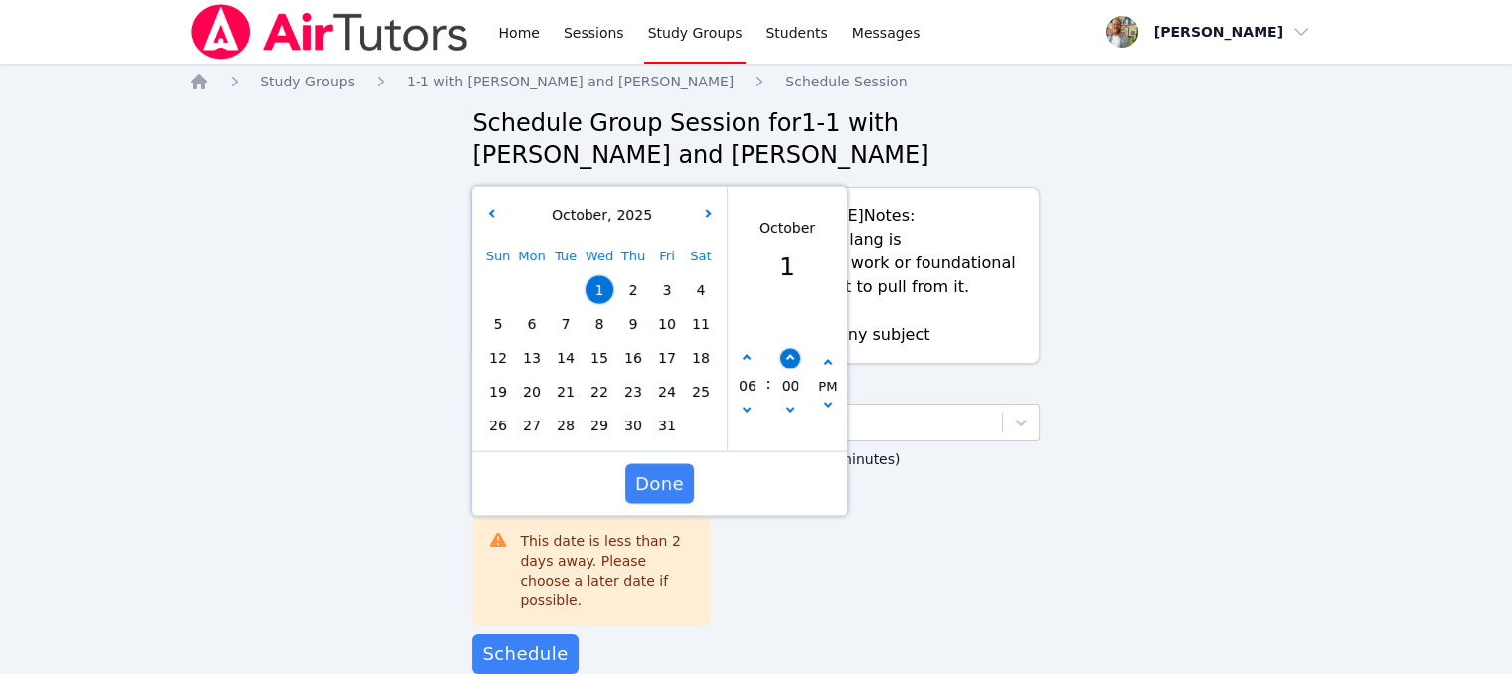
type input "05"
click at [787, 360] on icon "button" at bounding box center [790, 359] width 8 height 8
type input "[DATE] 06:10 pm"
type input "10"
click at [787, 360] on icon "button" at bounding box center [790, 359] width 8 height 8
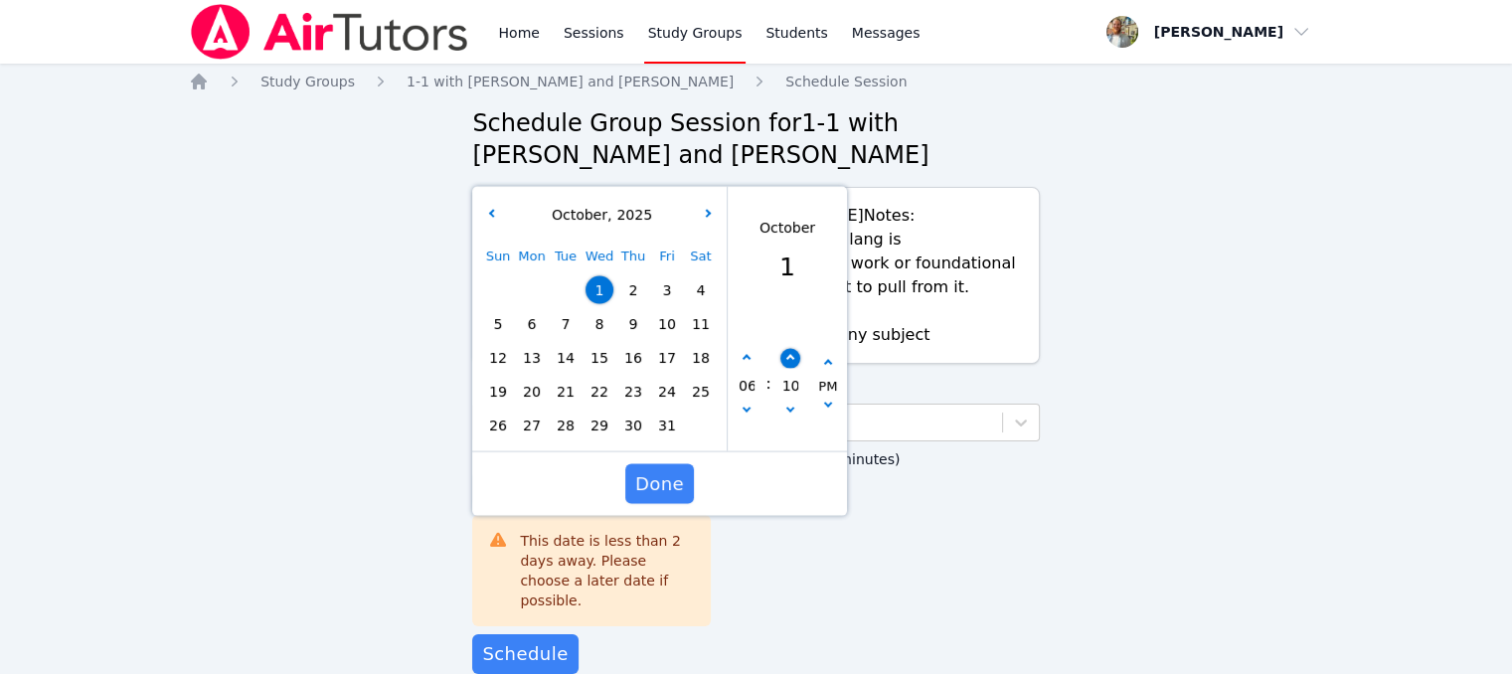
type input "[DATE] 06:15 pm"
type input "15"
click at [787, 360] on icon "button" at bounding box center [790, 359] width 8 height 8
type input "[DATE] 06:20 pm"
type input "20"
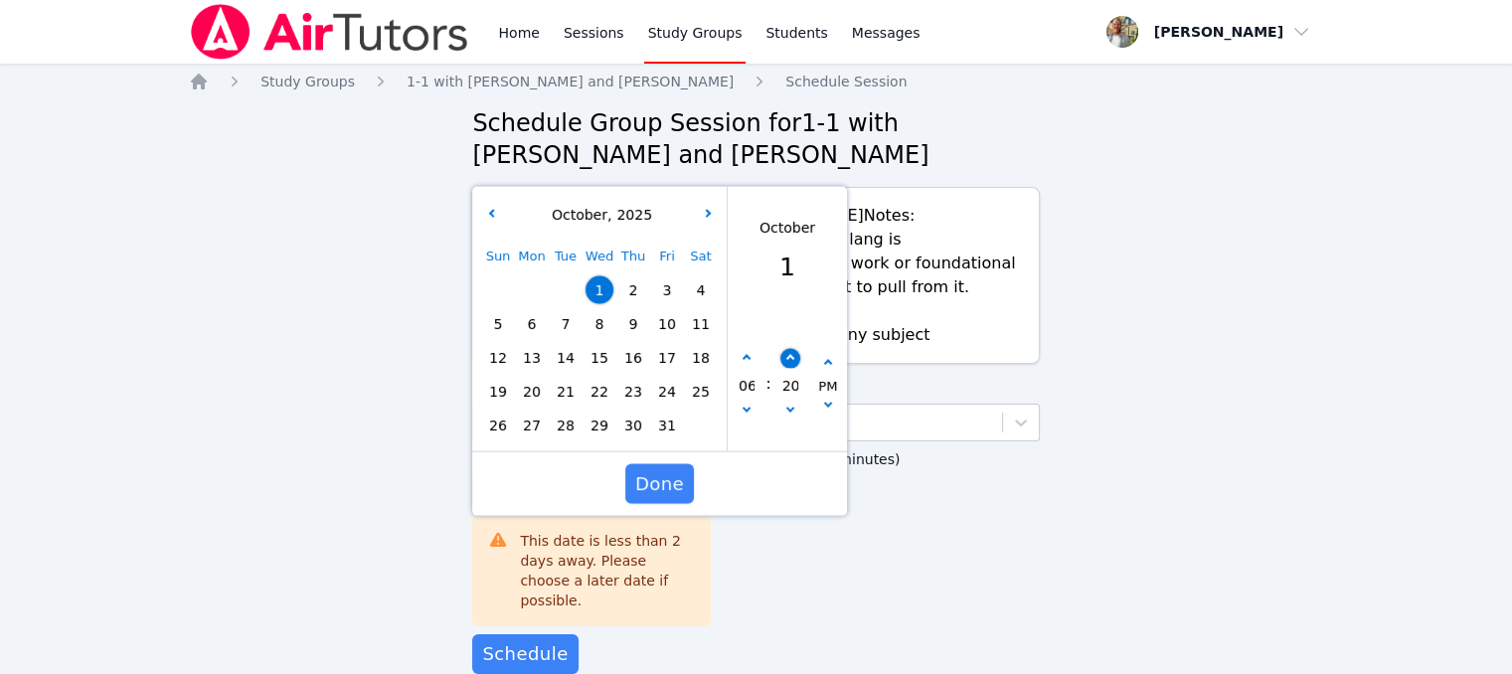
click at [787, 360] on icon "button" at bounding box center [790, 359] width 8 height 8
type input "[DATE] 06:25 pm"
type input "25"
click at [787, 360] on icon "button" at bounding box center [790, 359] width 8 height 8
type input "[DATE] 06:30 pm"
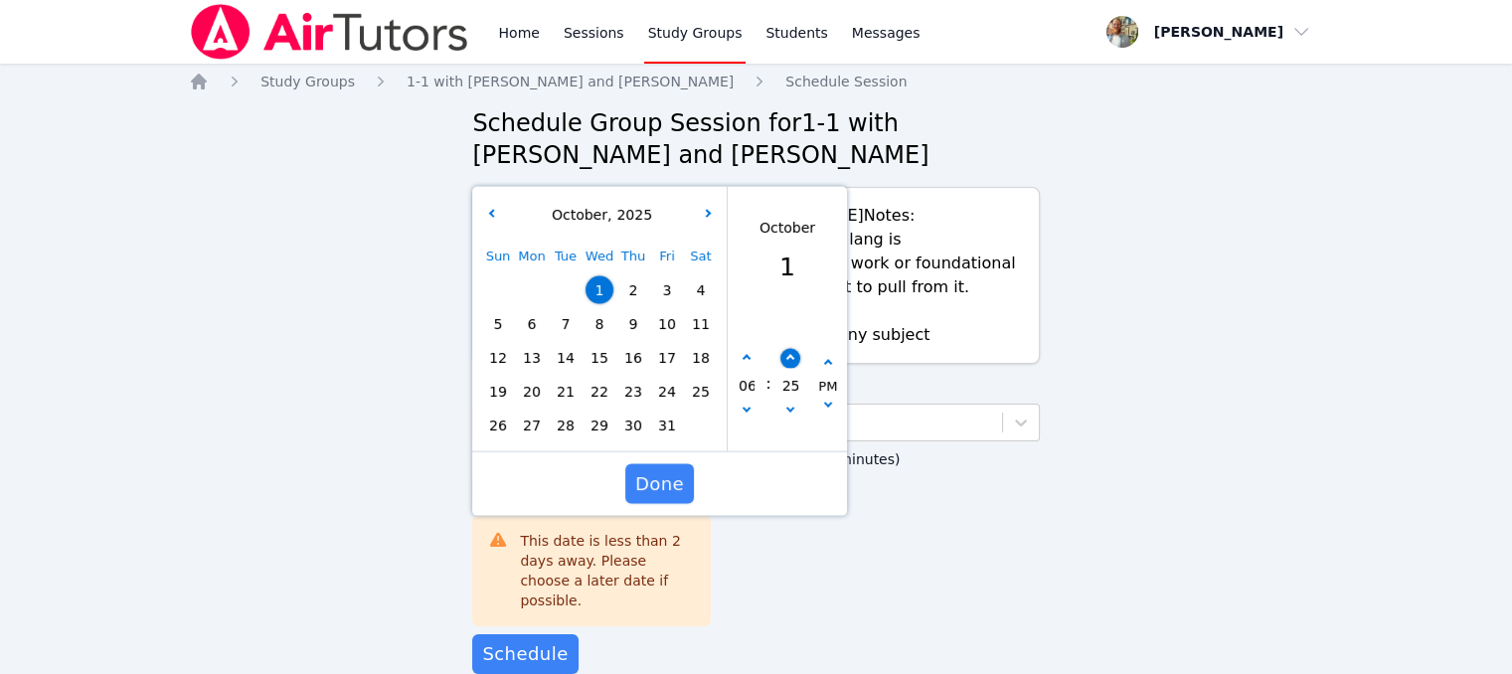
type input "30"
click at [787, 360] on icon "button" at bounding box center [790, 359] width 8 height 8
type input "[DATE] 06:35 pm"
type input "35"
click at [780, 409] on button "button" at bounding box center [790, 413] width 20 height 20
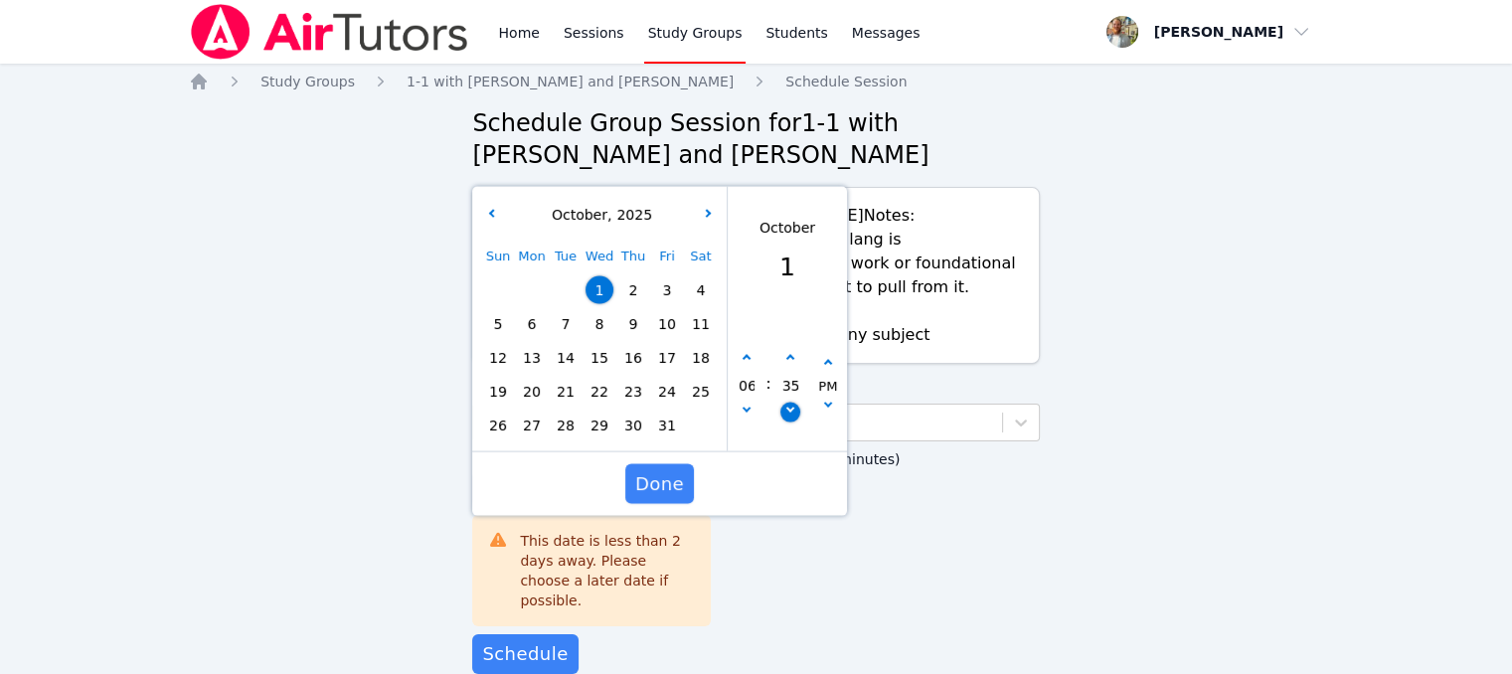
type input "[DATE] 06:30 pm"
type input "30"
click at [660, 482] on span "Done" at bounding box center [659, 484] width 49 height 28
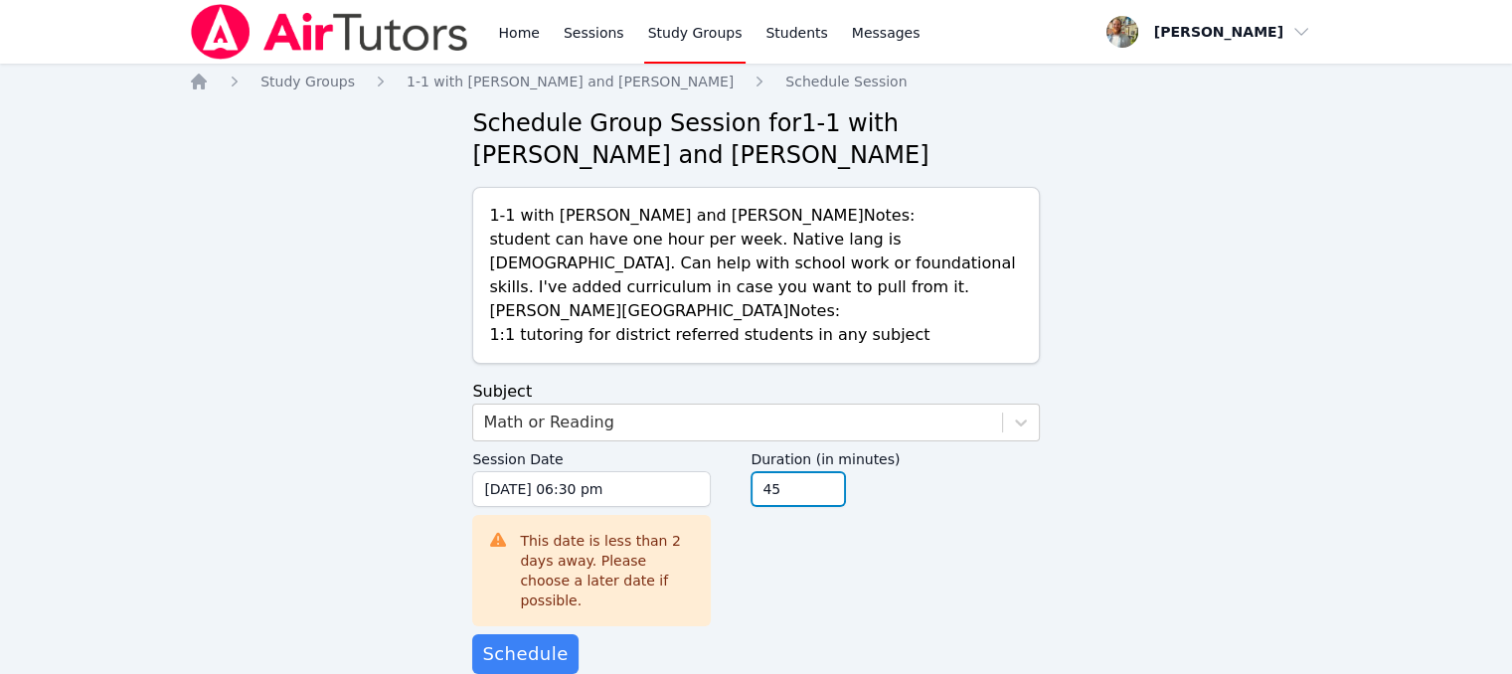
click at [823, 492] on input "45" at bounding box center [798, 489] width 95 height 36
type input "30"
click at [823, 492] on input "30" at bounding box center [798, 489] width 95 height 36
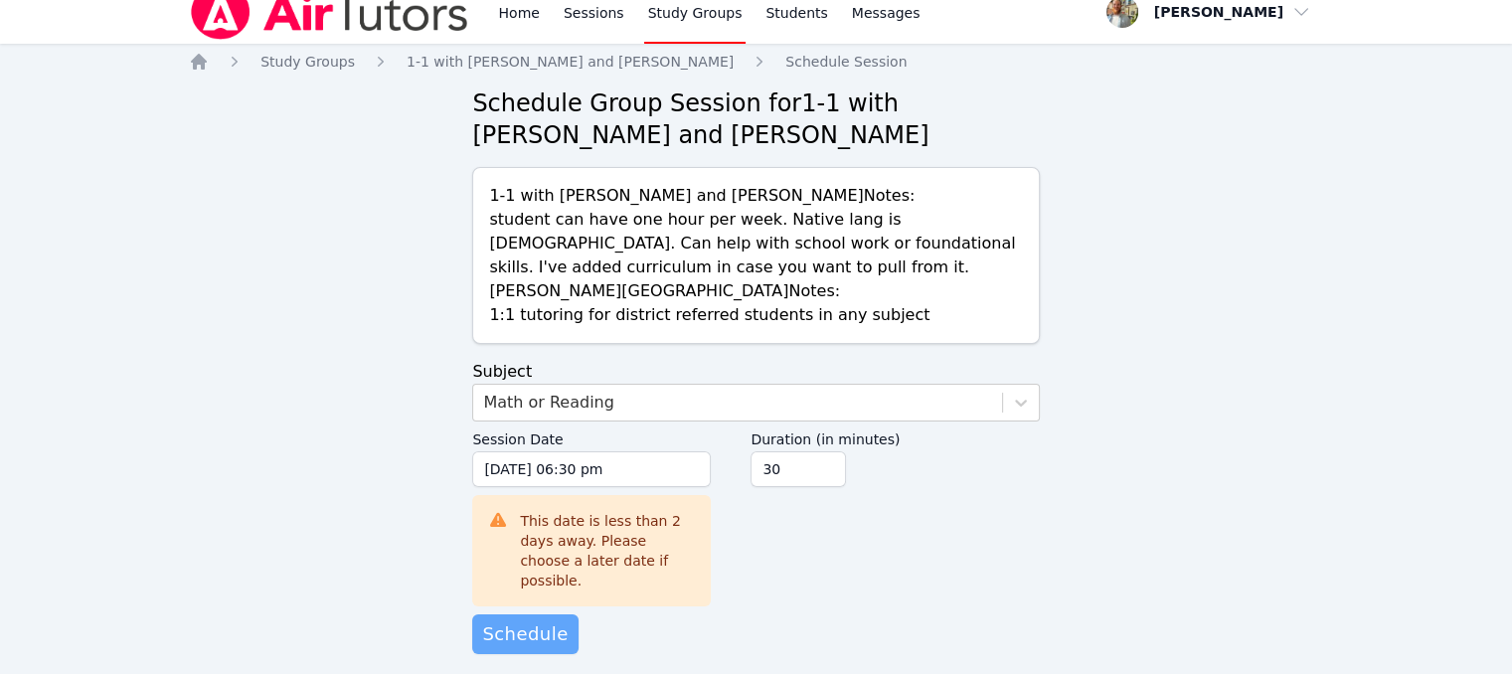
click at [543, 620] on span "Schedule" at bounding box center [524, 634] width 85 height 28
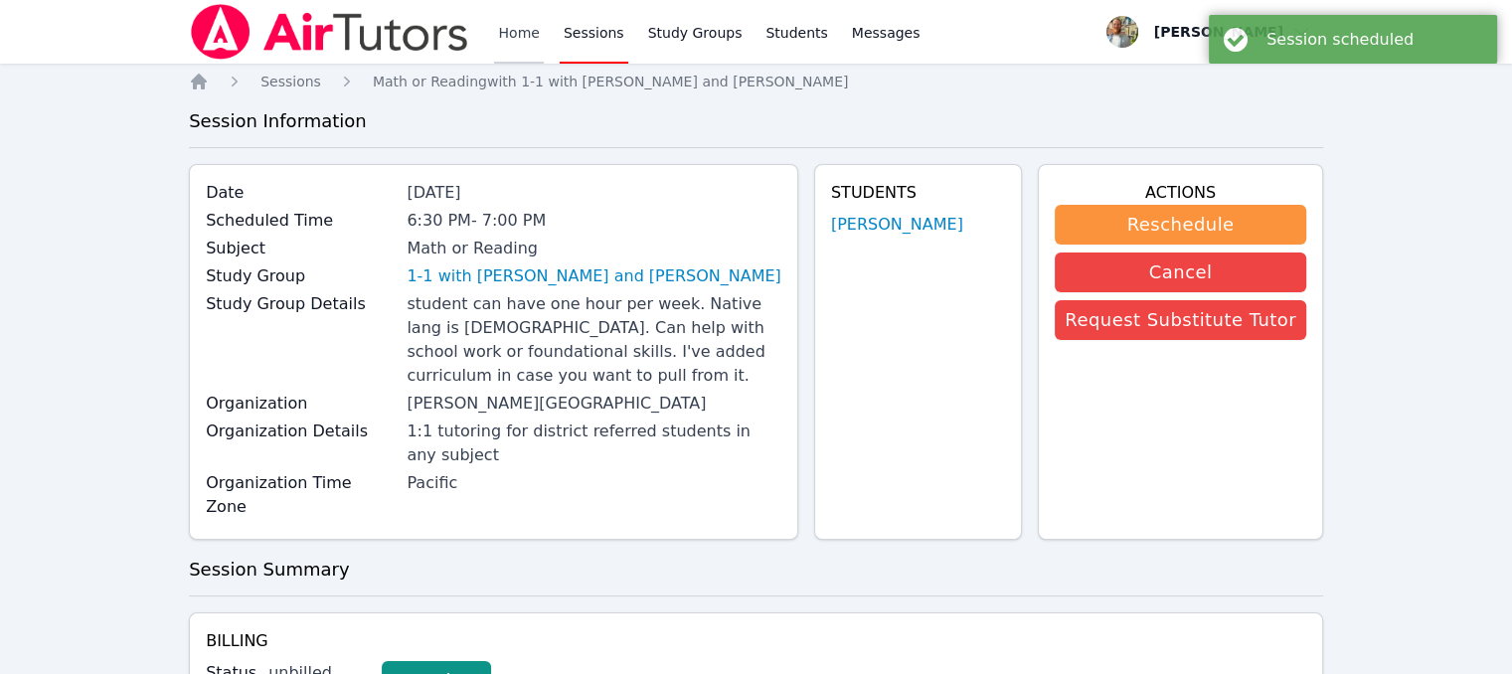
click at [518, 36] on link "Home" at bounding box center [518, 32] width 49 height 64
